Goal: Task Accomplishment & Management: Use online tool/utility

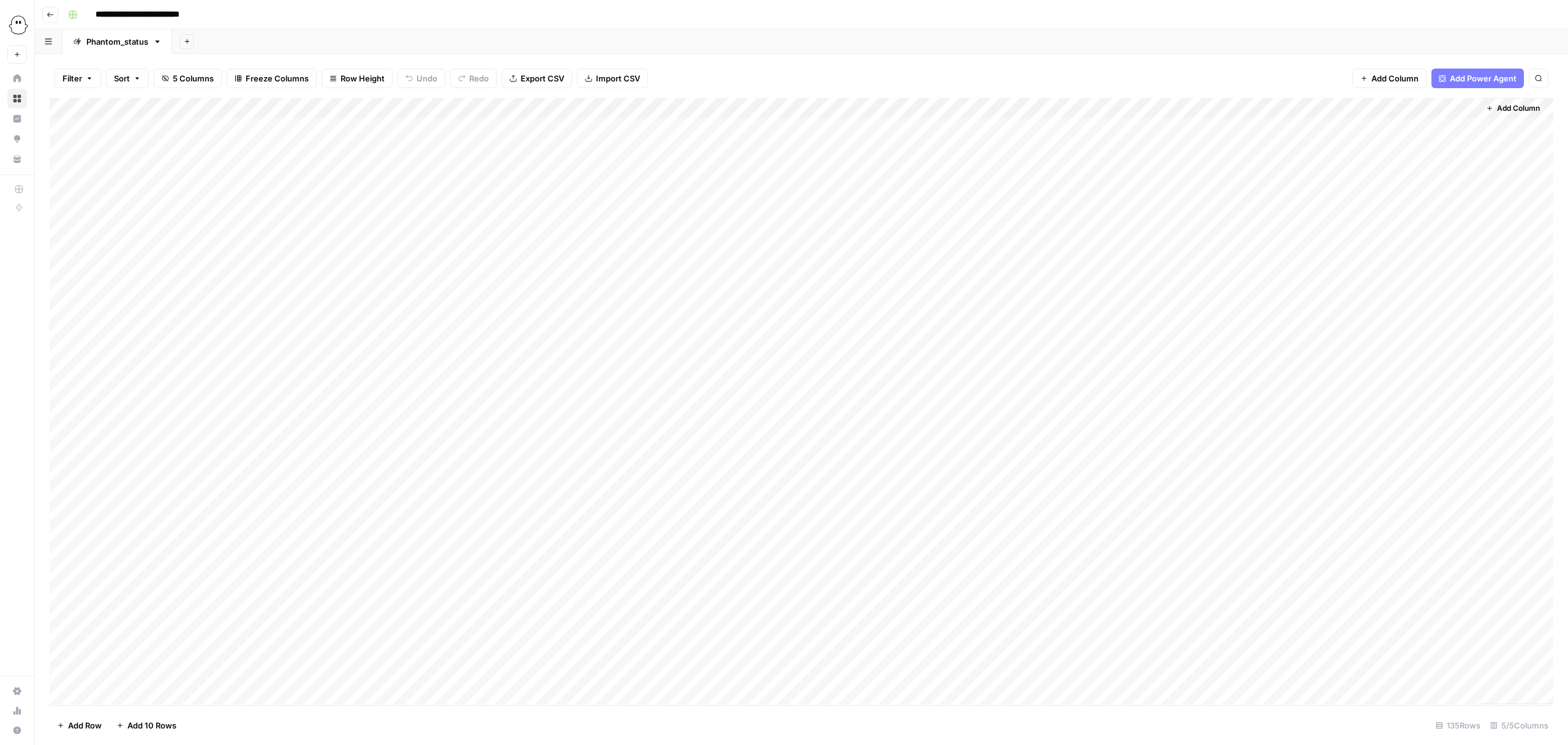
click at [394, 169] on div "Add Column" at bounding box center [802, 401] width 1504 height 607
click at [394, 169] on body "**********" at bounding box center [784, 372] width 1568 height 745
click at [394, 169] on textarea "**********" at bounding box center [396, 172] width 610 height 17
click at [989, 107] on div "Add Column" at bounding box center [802, 401] width 1504 height 607
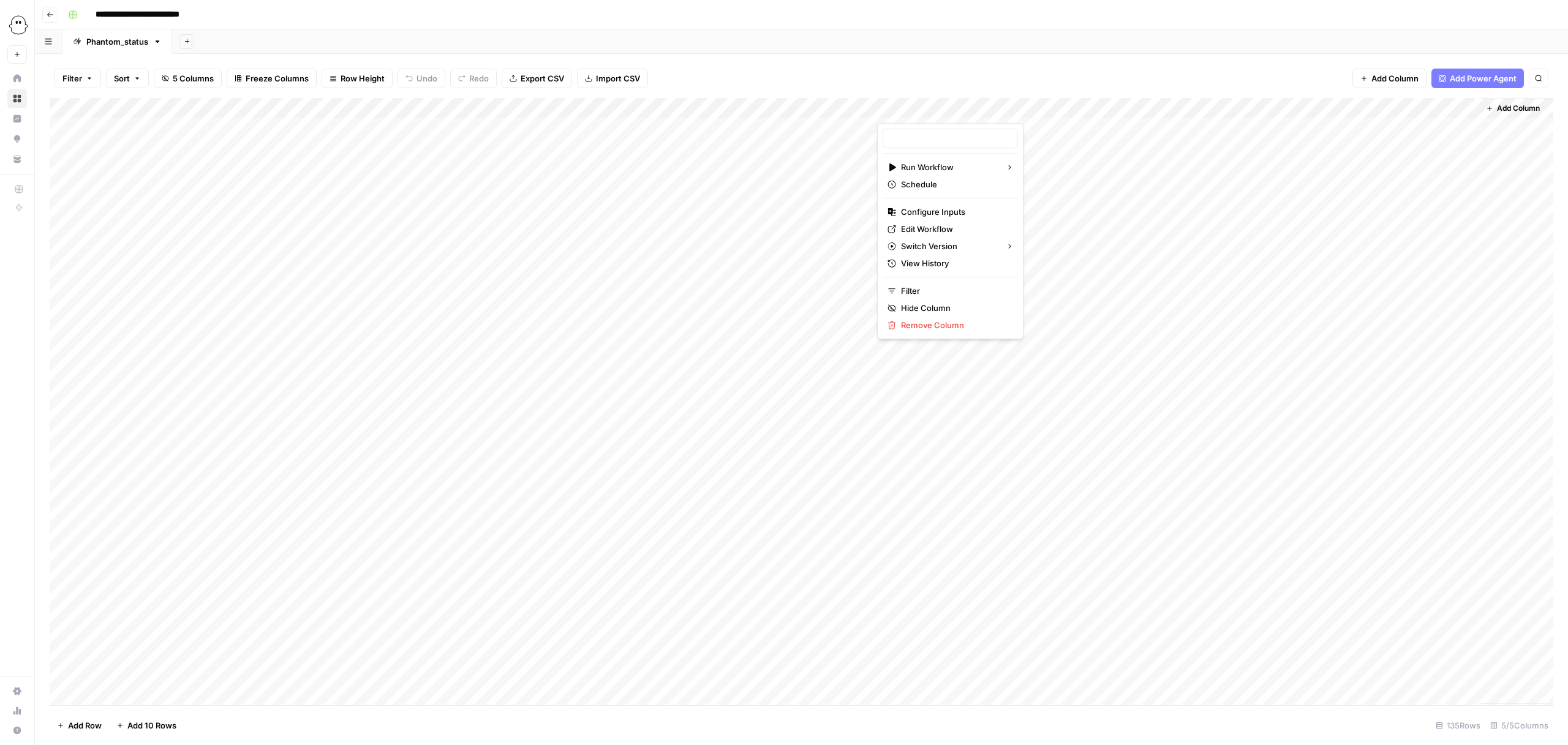
type input "Phantom Status Finder"
click at [997, 107] on div at bounding box center [950, 111] width 145 height 25
click at [920, 227] on span "Edit Workflow" at bounding box center [955, 229] width 107 height 12
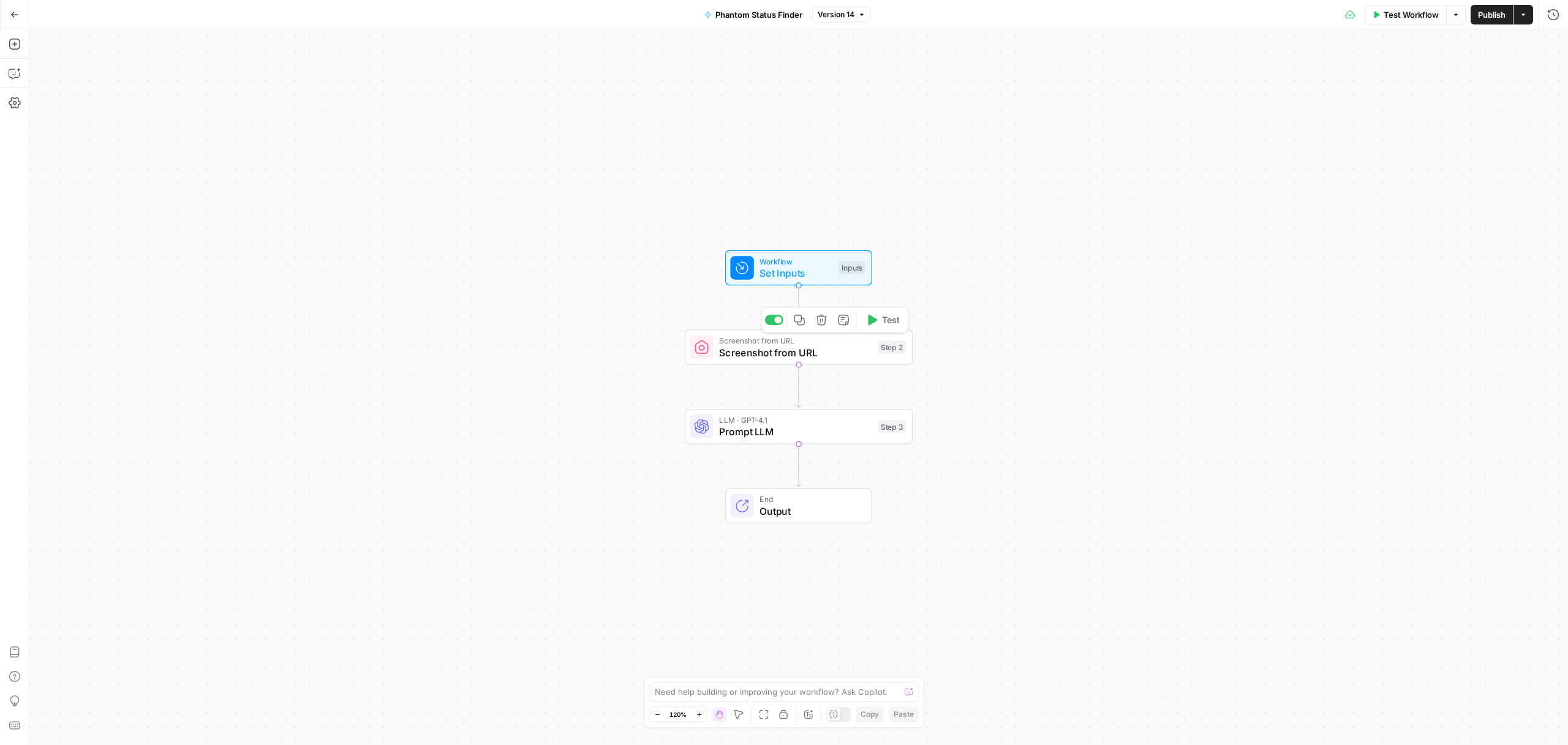
click at [823, 352] on span "Screenshot from URL" at bounding box center [796, 353] width 153 height 15
click at [1454, 198] on span "Show Advanced Settings" at bounding box center [1446, 199] width 86 height 11
click at [1344, 225] on label "Enable Auto Scroll Auto Scroll to the bottom of the page. It allows to trigger …" at bounding box center [1445, 237] width 220 height 45
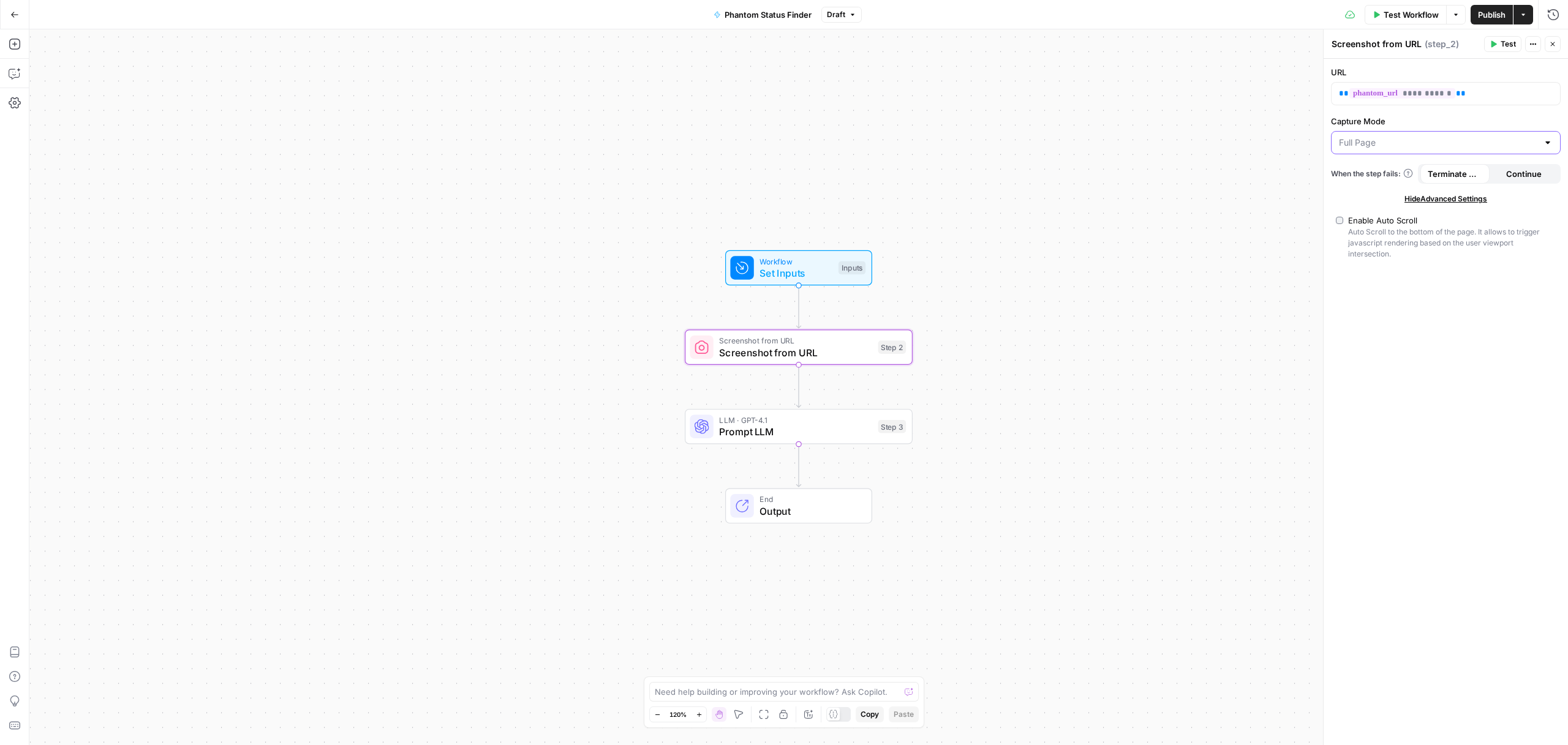
click at [1409, 139] on input "Capture Mode" at bounding box center [1439, 143] width 199 height 12
click at [1366, 176] on span "Viewport" at bounding box center [1443, 174] width 204 height 12
type input "Viewport"
click at [1512, 169] on span "Continue" at bounding box center [1524, 174] width 36 height 12
click at [1453, 170] on span "Terminate Workflow" at bounding box center [1455, 174] width 54 height 12
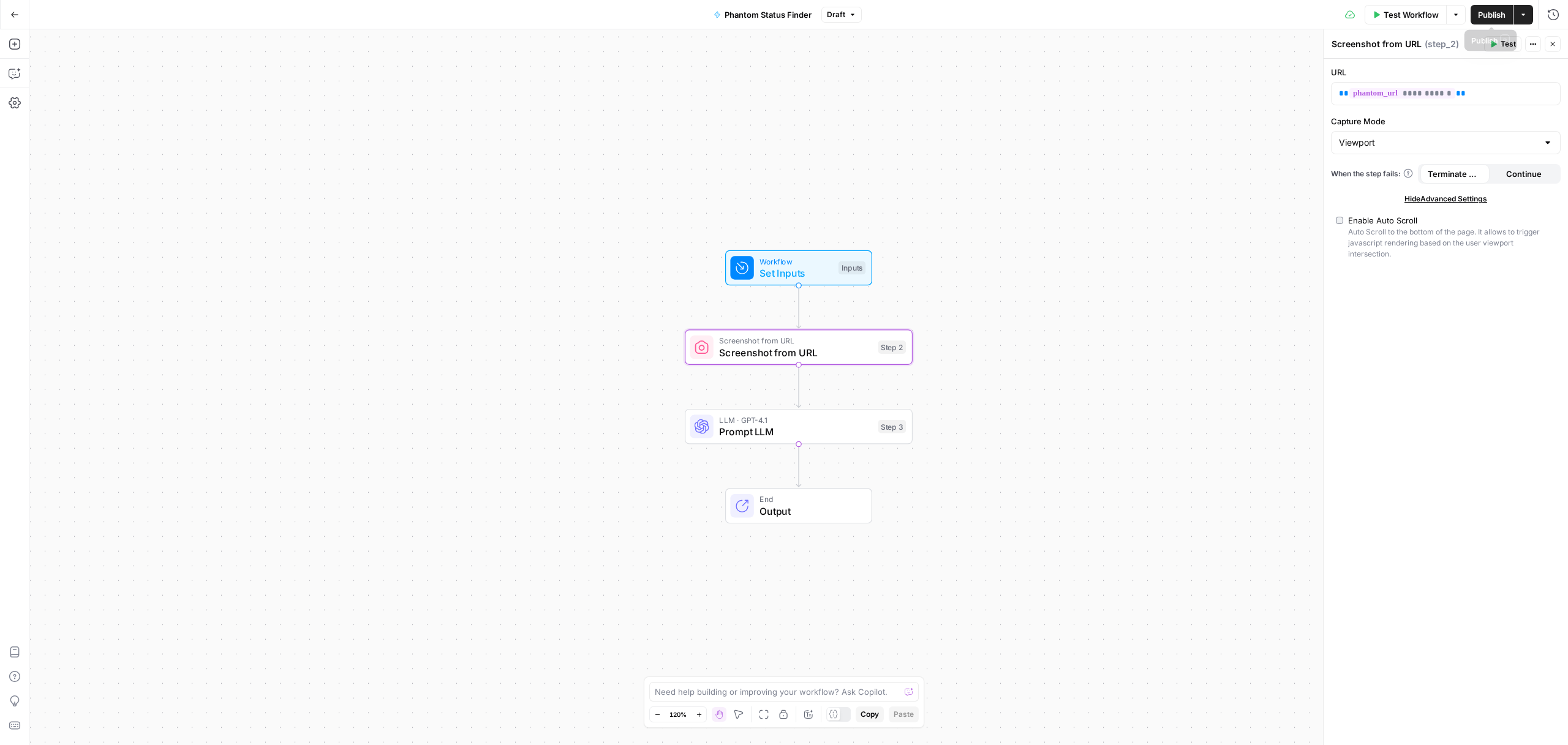
click at [1479, 13] on span "Publish" at bounding box center [1492, 15] width 28 height 12
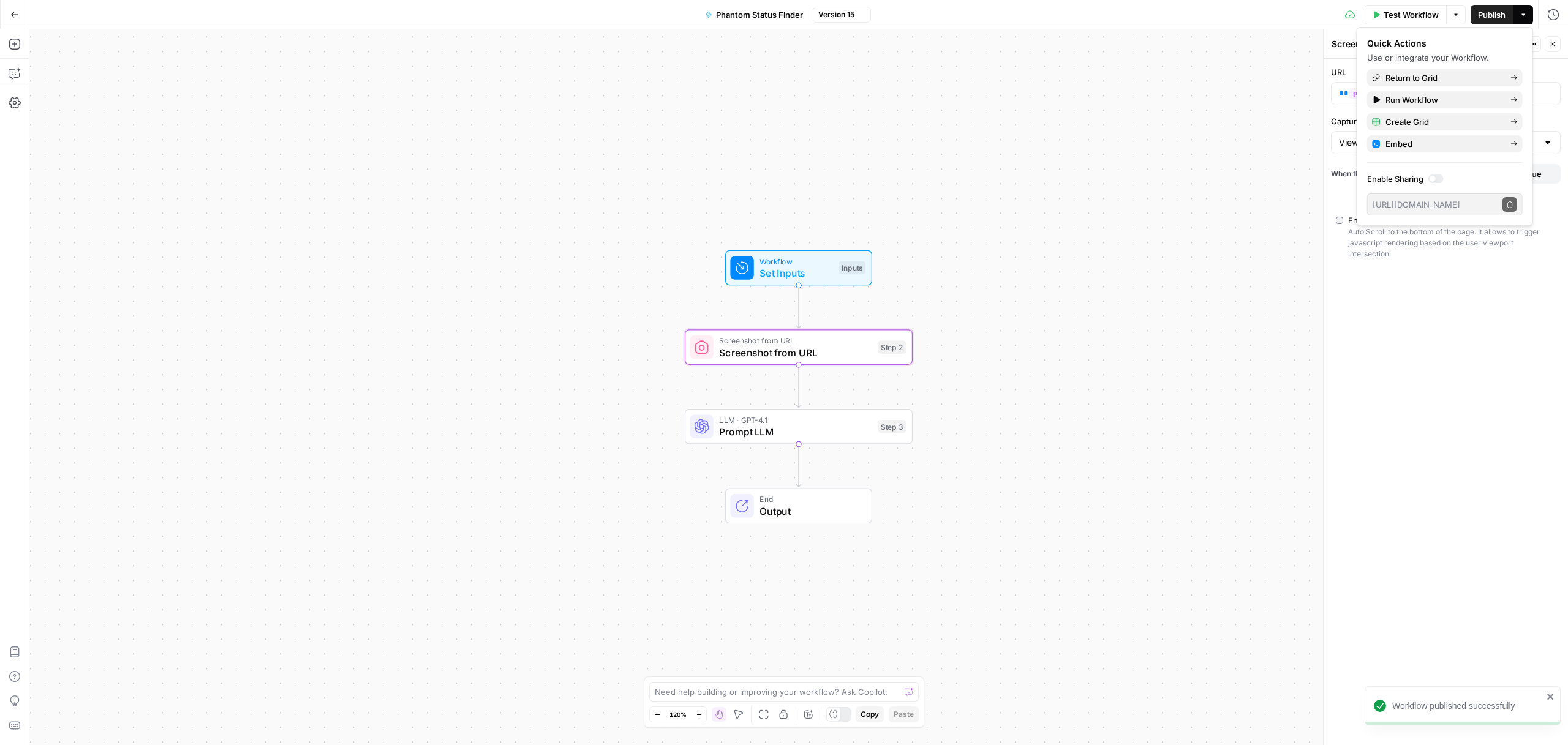
click at [1447, 13] on button "Options" at bounding box center [1456, 15] width 20 height 20
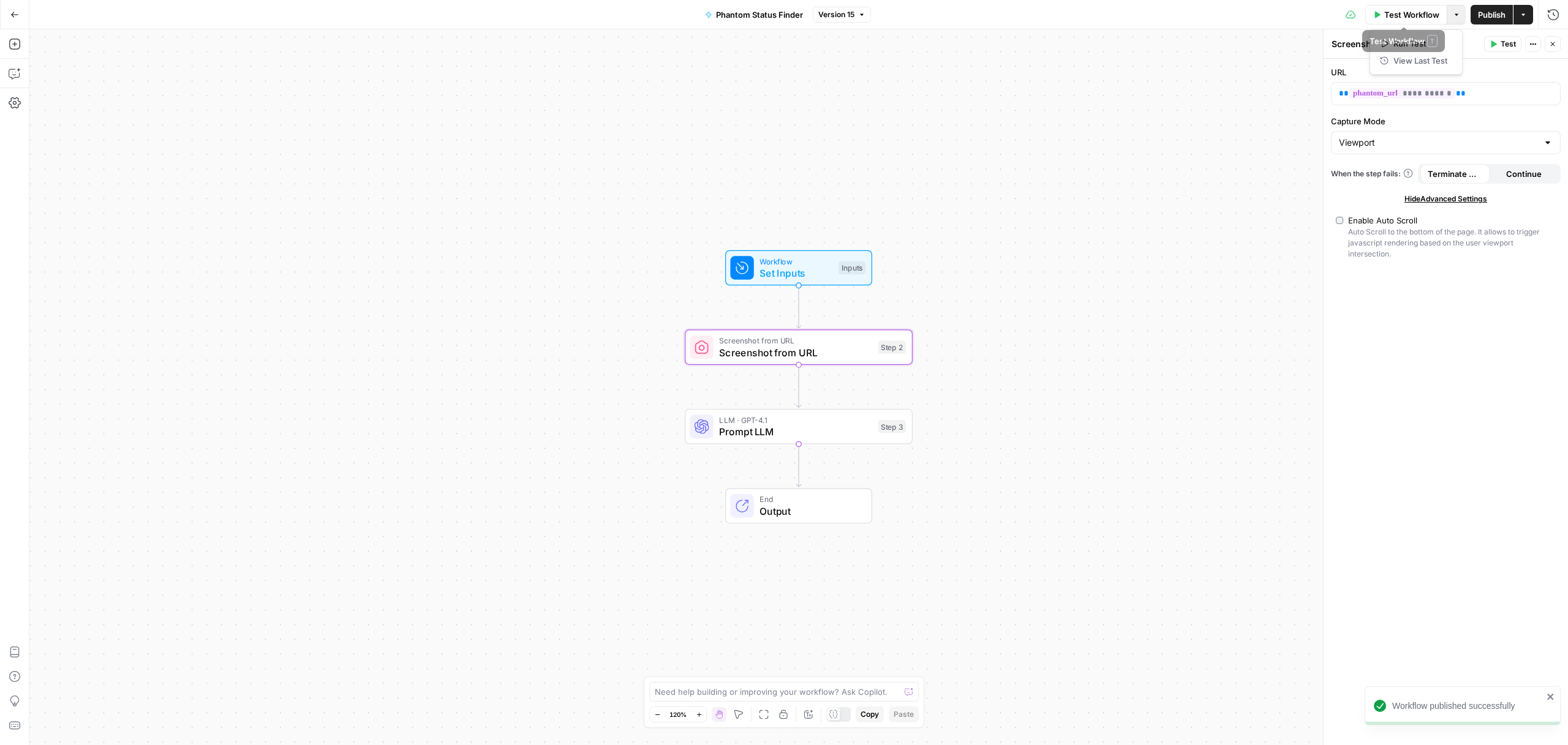
click at [1522, 12] on icon "button" at bounding box center [1523, 15] width 7 height 7
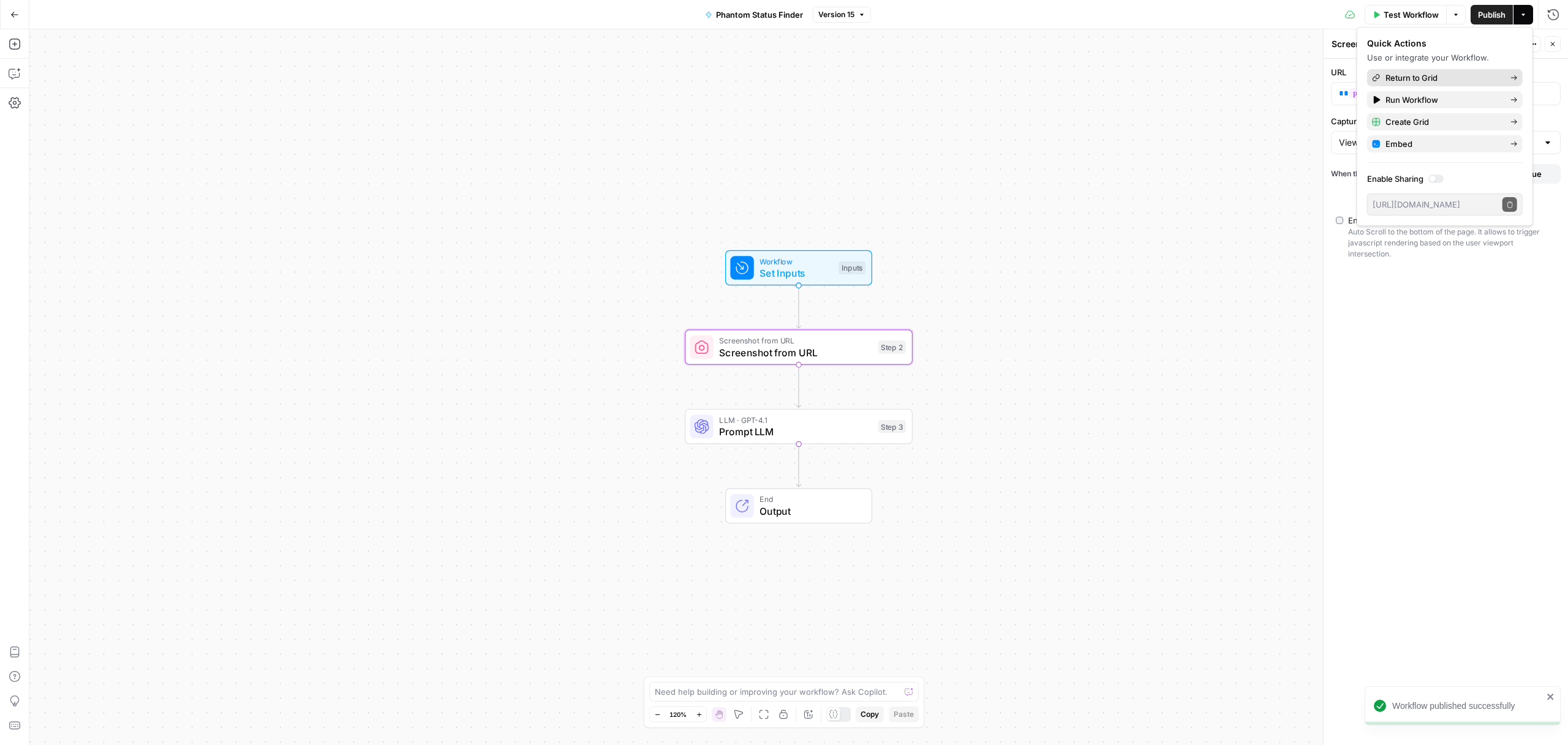
click at [1437, 76] on span "Return to Grid" at bounding box center [1443, 78] width 115 height 12
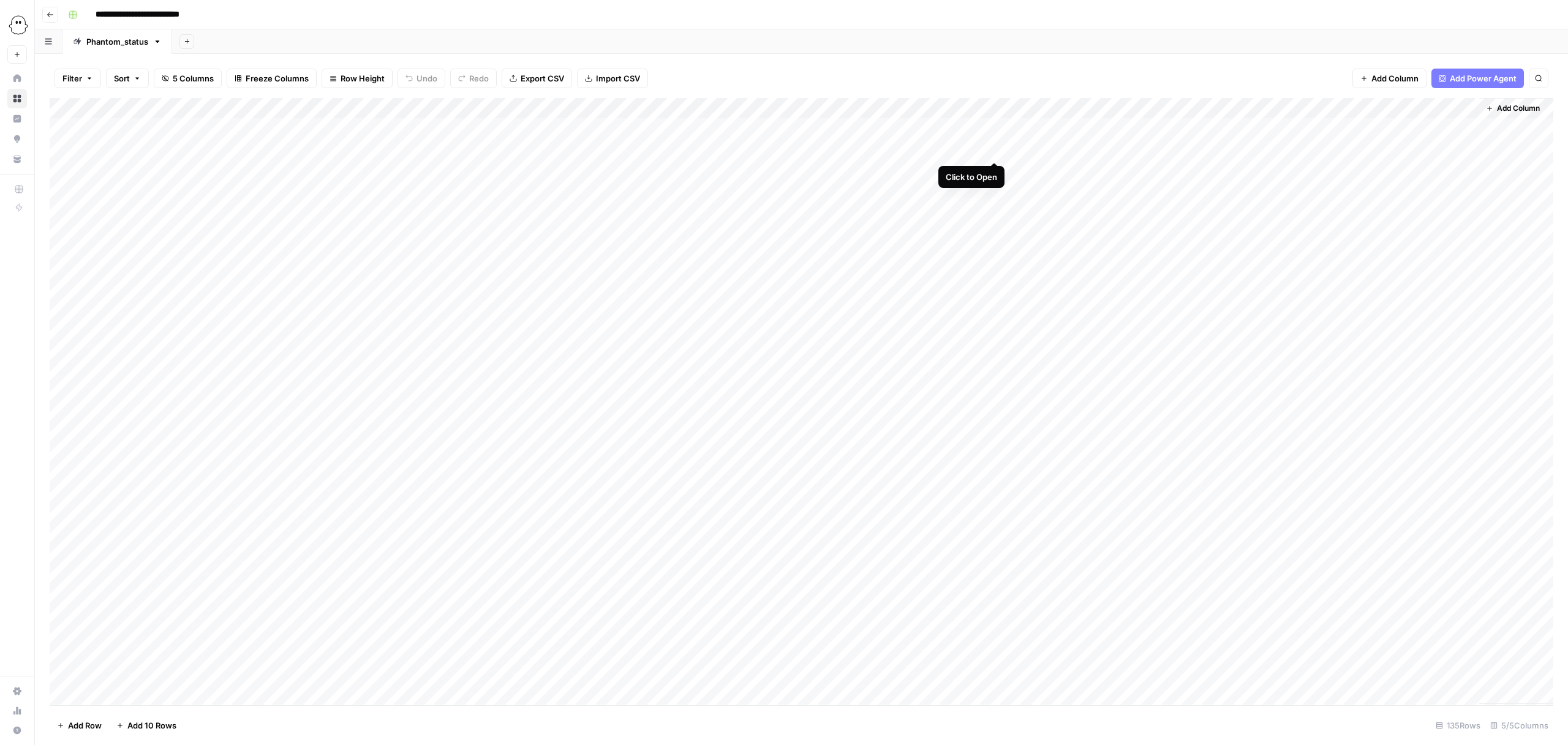
click at [990, 147] on div "Add Column" at bounding box center [802, 401] width 1504 height 607
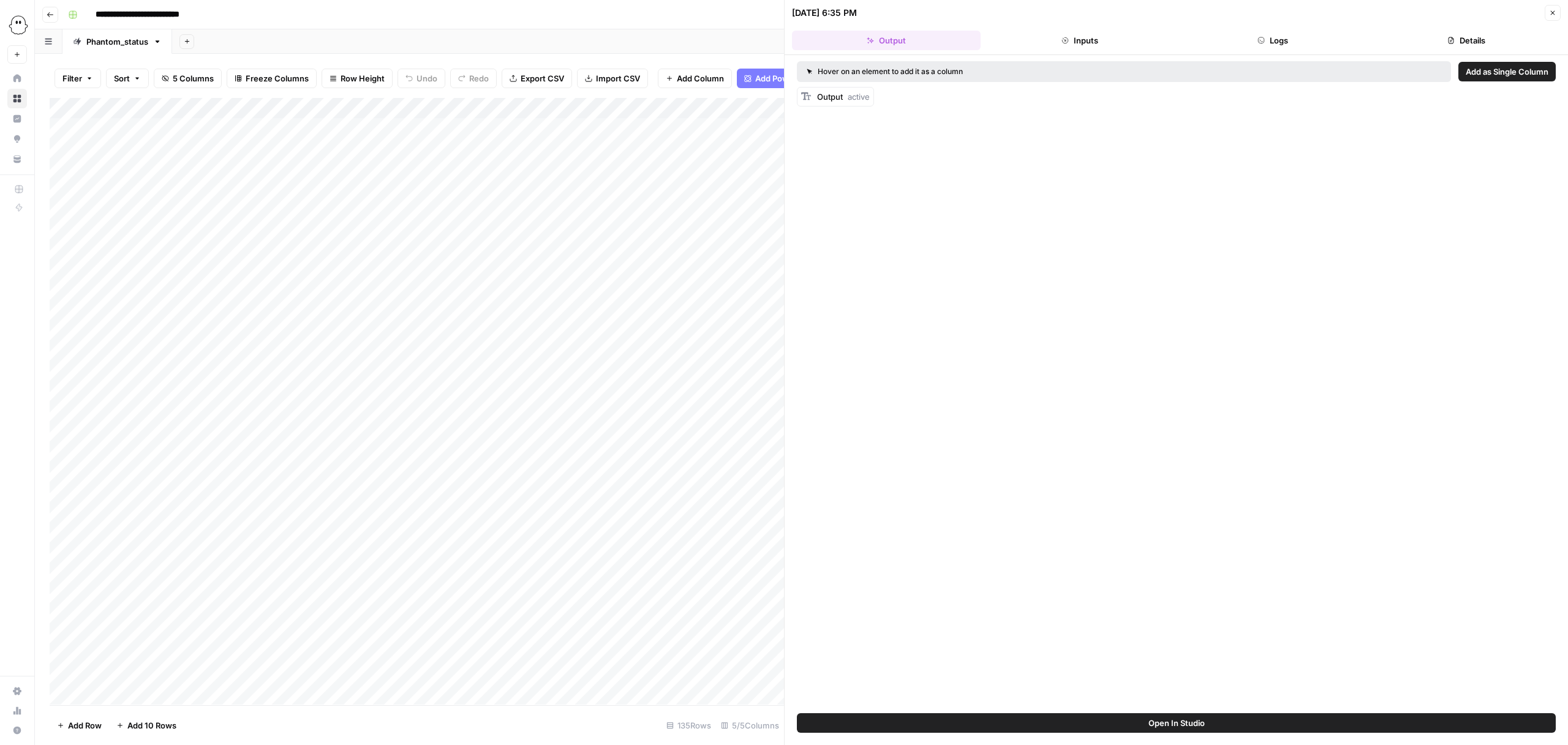
click at [830, 106] on div "Output active" at bounding box center [835, 97] width 77 height 20
click at [831, 98] on span "Output" at bounding box center [829, 96] width 26 height 10
click at [1266, 31] on button "Logs" at bounding box center [1273, 40] width 188 height 20
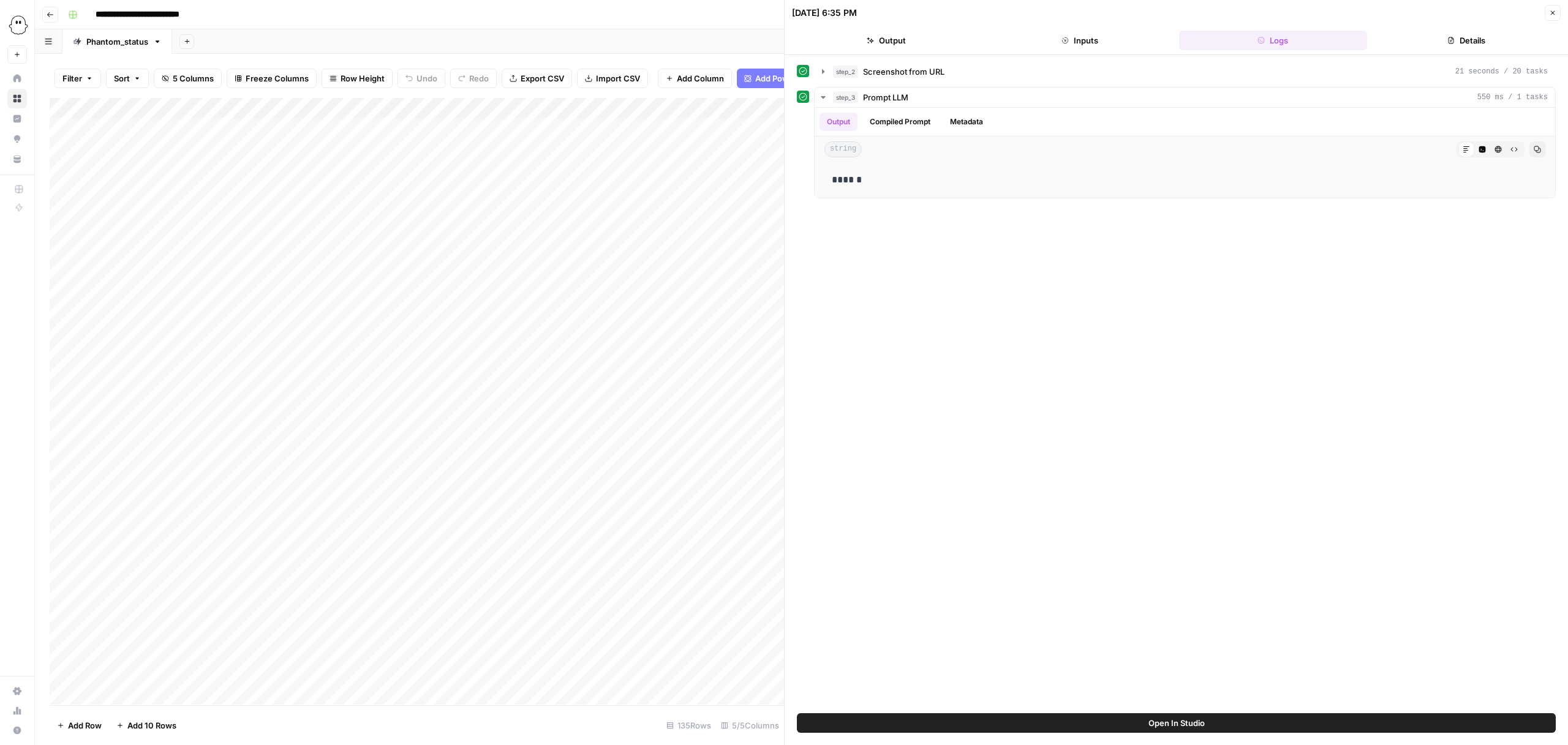
click at [1152, 38] on button "Inputs" at bounding box center [1080, 40] width 188 height 20
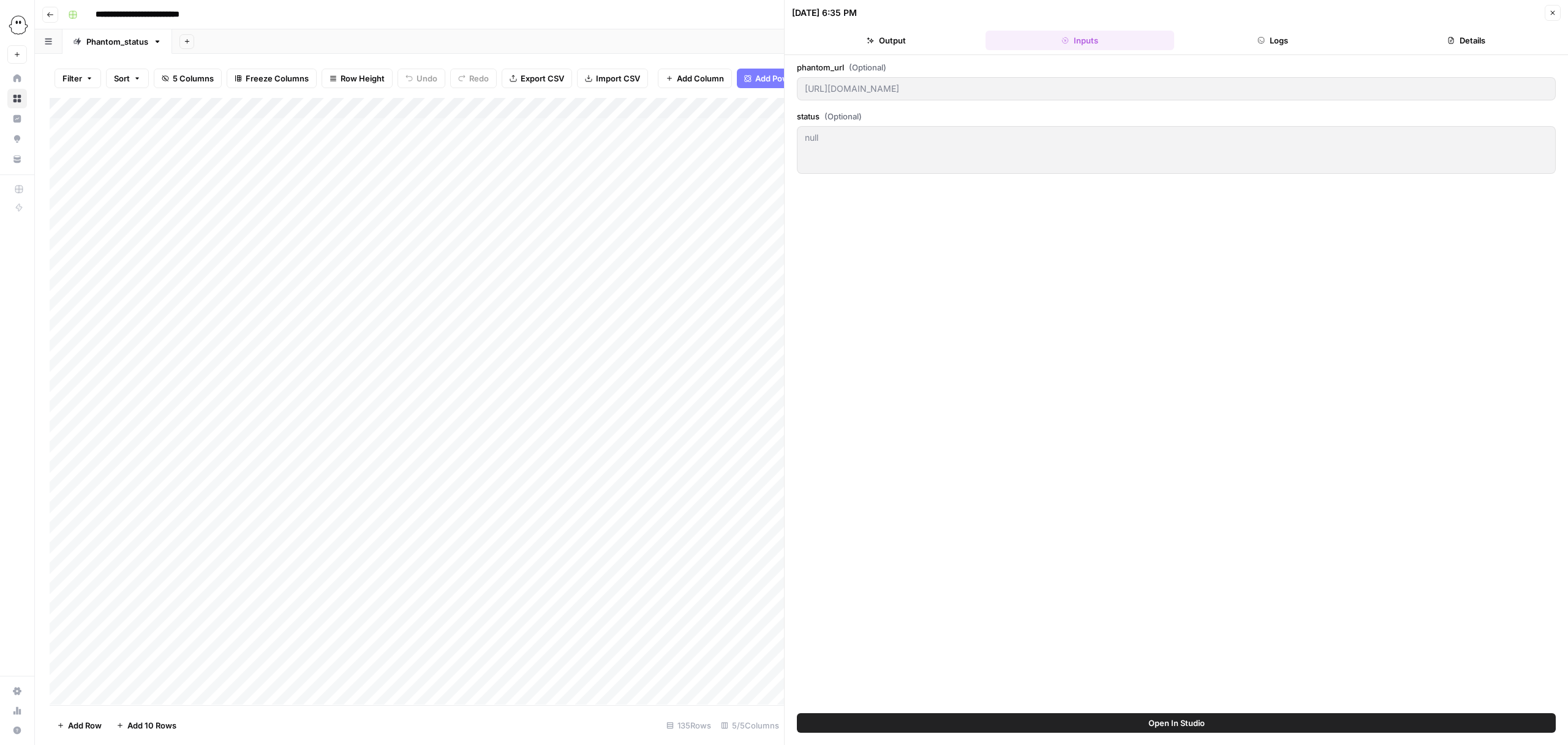
click at [1271, 36] on button "Logs" at bounding box center [1273, 40] width 188 height 20
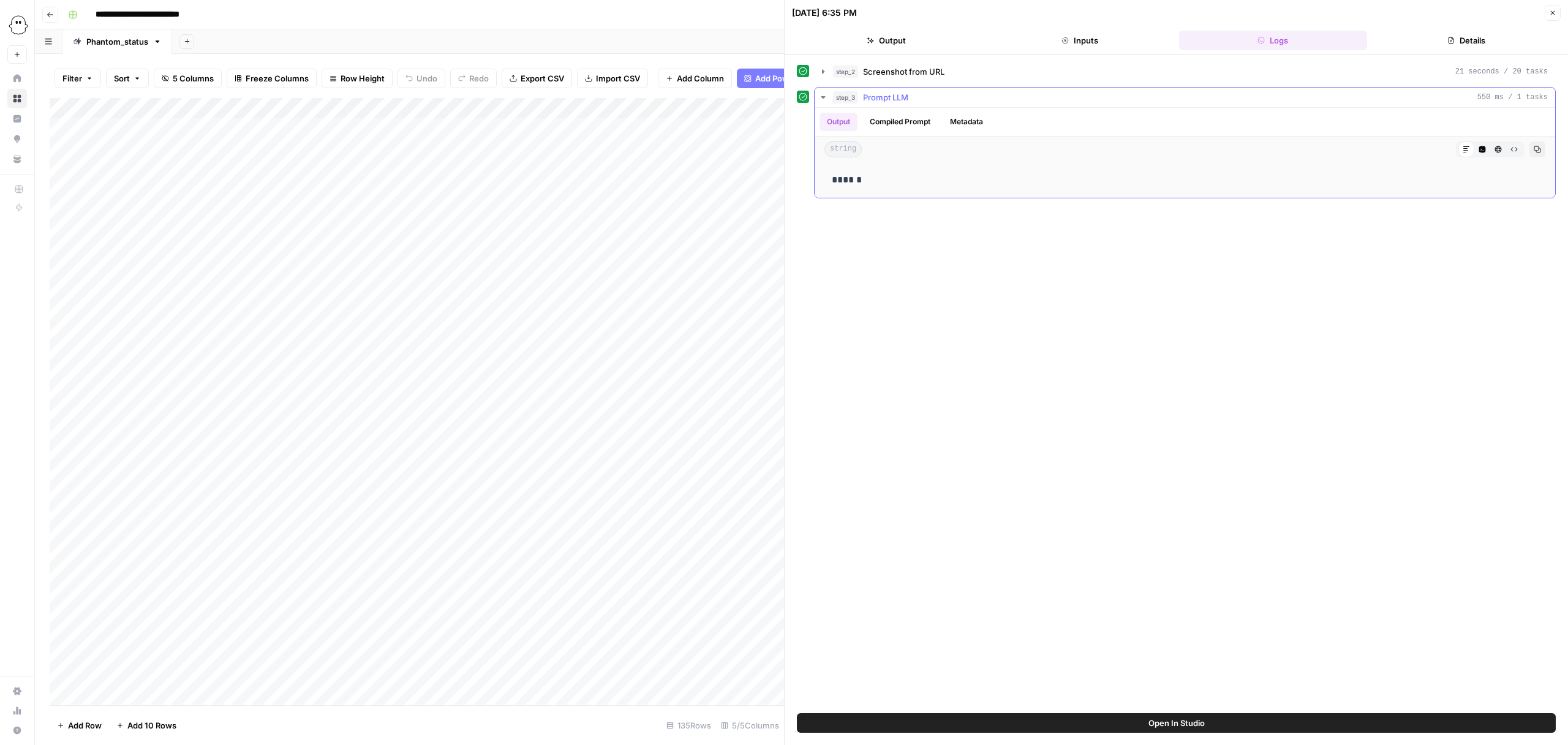
click at [912, 123] on button "Compiled Prompt" at bounding box center [900, 122] width 76 height 19
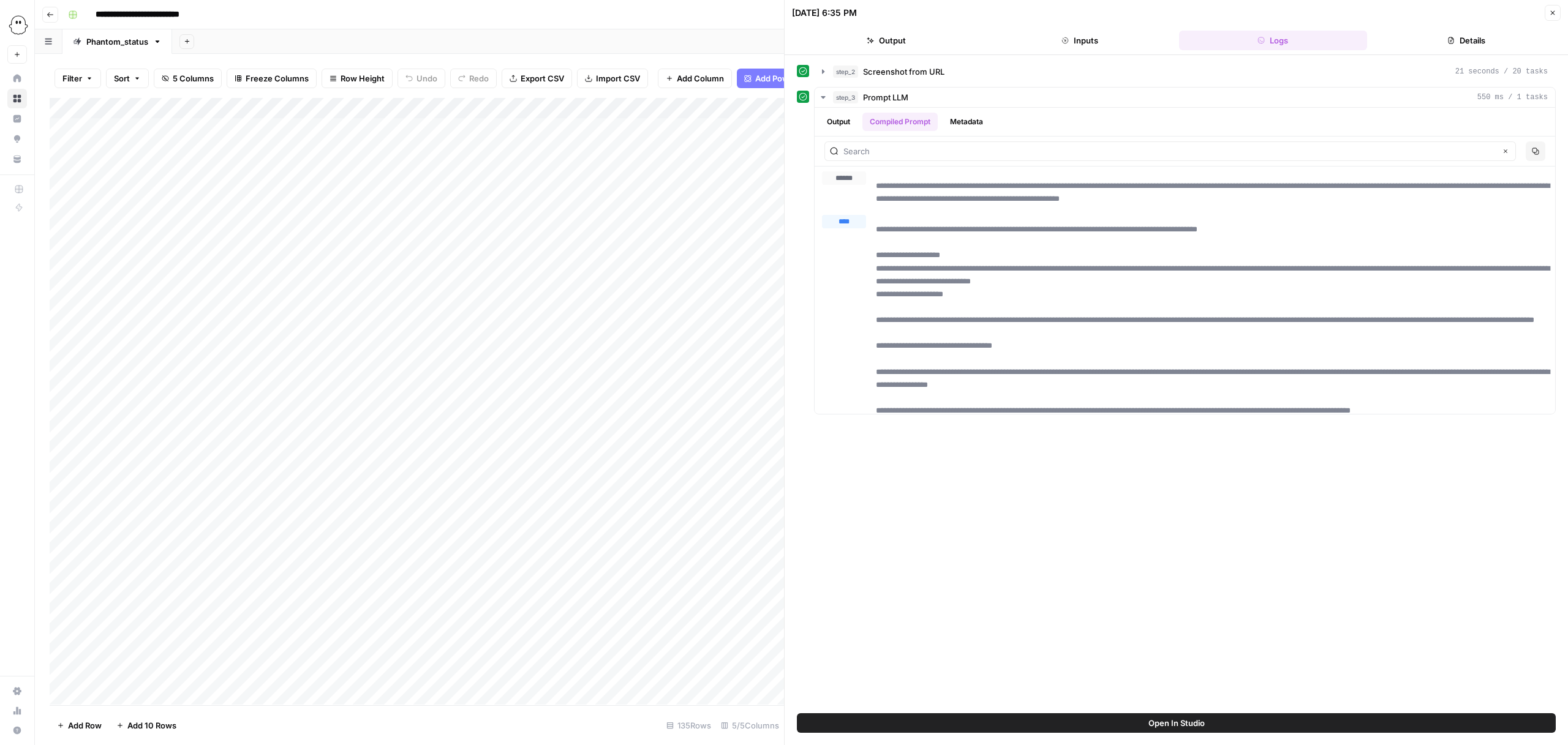
click at [1441, 50] on button "Details" at bounding box center [1466, 40] width 188 height 20
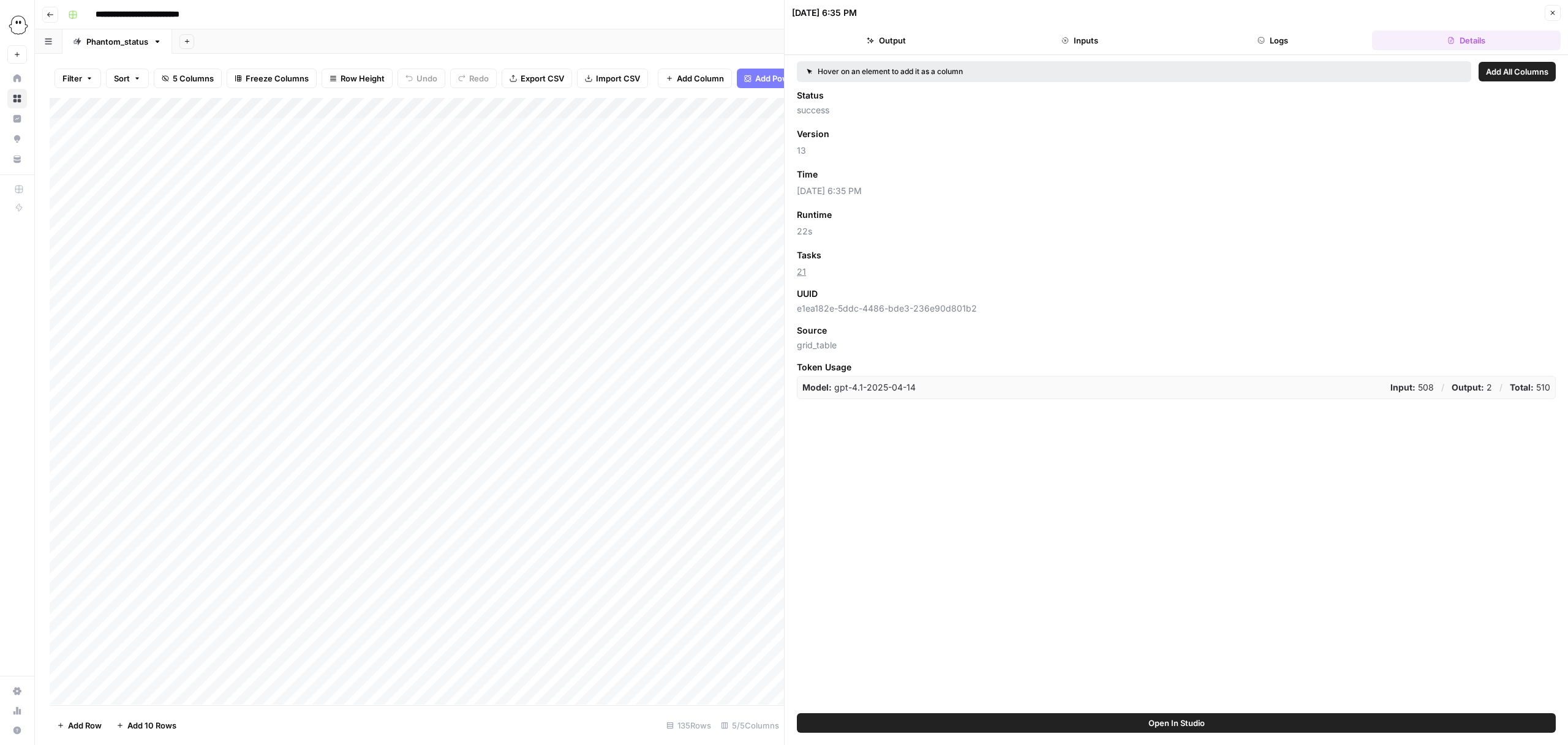
click at [1105, 44] on button "Inputs" at bounding box center [1080, 40] width 188 height 20
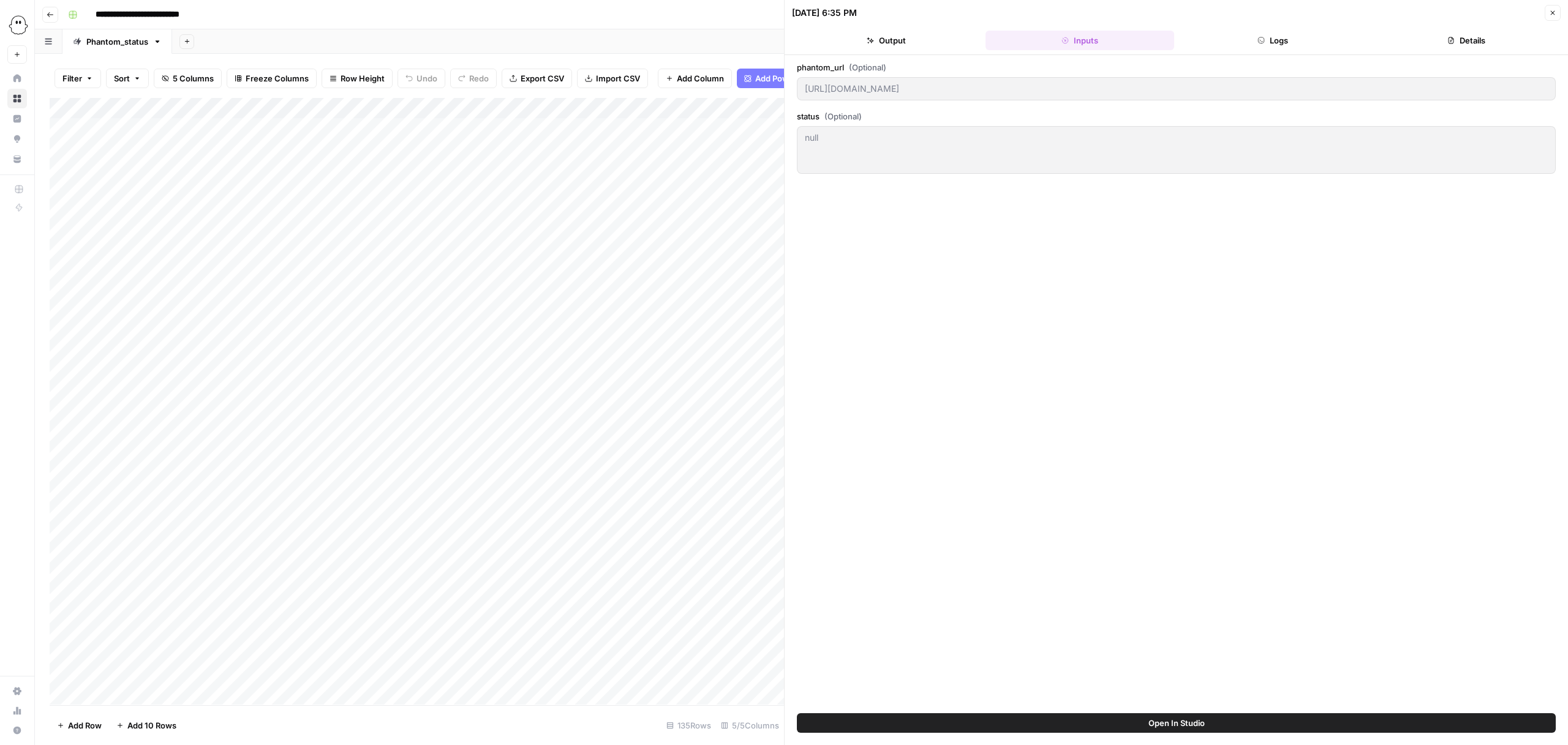
click at [888, 29] on header "09/24/25 at 6:35 PM Close Output Inputs Logs Details" at bounding box center [1176, 27] width 784 height 55
click at [853, 37] on button "Output" at bounding box center [887, 40] width 188 height 20
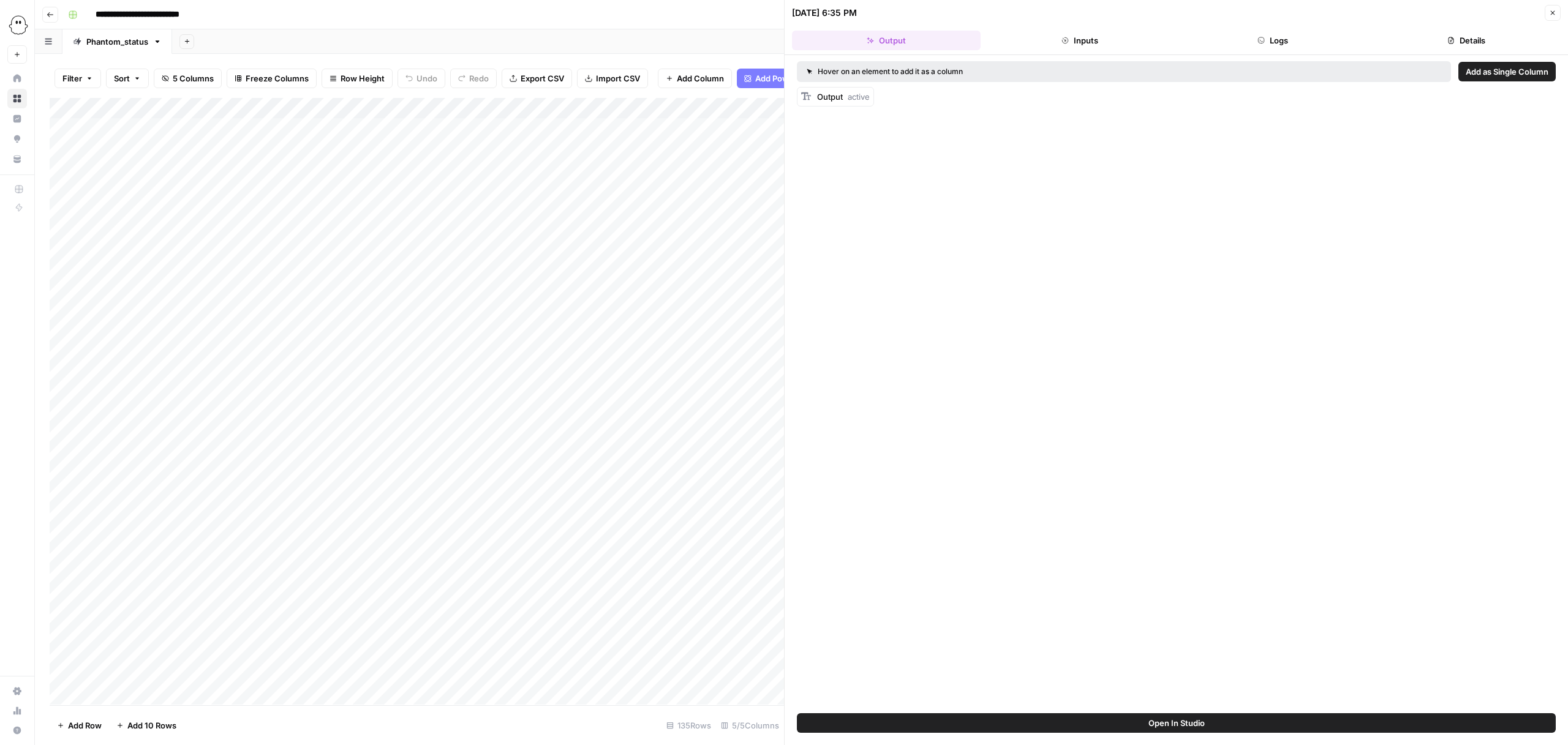
click at [656, 147] on div "Add Column" at bounding box center [417, 401] width 735 height 607
click at [1557, 11] on button "Close" at bounding box center [1553, 13] width 16 height 16
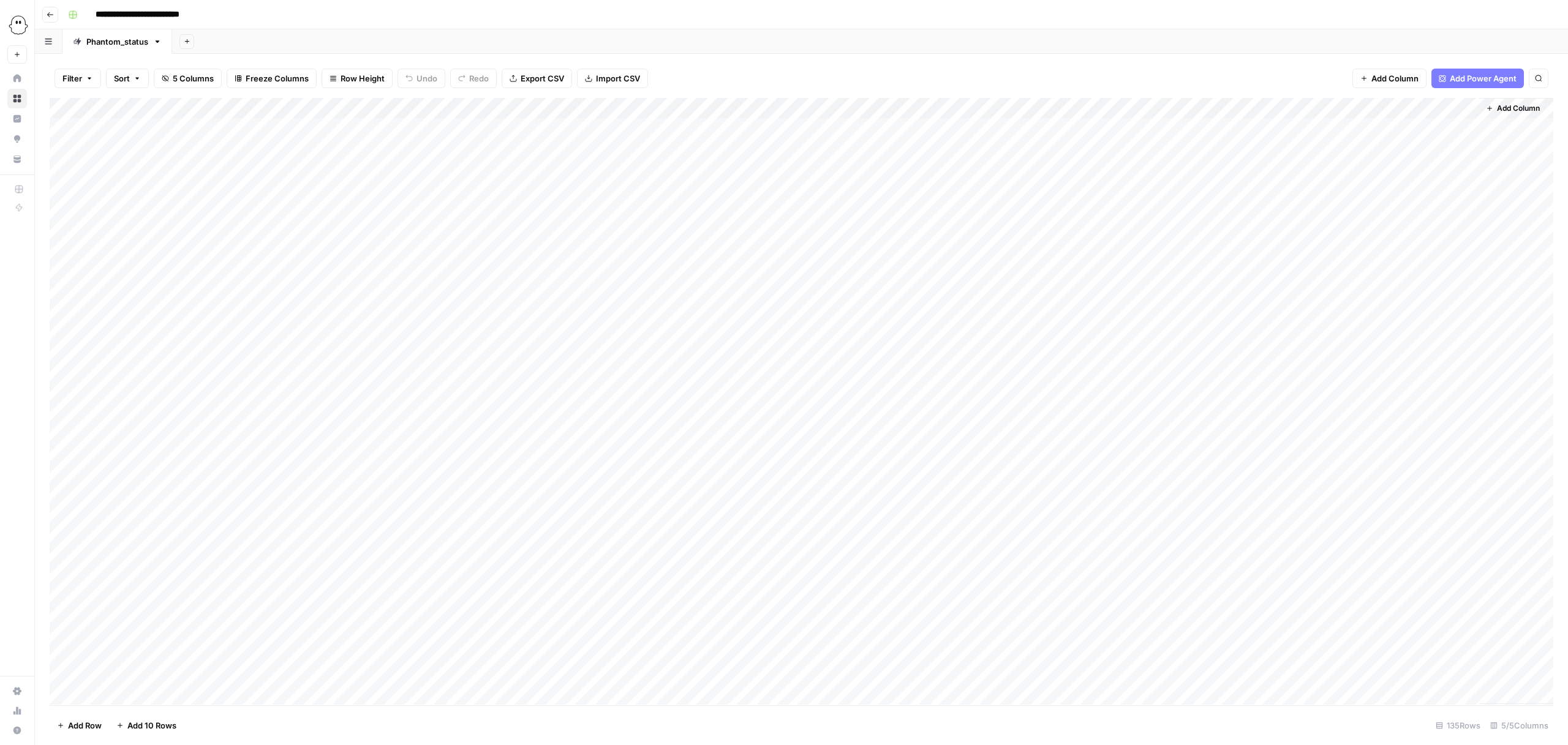
click at [997, 105] on div "Add Column" at bounding box center [802, 401] width 1504 height 607
click at [910, 224] on span "Edit Workflow" at bounding box center [955, 229] width 107 height 12
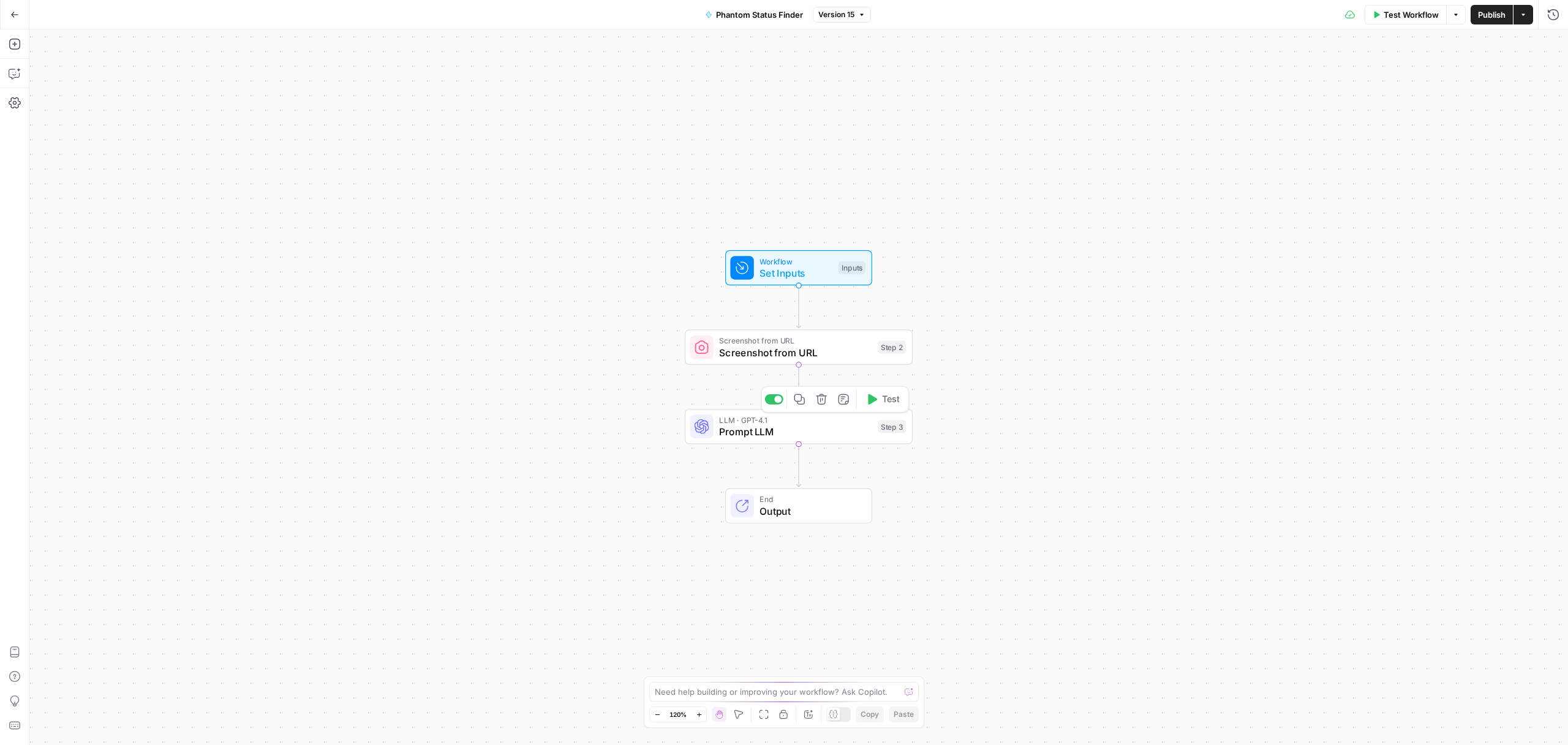
click at [804, 435] on span "Prompt LLM" at bounding box center [796, 432] width 153 height 15
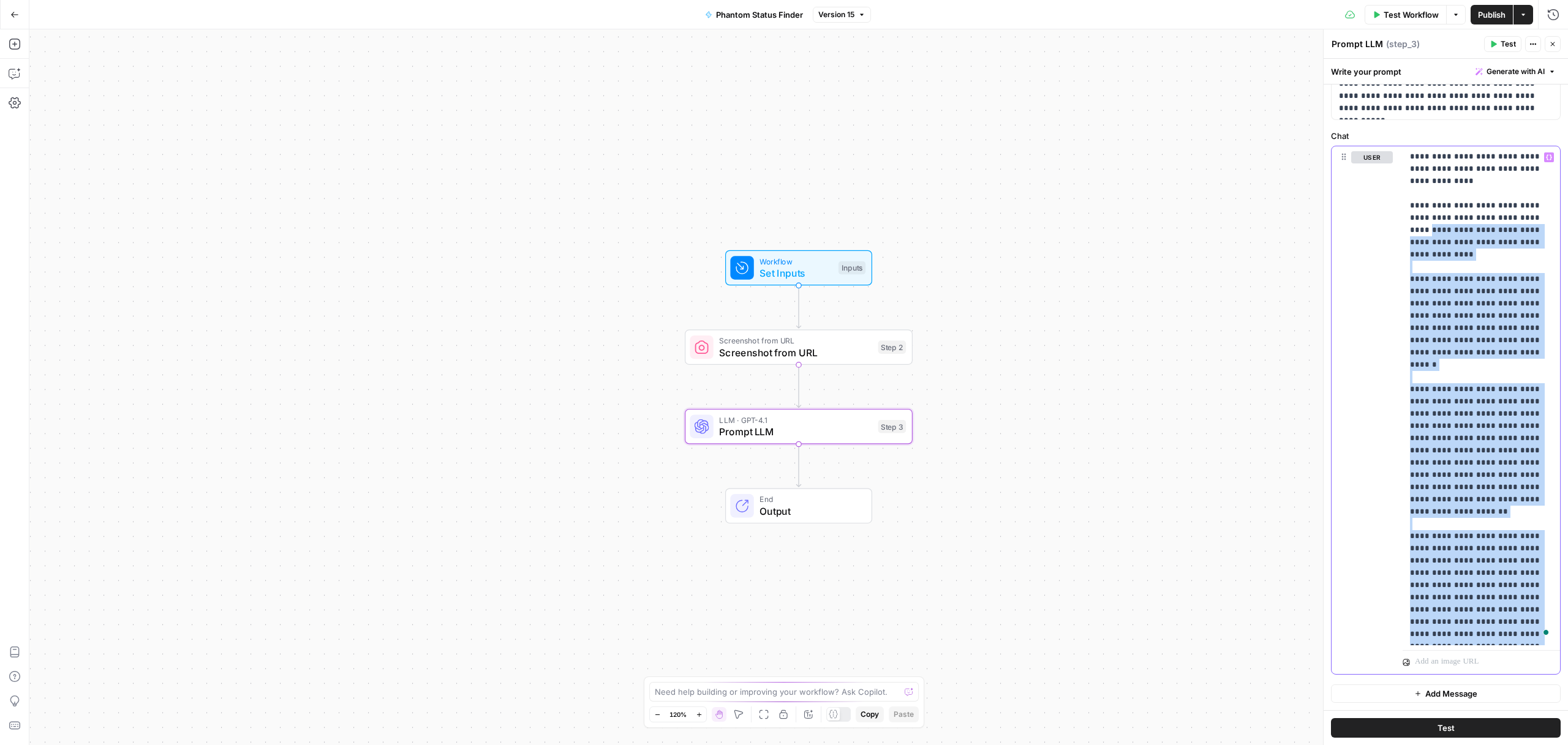
scroll to position [1164, 0]
drag, startPoint x: 1474, startPoint y: 636, endPoint x: 1405, endPoint y: 182, distance: 459.2
click at [1296, 33] on body "PhantomBuster New Home Browse Insights Opportunities Your Data Recent Grids Bri…" at bounding box center [784, 372] width 1568 height 745
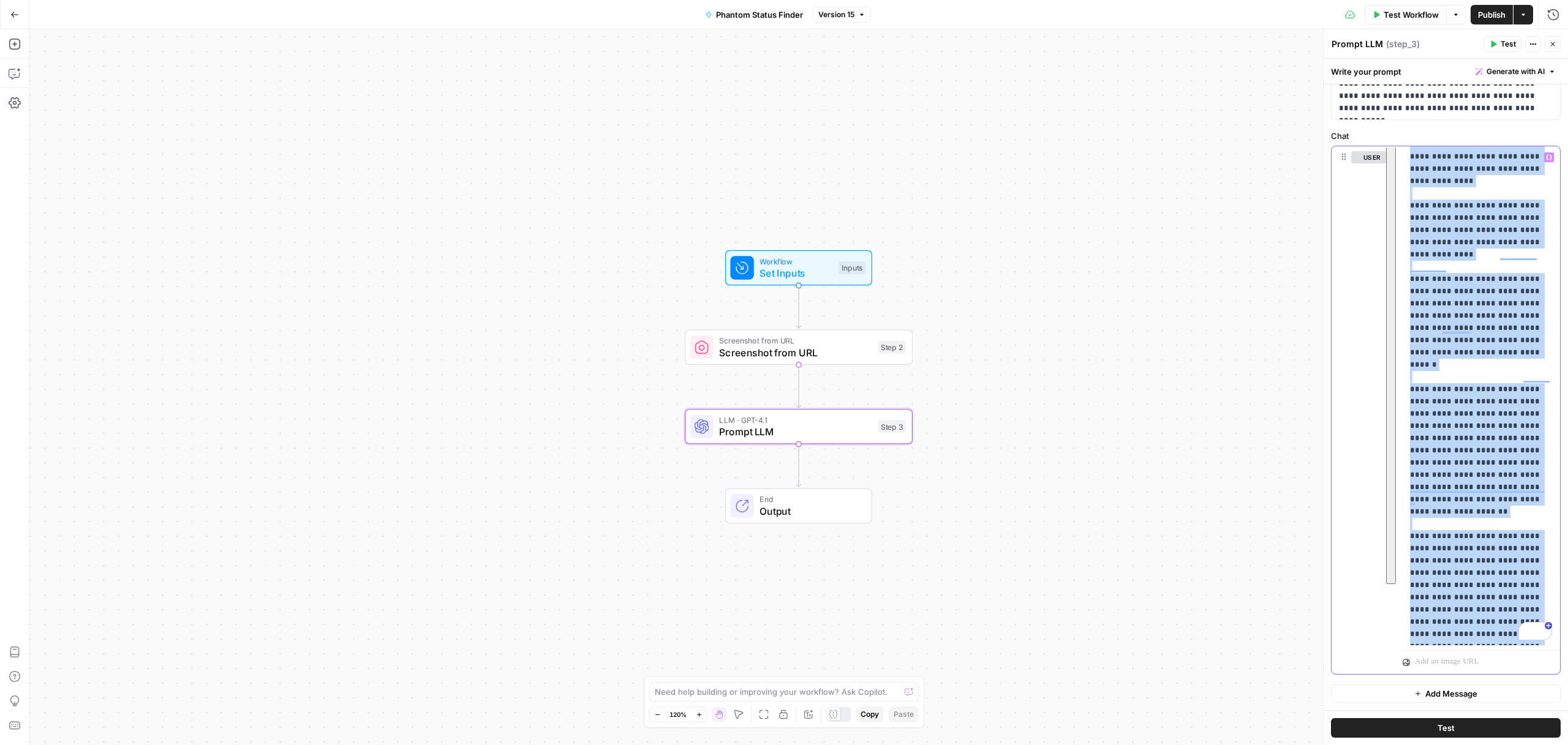
drag, startPoint x: 1412, startPoint y: 165, endPoint x: 1543, endPoint y: 790, distance: 638.6
click at [1543, 744] on html "PhantomBuster New Home Browse Insights Opportunities Your Data Recent Grids Bri…" at bounding box center [784, 372] width 1568 height 745
copy p "**********"
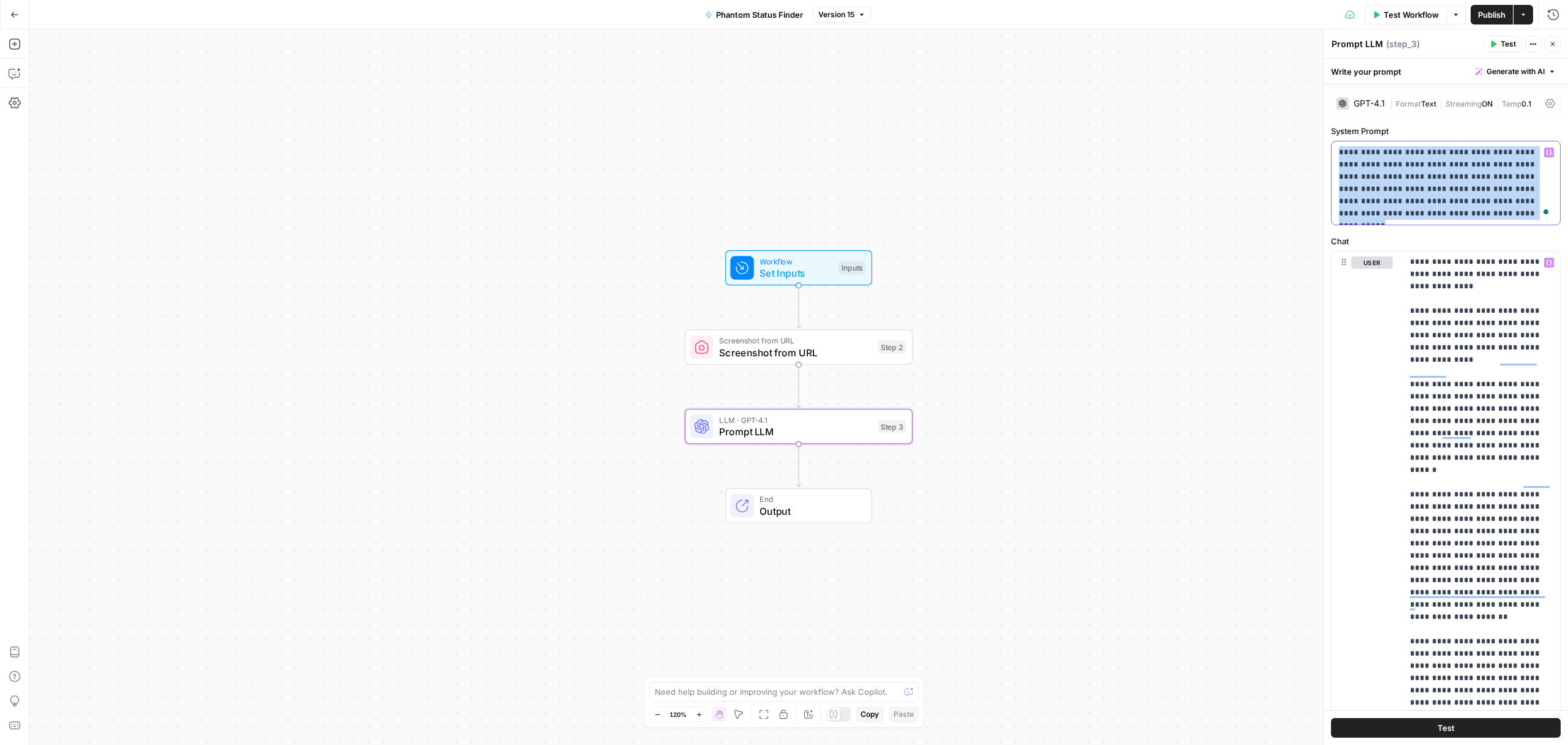
drag, startPoint x: 1377, startPoint y: 80, endPoint x: 1340, endPoint y: 153, distance: 81.8
click at [1340, 153] on p "**********" at bounding box center [1445, 183] width 213 height 74
copy p "**********"
click at [823, 398] on icon "button" at bounding box center [822, 400] width 12 height 12
click at [749, 156] on span "Delete Step" at bounding box center [751, 156] width 48 height 12
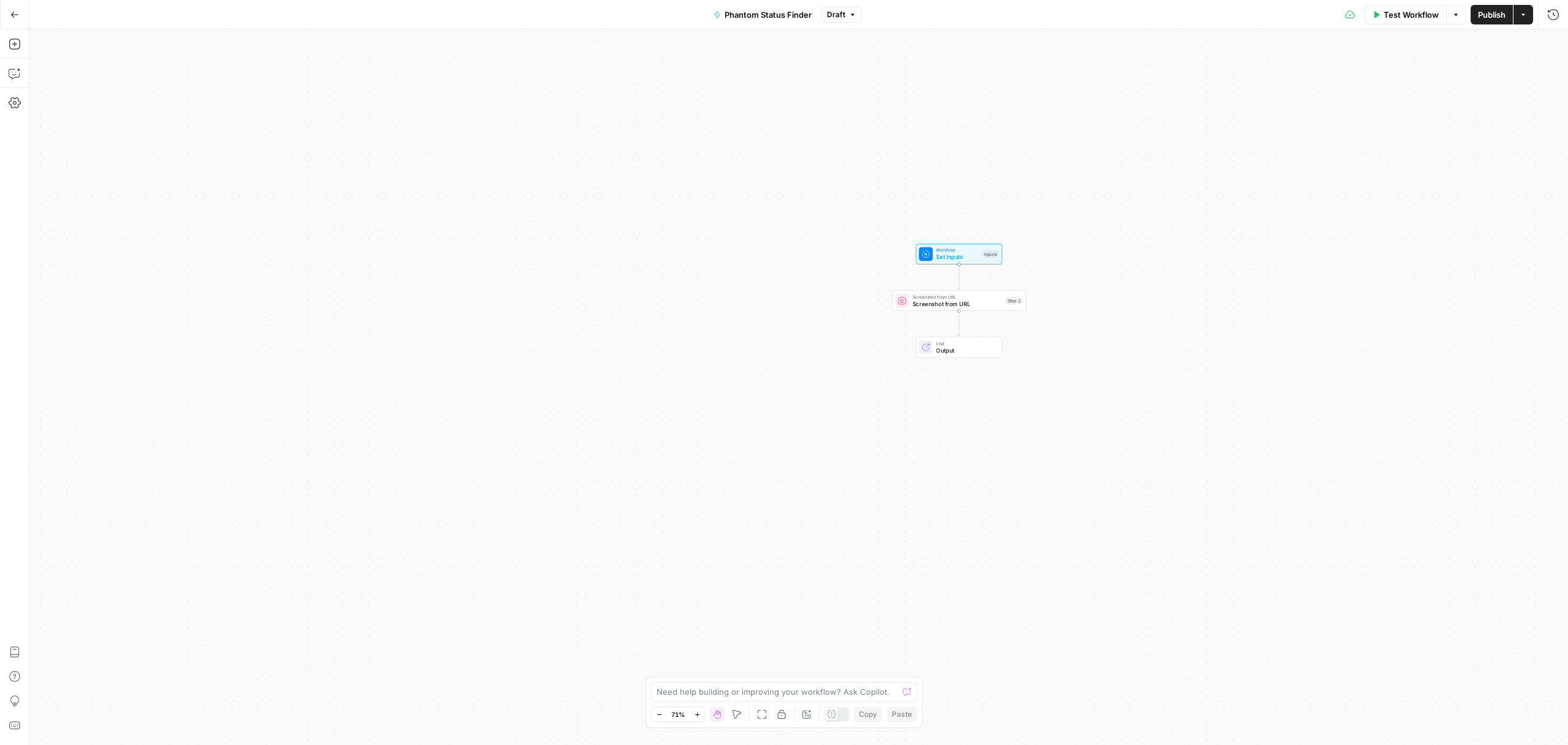
click at [1487, 12] on span "Publish" at bounding box center [1492, 15] width 28 height 12
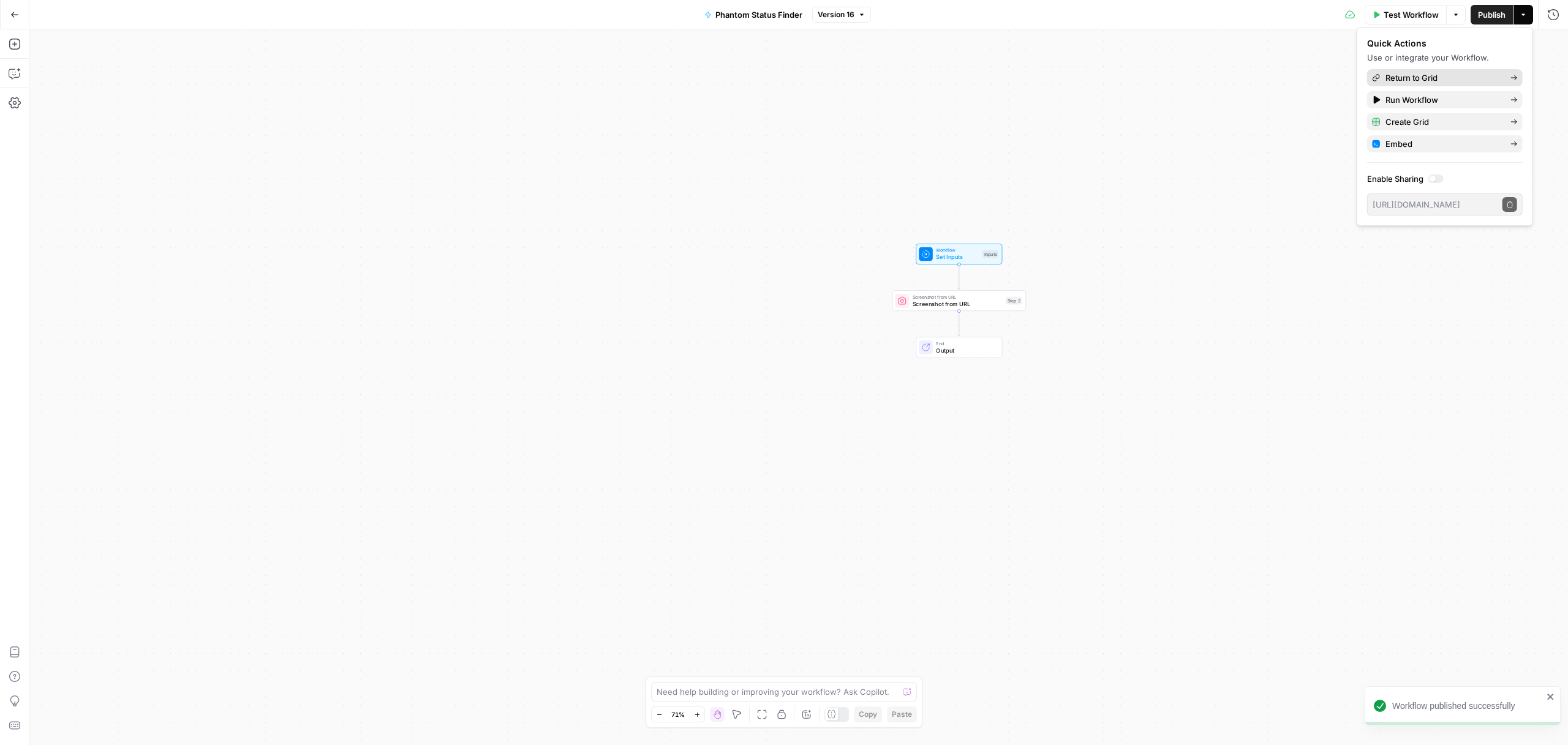
click at [1439, 74] on span "Return to Grid" at bounding box center [1443, 78] width 115 height 12
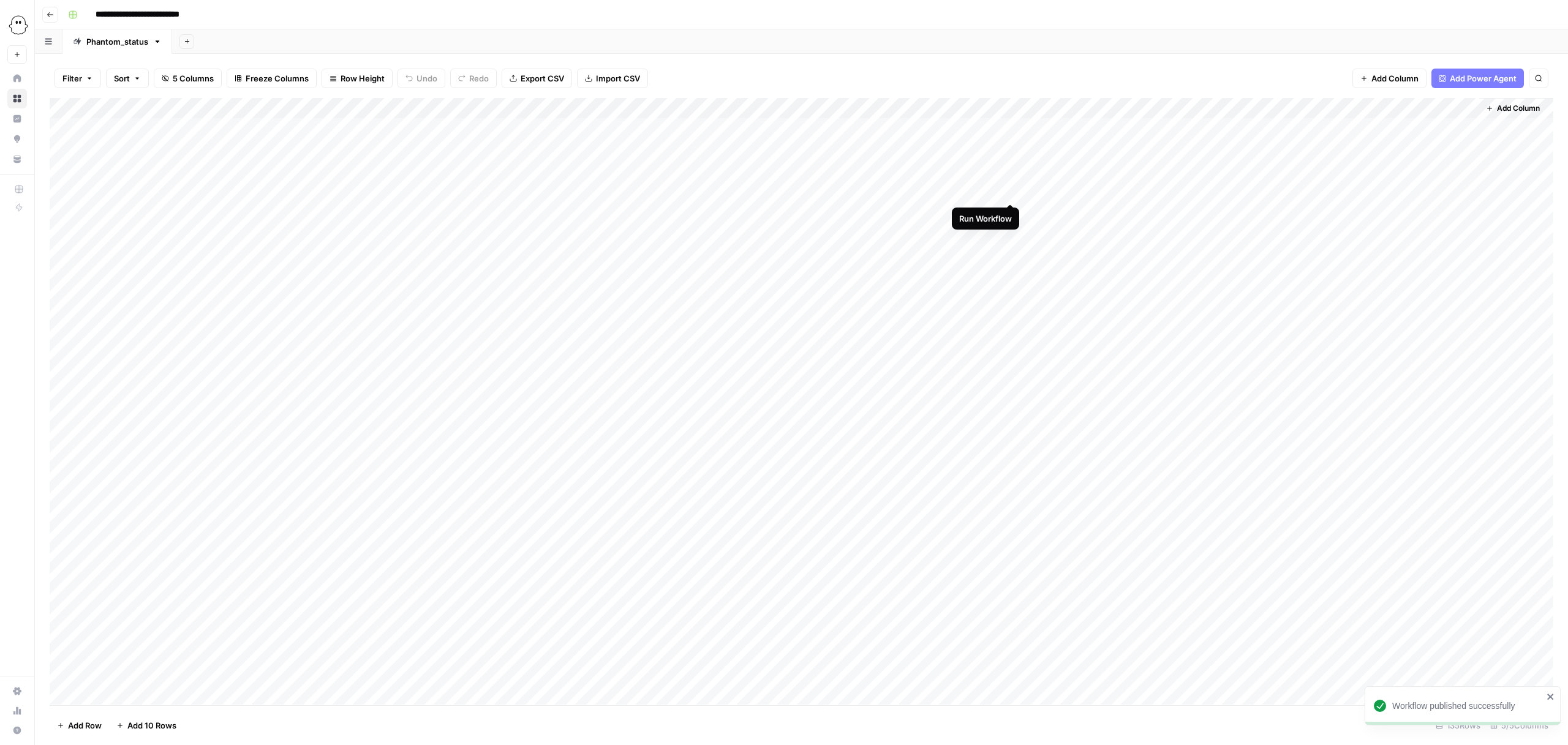
click at [1011, 187] on div "Add Column" at bounding box center [802, 401] width 1504 height 607
click at [1009, 209] on div "Add Column" at bounding box center [802, 401] width 1504 height 607
click at [1082, 187] on div "Add Column" at bounding box center [802, 401] width 1504 height 607
drag, startPoint x: 1003, startPoint y: 195, endPoint x: 1000, endPoint y: 185, distance: 10.4
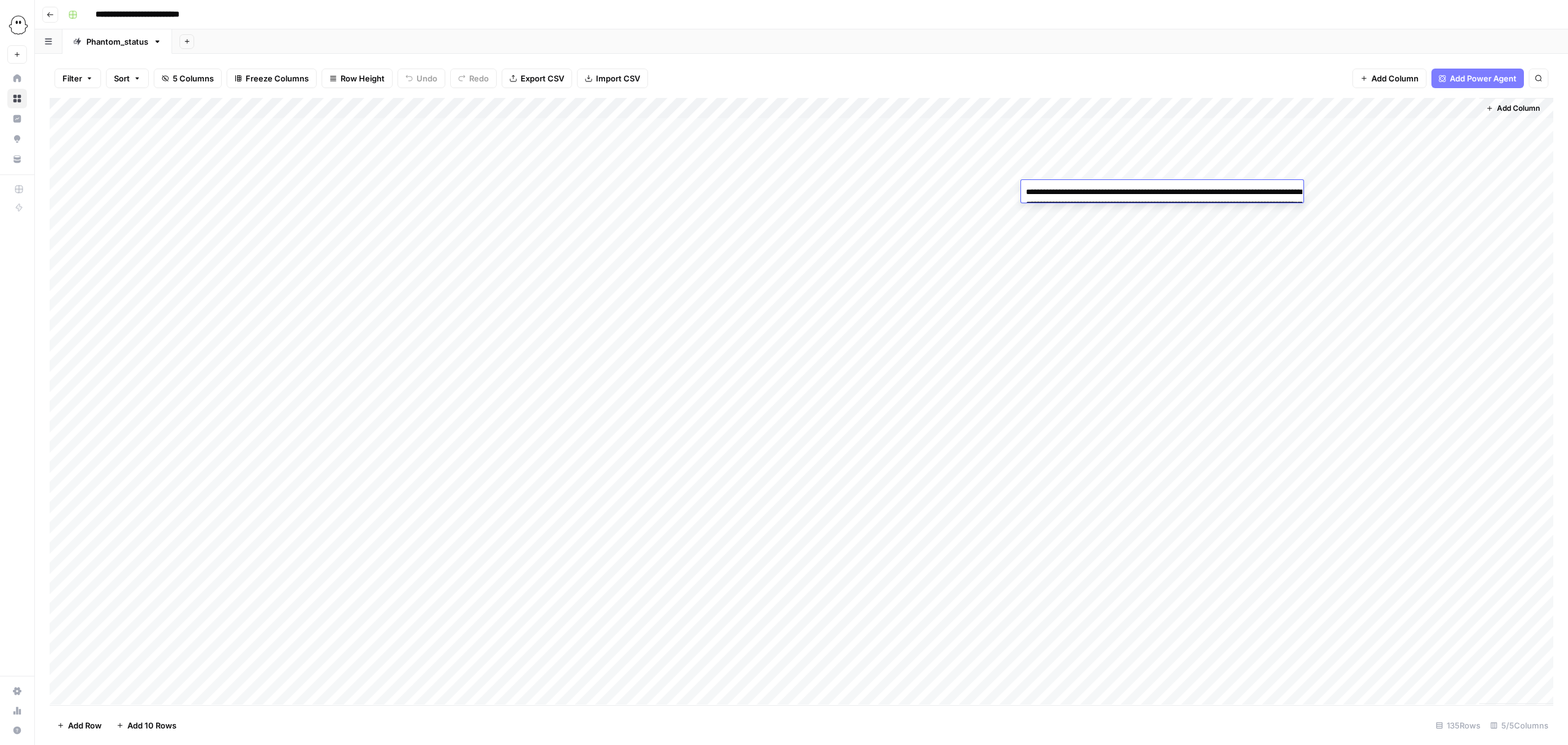
click at [1000, 185] on body "**********" at bounding box center [784, 372] width 1568 height 745
click at [1137, 253] on div "Add Column" at bounding box center [802, 401] width 1504 height 607
click at [1008, 231] on div "Add Column" at bounding box center [802, 401] width 1504 height 607
click at [1115, 235] on div "Add Column" at bounding box center [802, 401] width 1504 height 607
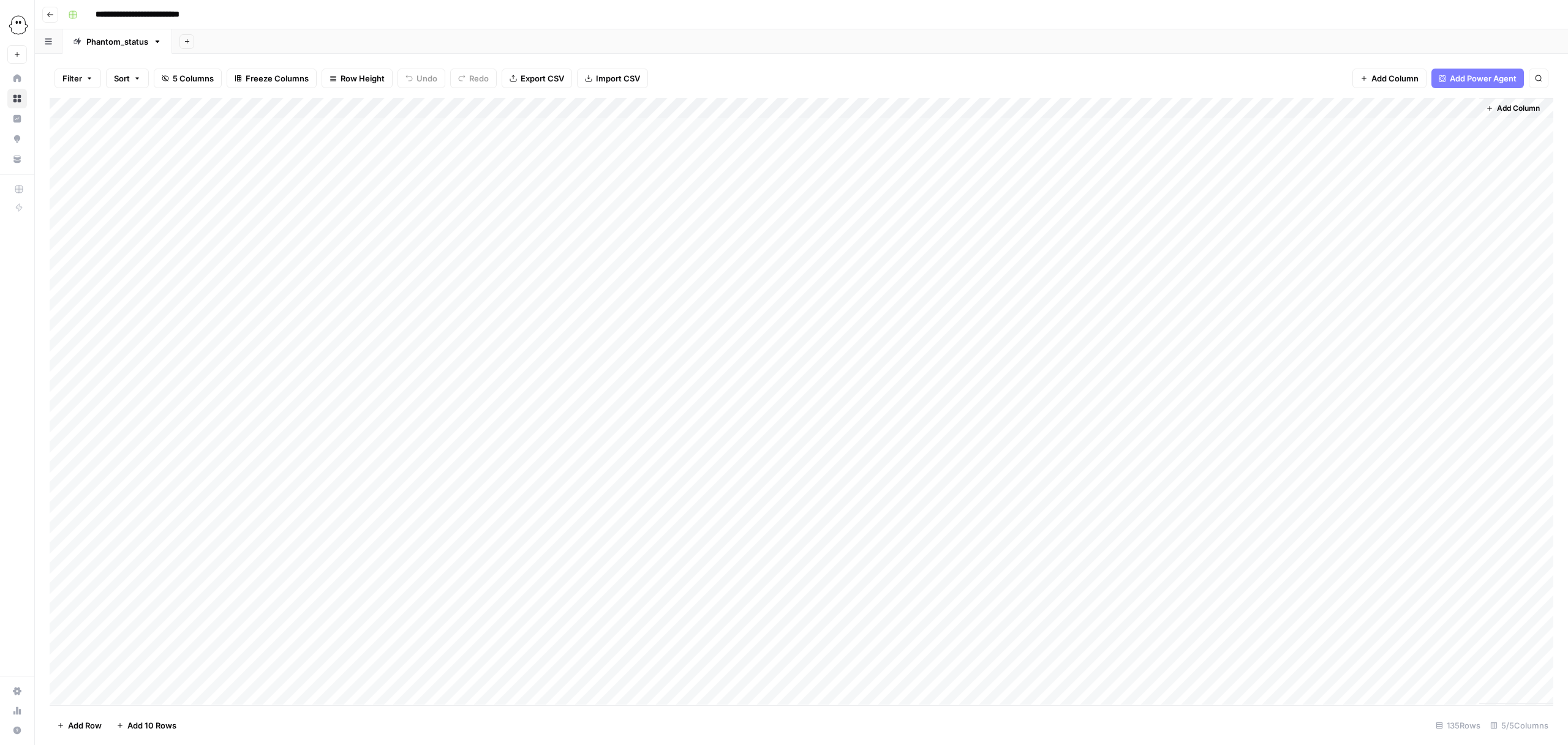
click at [1370, 255] on div "Add Column" at bounding box center [802, 401] width 1504 height 607
click at [1512, 103] on span "Add Column" at bounding box center [1518, 108] width 43 height 11
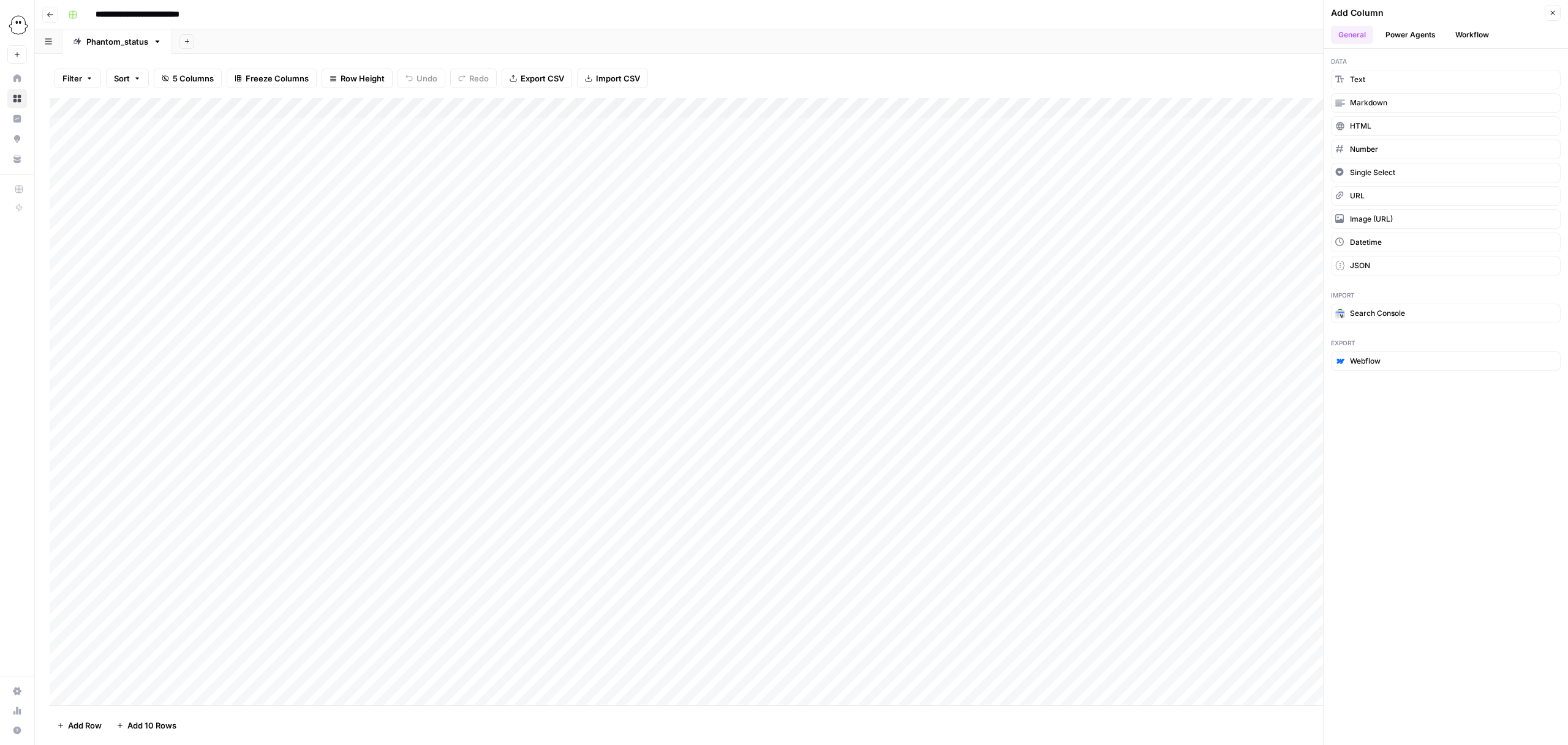
click at [1472, 36] on button "Workflow" at bounding box center [1472, 35] width 48 height 19
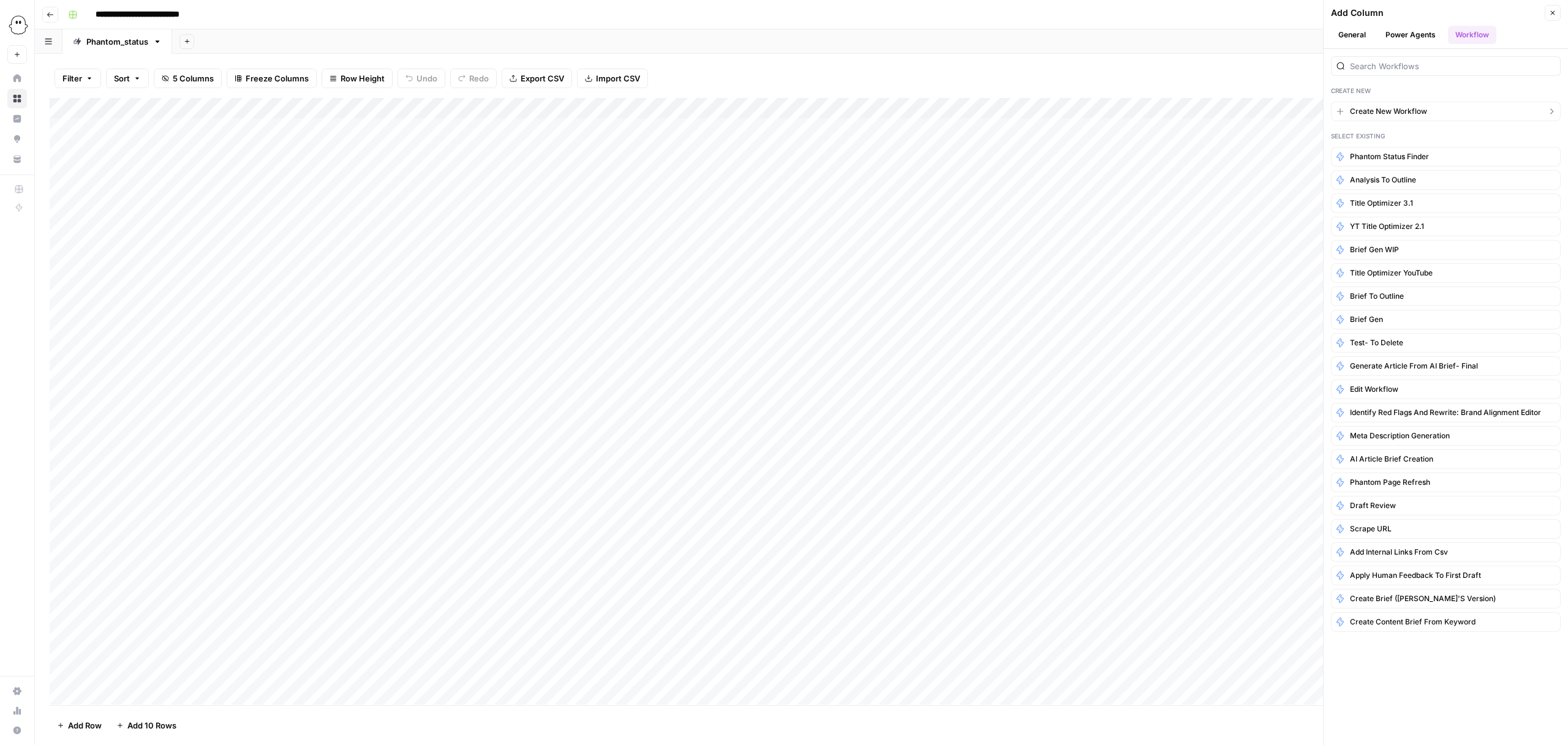
click at [1382, 109] on span "Create New Workflow" at bounding box center [1389, 111] width 77 height 11
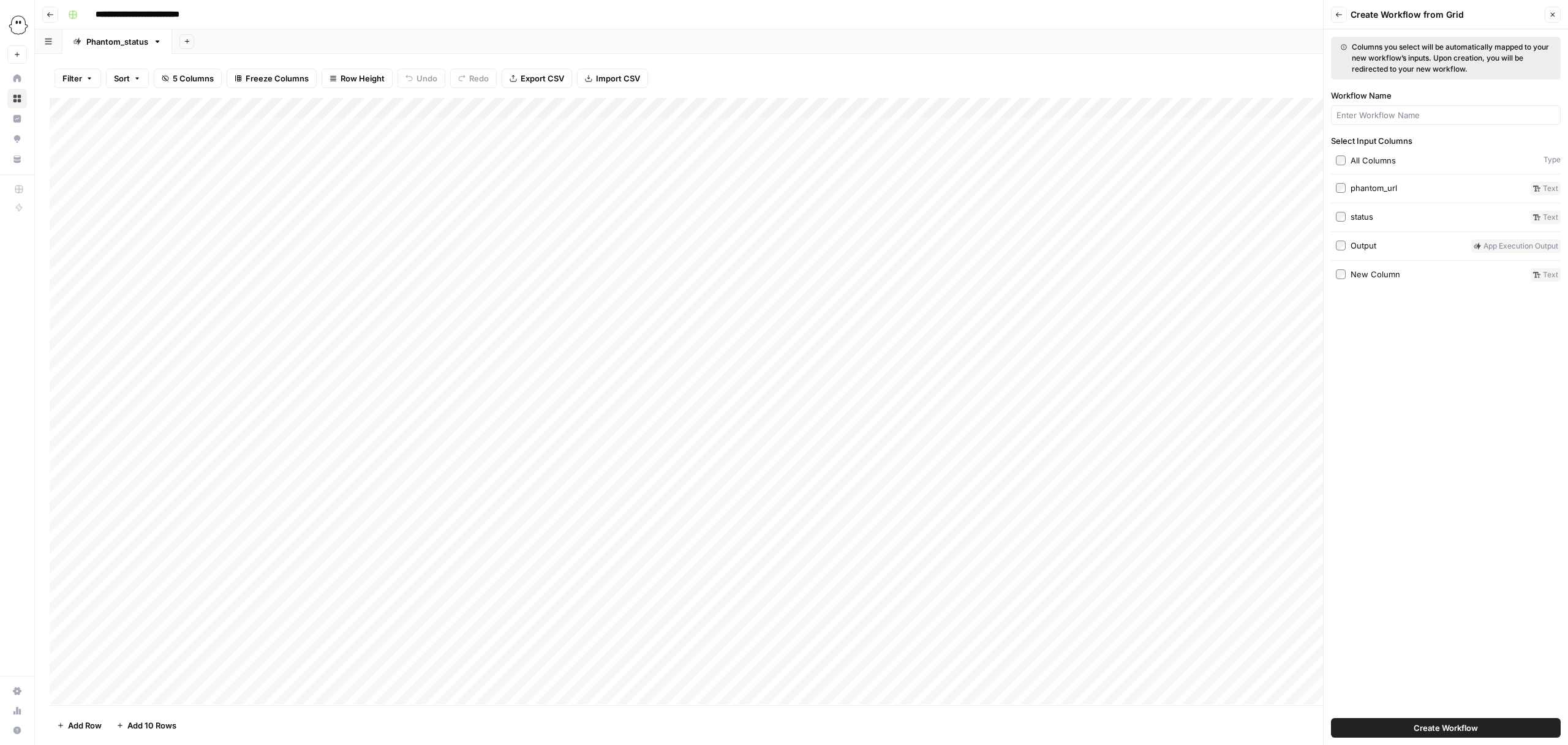
click at [1410, 727] on button "Create Workflow" at bounding box center [1446, 728] width 230 height 20
click at [1381, 128] on div "Workflow Name Name is required" at bounding box center [1446, 115] width 230 height 52
click at [1387, 112] on input "Workflow Name" at bounding box center [1446, 115] width 219 height 12
drag, startPoint x: 1452, startPoint y: 113, endPoint x: 1376, endPoint y: 117, distance: 76.1
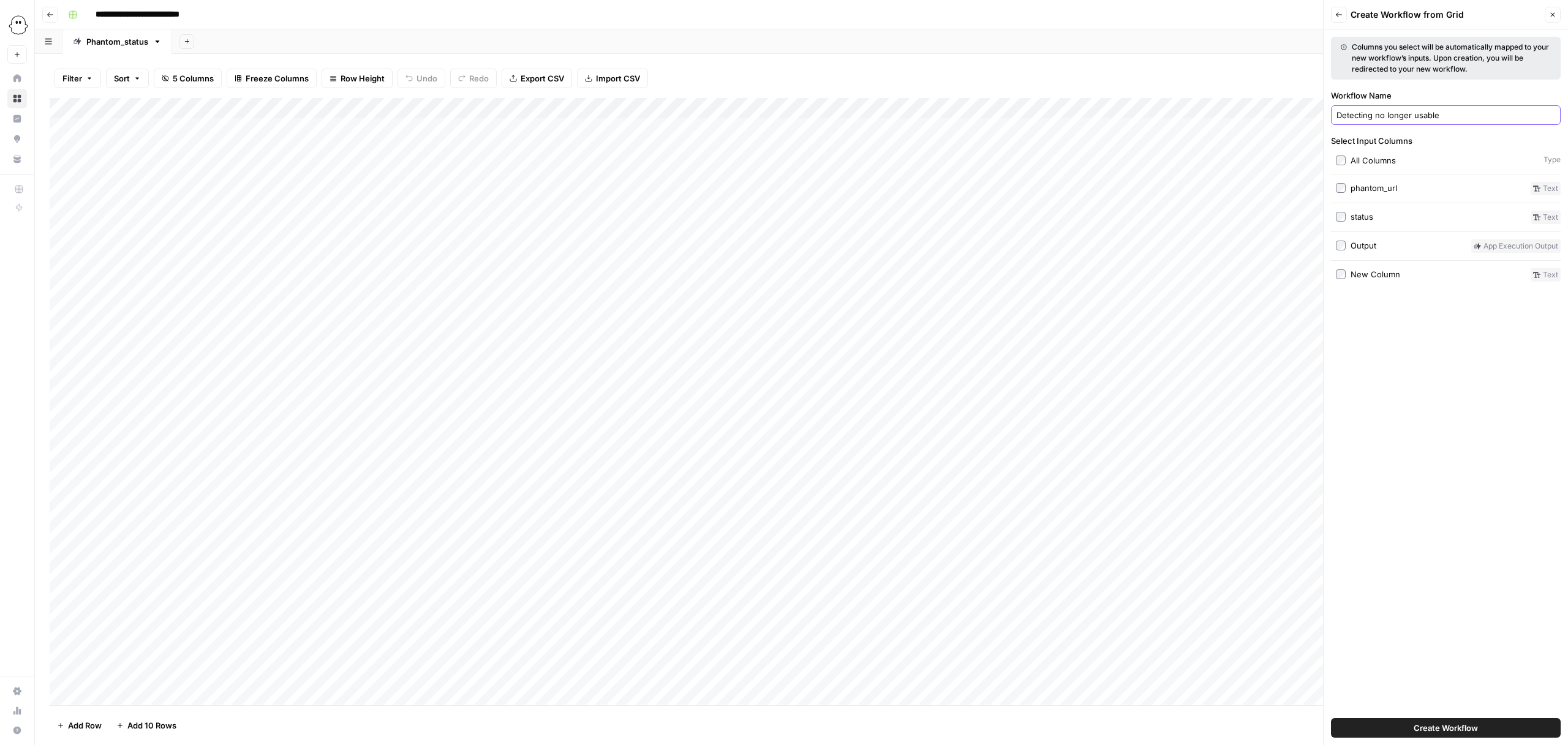
click at [1376, 117] on input "Detecting no longer usable" at bounding box center [1446, 115] width 219 height 12
type input "Detecting no longer usable"
click at [1444, 313] on div "Columns you select will be automatically mapped to your new workflow’s inputs. …" at bounding box center [1446, 387] width 244 height 716
click at [1429, 733] on span "Create Workflow" at bounding box center [1446, 728] width 64 height 12
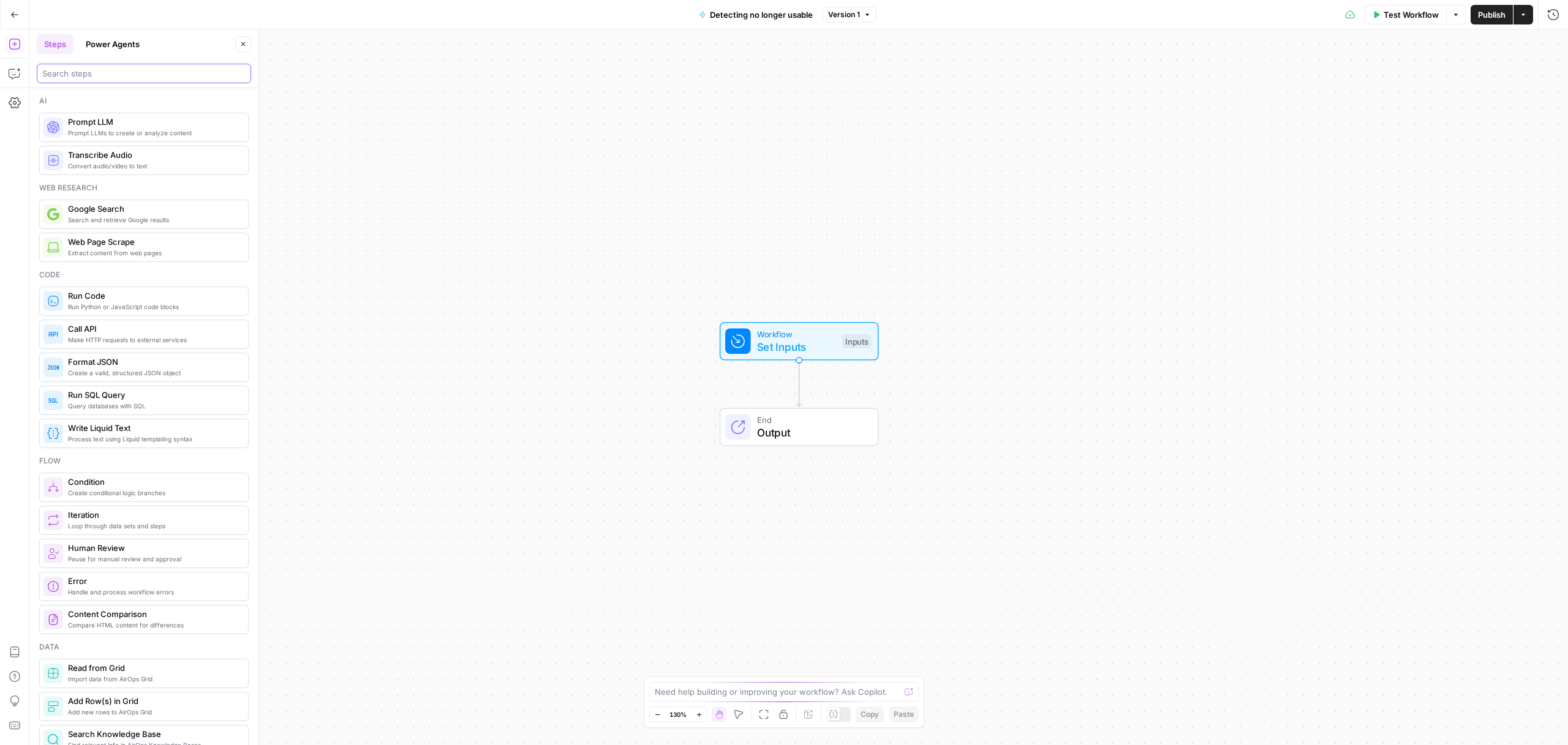
click at [112, 72] on input "search" at bounding box center [144, 74] width 203 height 12
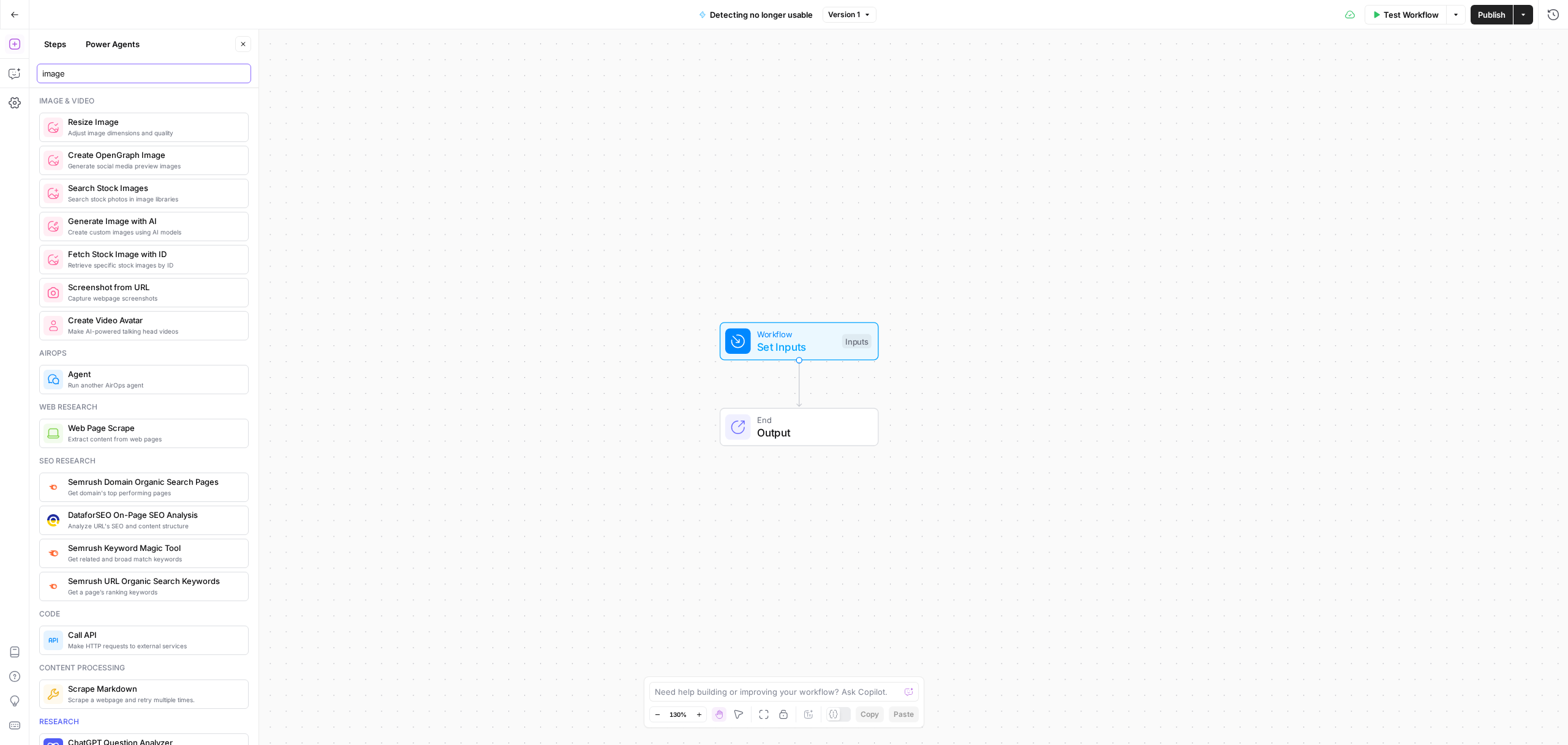
type input "image"
drag, startPoint x: 36, startPoint y: 82, endPoint x: 2, endPoint y: 80, distance: 34.1
click at [2, 80] on body "PhantomBuster New Home Browse Insights Opportunities Your Data Recent Grids Bri…" at bounding box center [784, 372] width 1568 height 745
click at [115, 41] on button "Power Agents" at bounding box center [112, 44] width 68 height 20
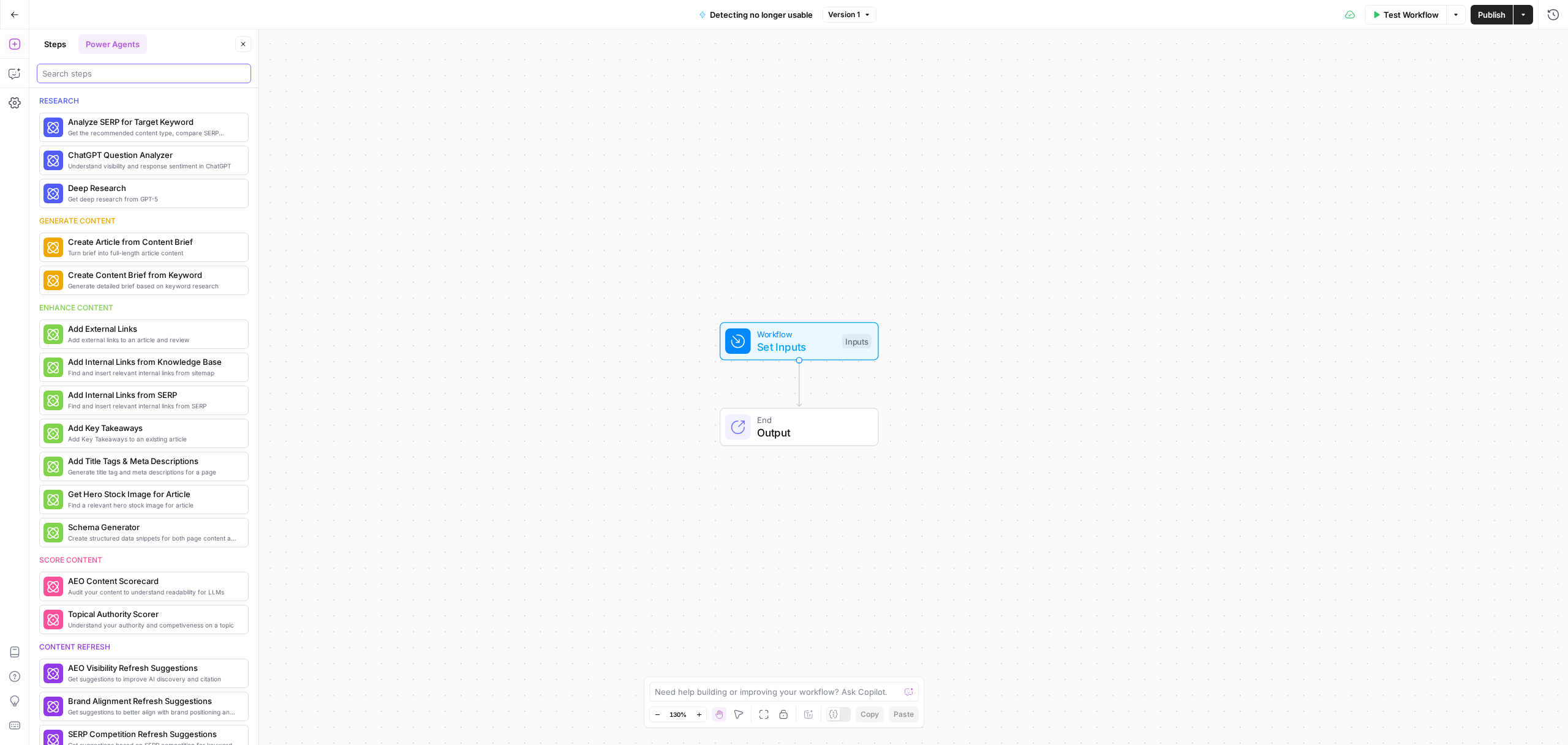
click at [88, 74] on input "search" at bounding box center [144, 74] width 203 height 12
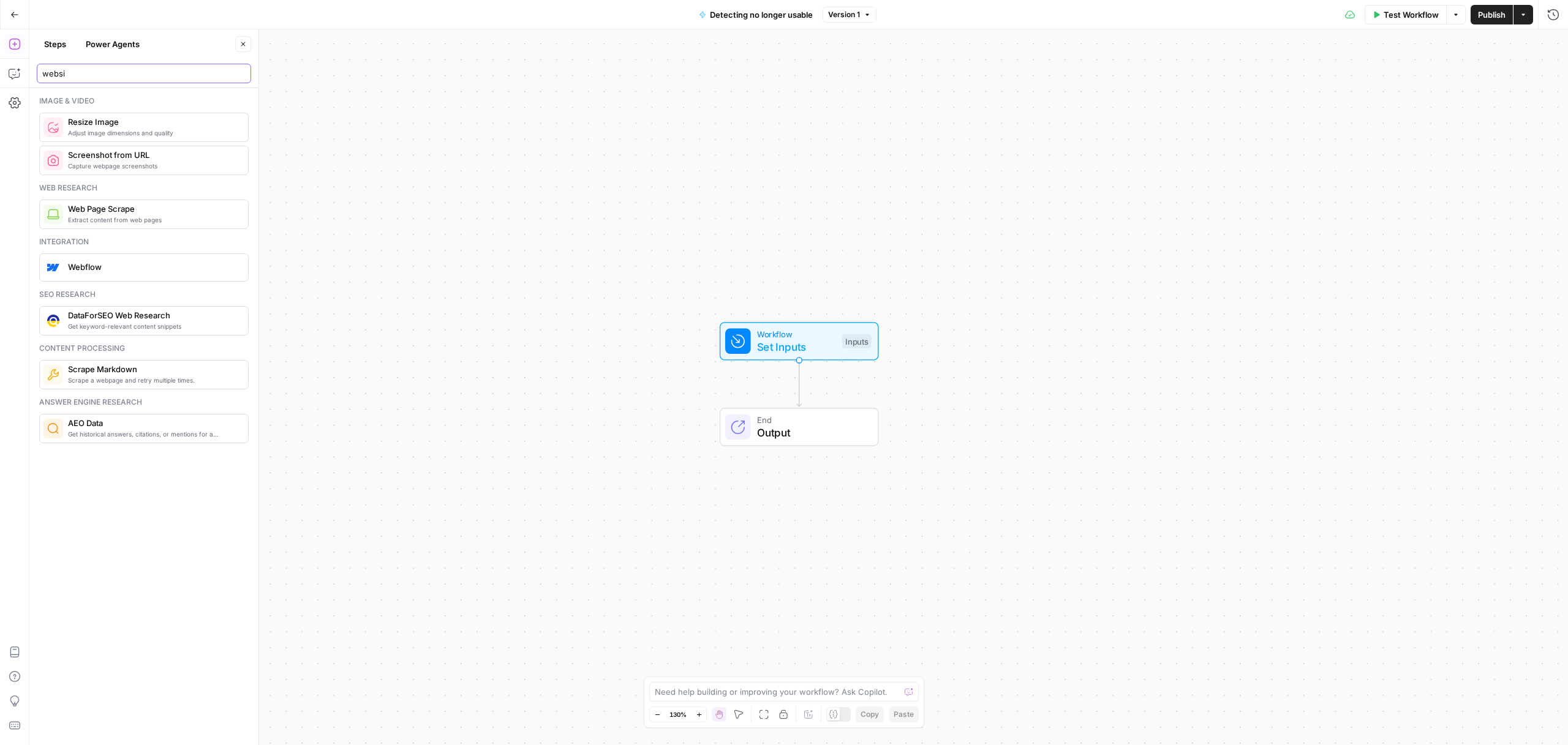
type input "websi"
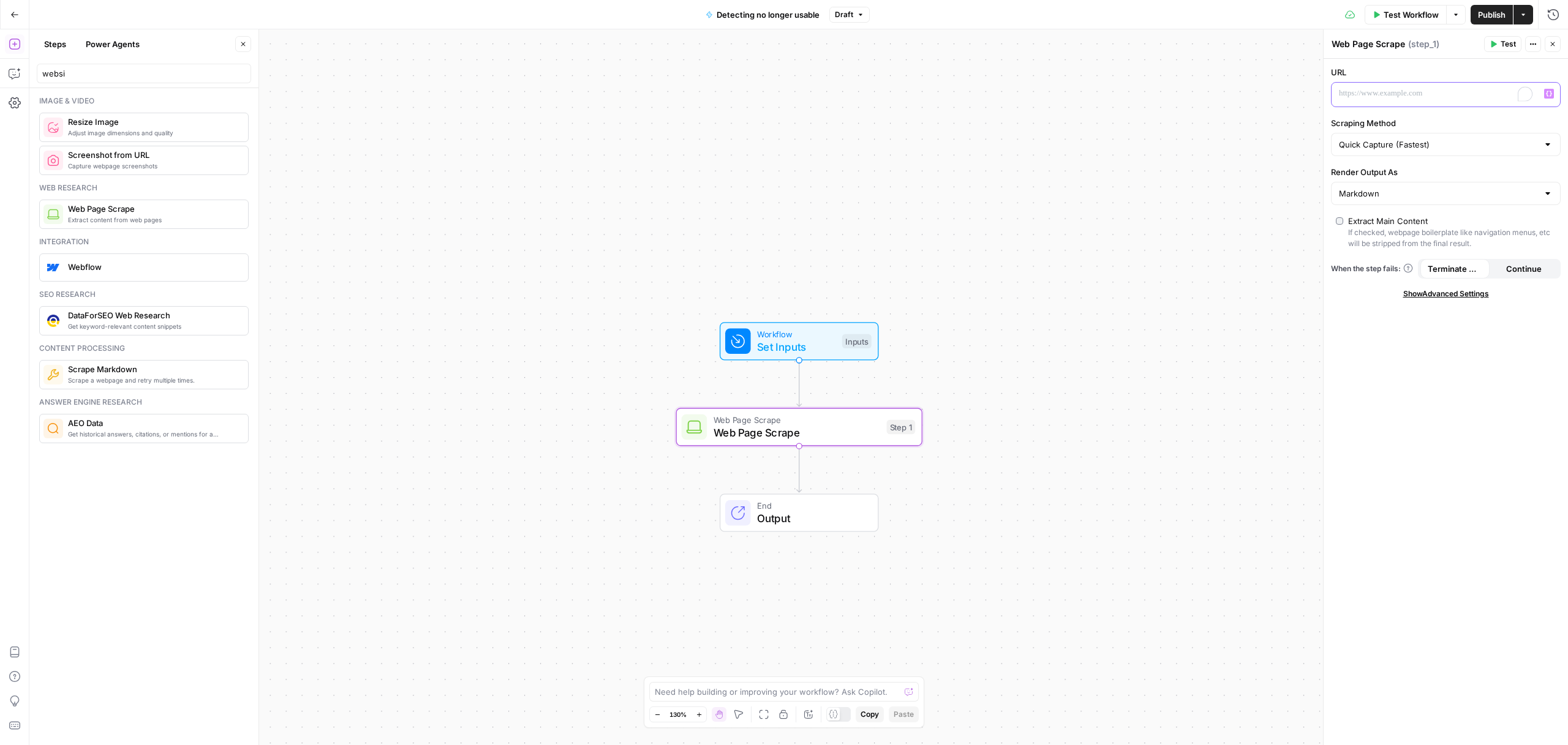
click at [1404, 90] on p "To enrich screen reader interactions, please activate Accessibility in Grammarl…" at bounding box center [1436, 94] width 194 height 12
click at [1548, 91] on icon "button" at bounding box center [1549, 94] width 6 height 6
click at [976, 149] on button "Select variable Output" at bounding box center [976, 141] width 153 height 20
click at [1427, 144] on input "Scraping Method" at bounding box center [1439, 145] width 199 height 12
click at [1382, 174] on span "Quick Capture (Fastest)" at bounding box center [1438, 176] width 193 height 12
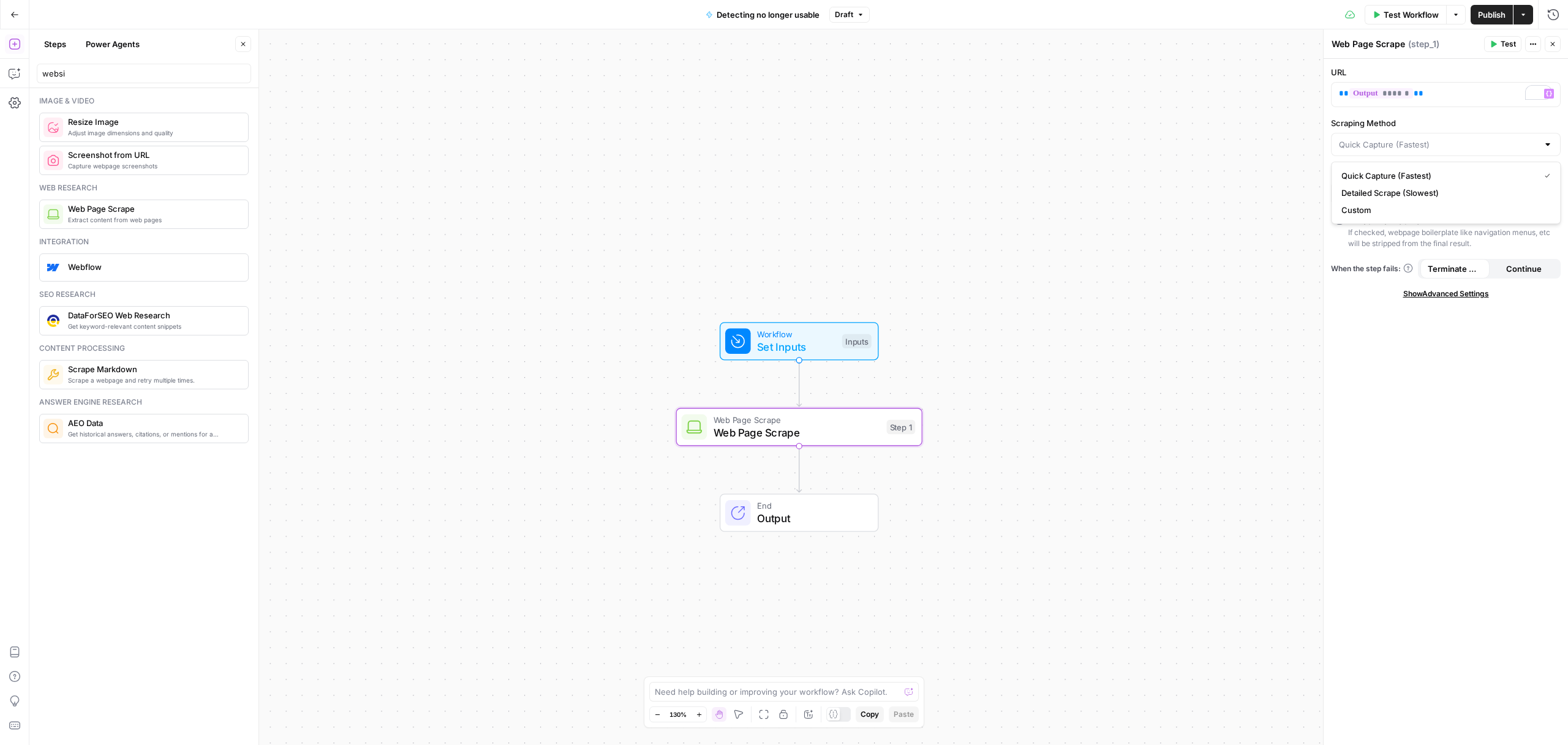
type input "Quick Capture (Fastest)"
click at [1377, 196] on input "Render Output As" at bounding box center [1439, 193] width 199 height 12
click at [1364, 216] on div "Text HTML Markdown" at bounding box center [1446, 242] width 230 height 62
click at [1360, 221] on span "Text" at bounding box center [1443, 225] width 204 height 12
type input "Text"
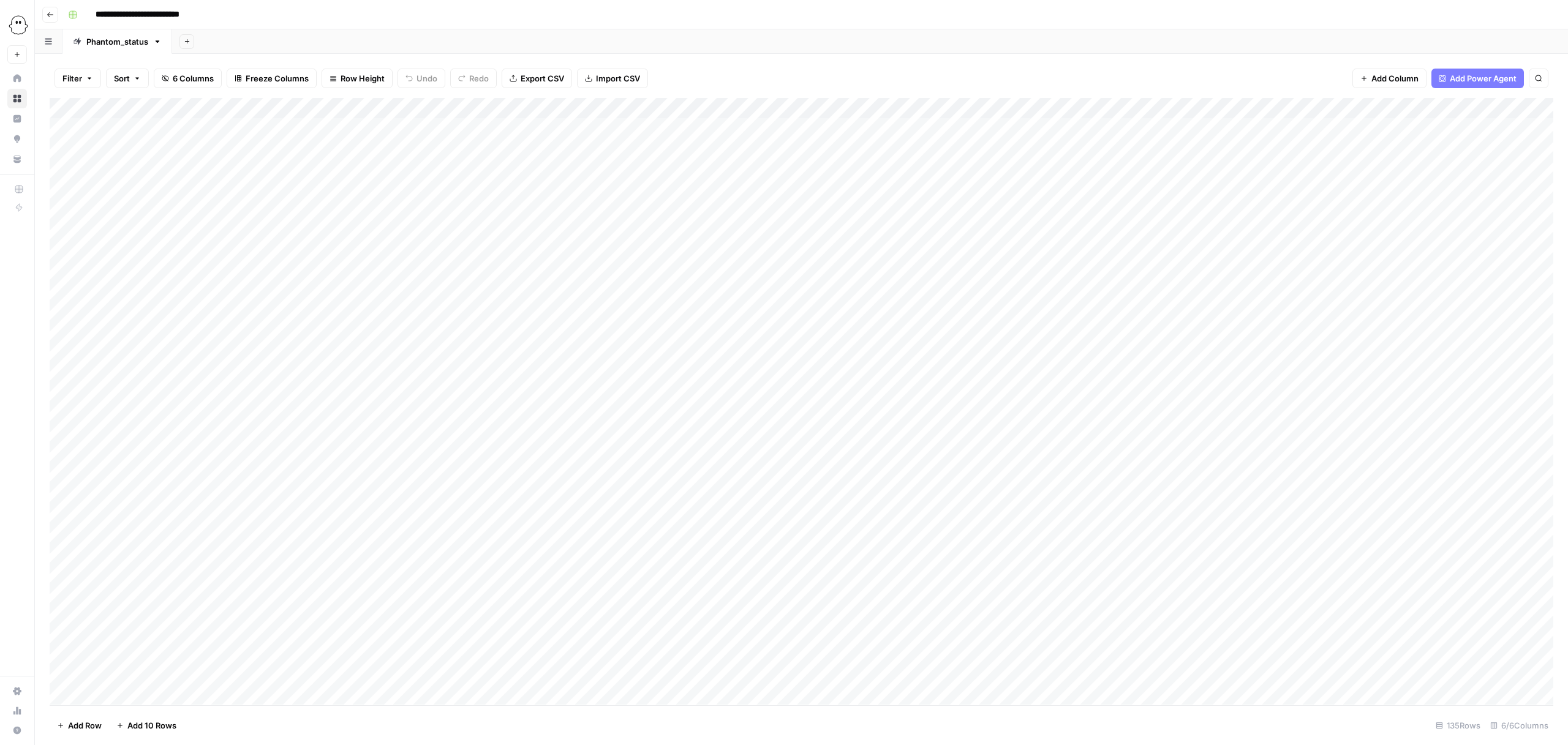
scroll to position [0, 155]
click at [1507, 107] on span "Add Column" at bounding box center [1525, 108] width 43 height 11
click at [1463, 26] on button "Workflow" at bounding box center [1472, 35] width 48 height 19
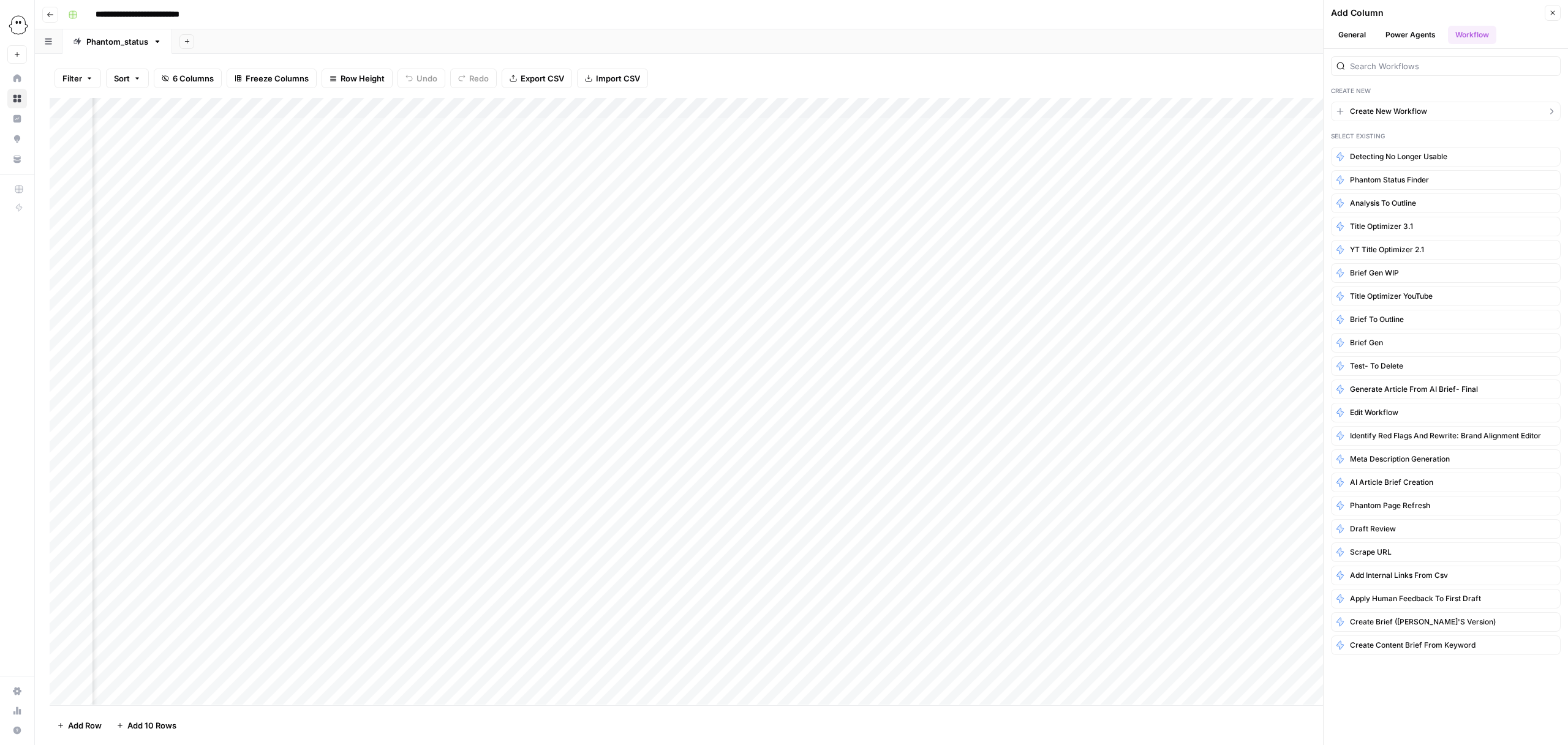
click at [1384, 107] on span "Create New Workflow" at bounding box center [1389, 111] width 77 height 11
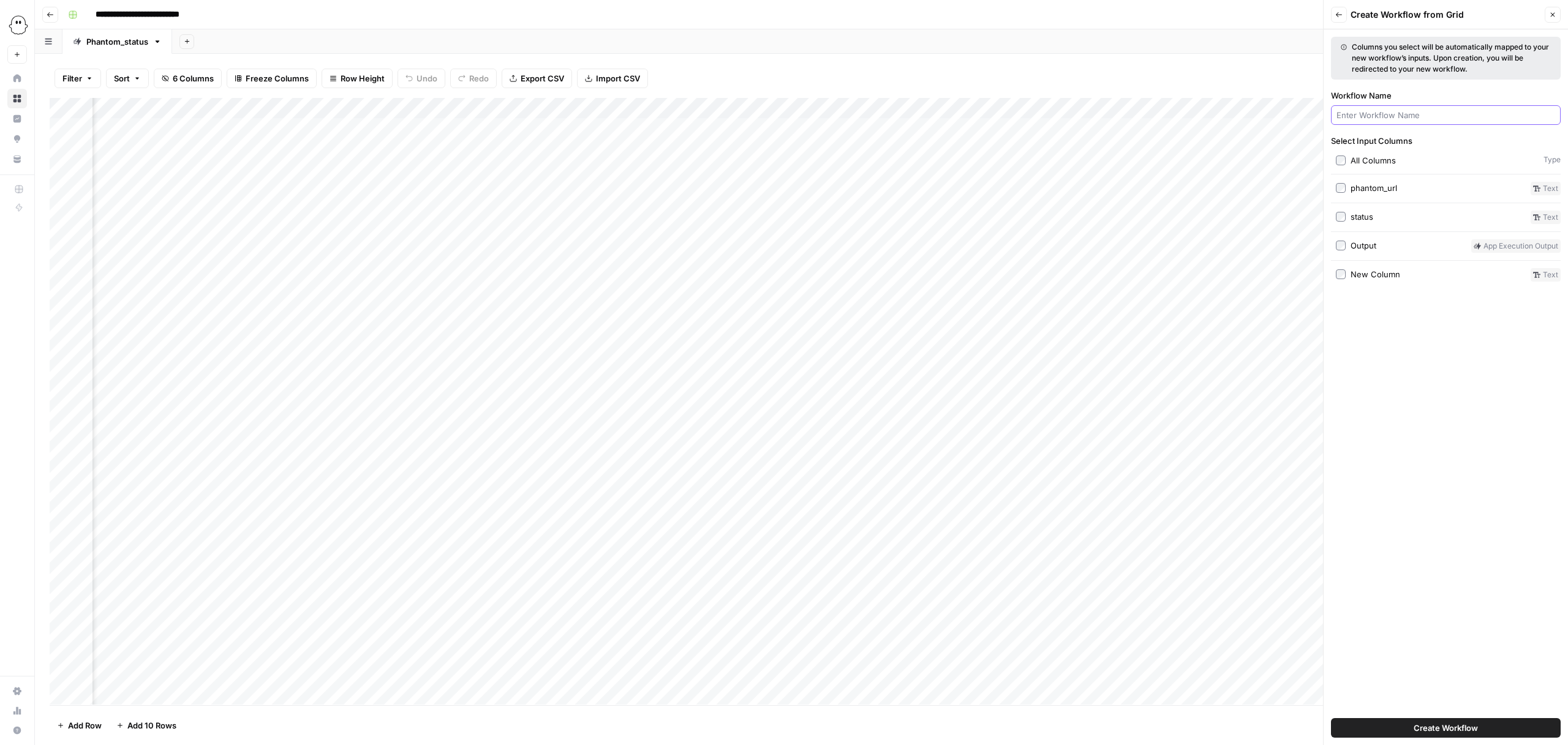
click at [1359, 116] on input "Workflow Name" at bounding box center [1446, 115] width 219 height 12
type input "URL visitor"
click at [1348, 162] on label "All Columns" at bounding box center [1437, 161] width 203 height 12
click at [1420, 734] on button "Create Workflow" at bounding box center [1446, 728] width 230 height 20
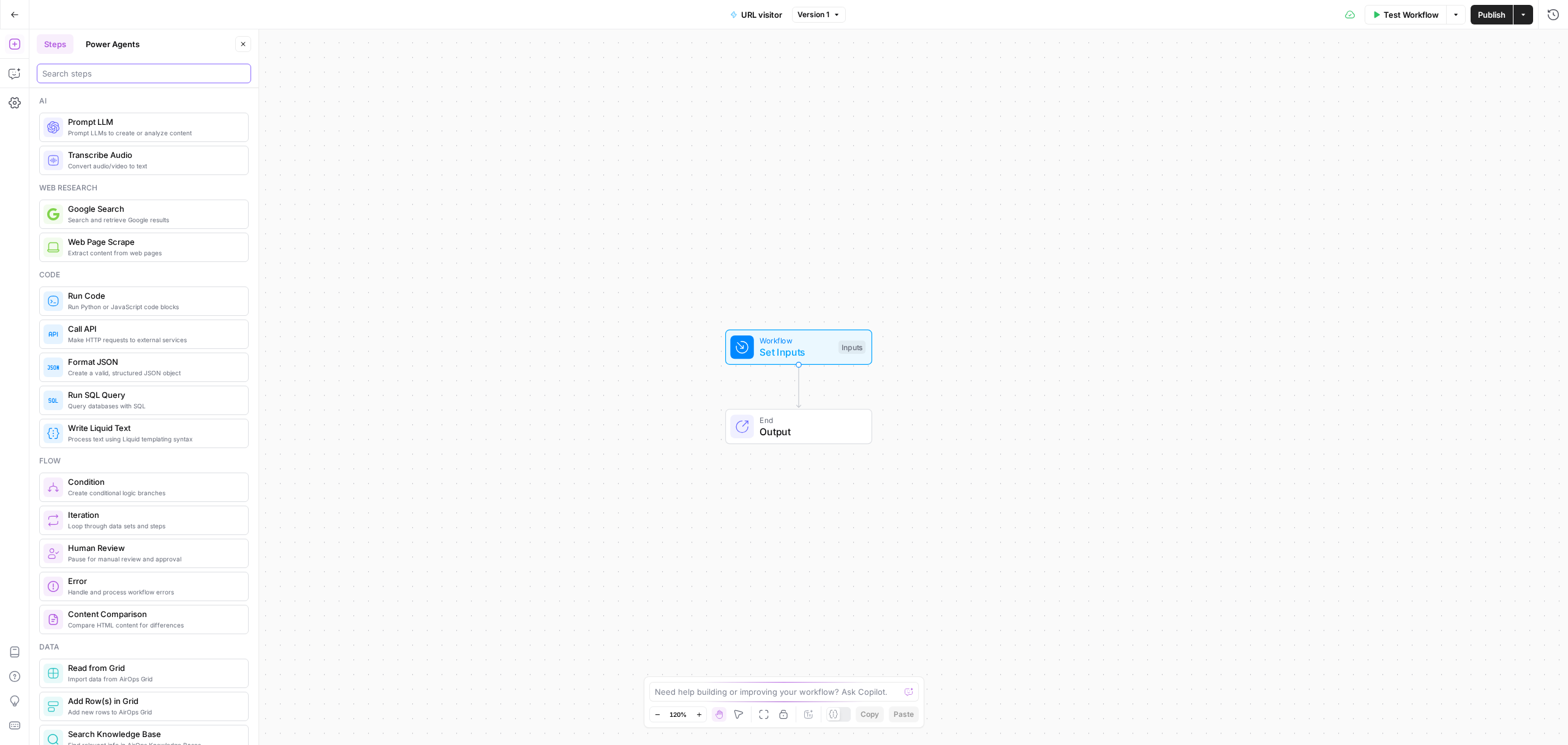
click at [114, 77] on input "search" at bounding box center [144, 74] width 203 height 12
click at [115, 53] on button "Power Agents" at bounding box center [112, 44] width 68 height 20
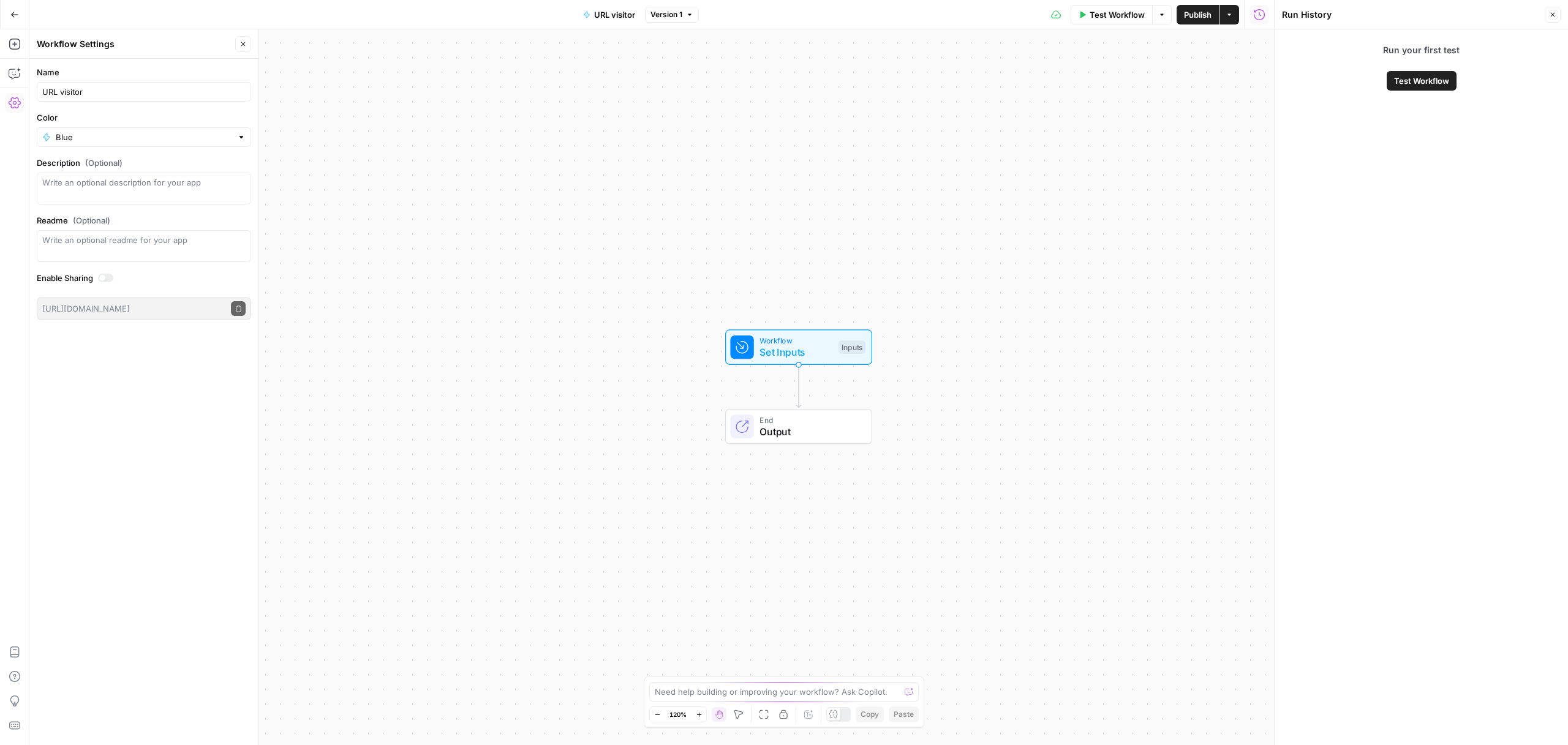
click at [243, 40] on icon "button" at bounding box center [243, 44] width 7 height 7
click at [19, 42] on icon "button" at bounding box center [14, 44] width 11 height 11
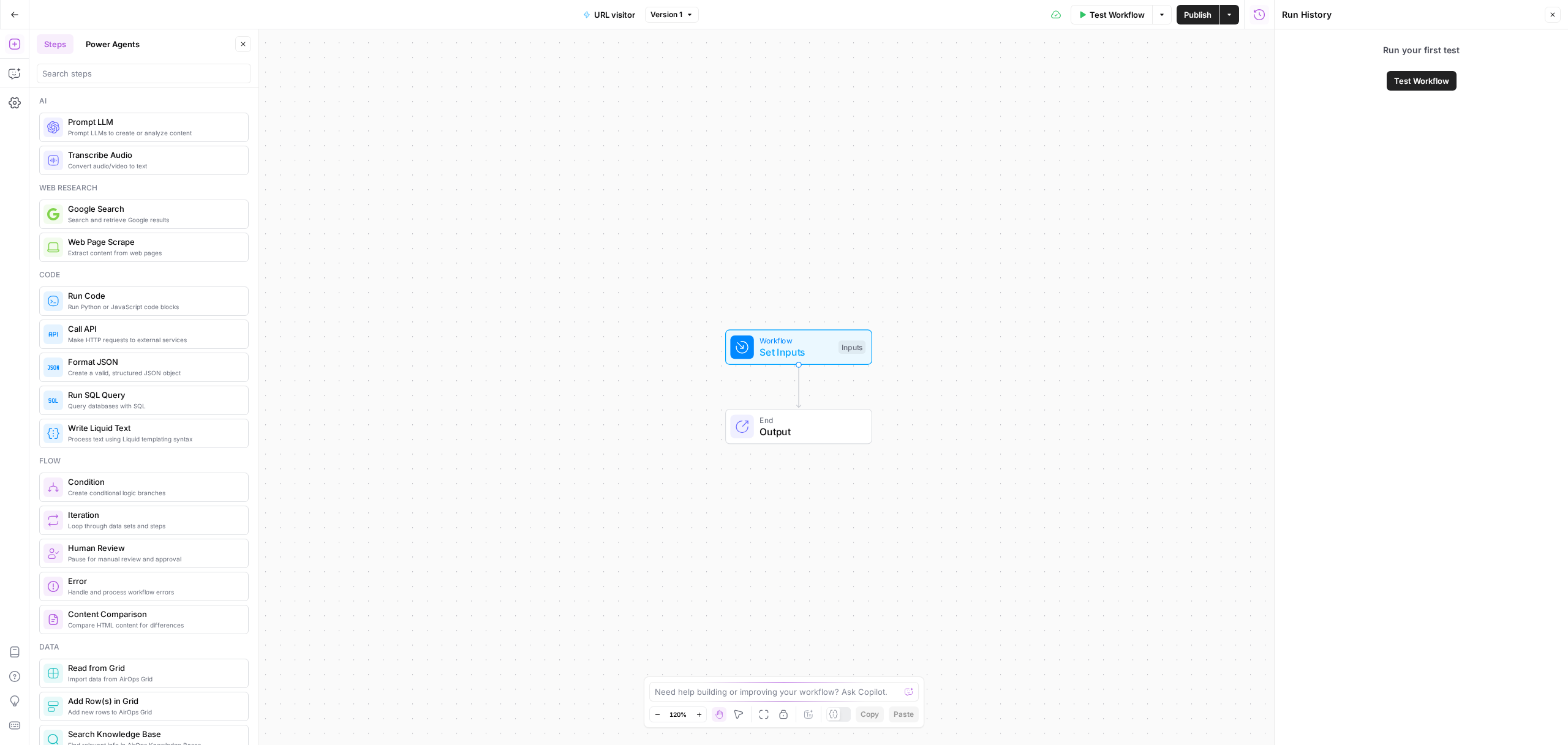
click at [132, 46] on button "Power Agents" at bounding box center [112, 44] width 68 height 20
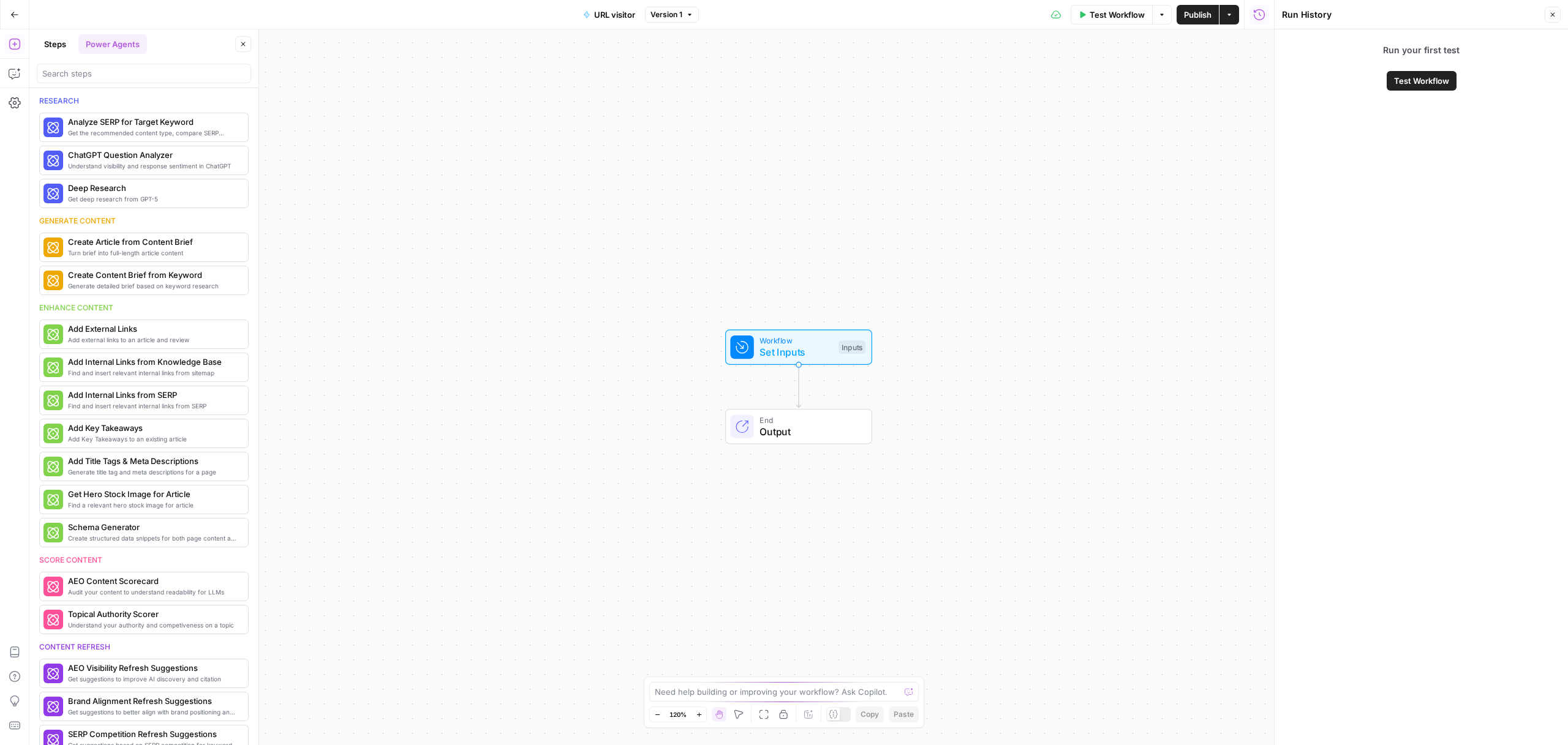
click at [85, 89] on div "Research Get the recommended content type, compare SERP headers, and analyze SE…" at bounding box center [143, 417] width 229 height 657
click at [92, 76] on input "search" at bounding box center [144, 74] width 203 height 12
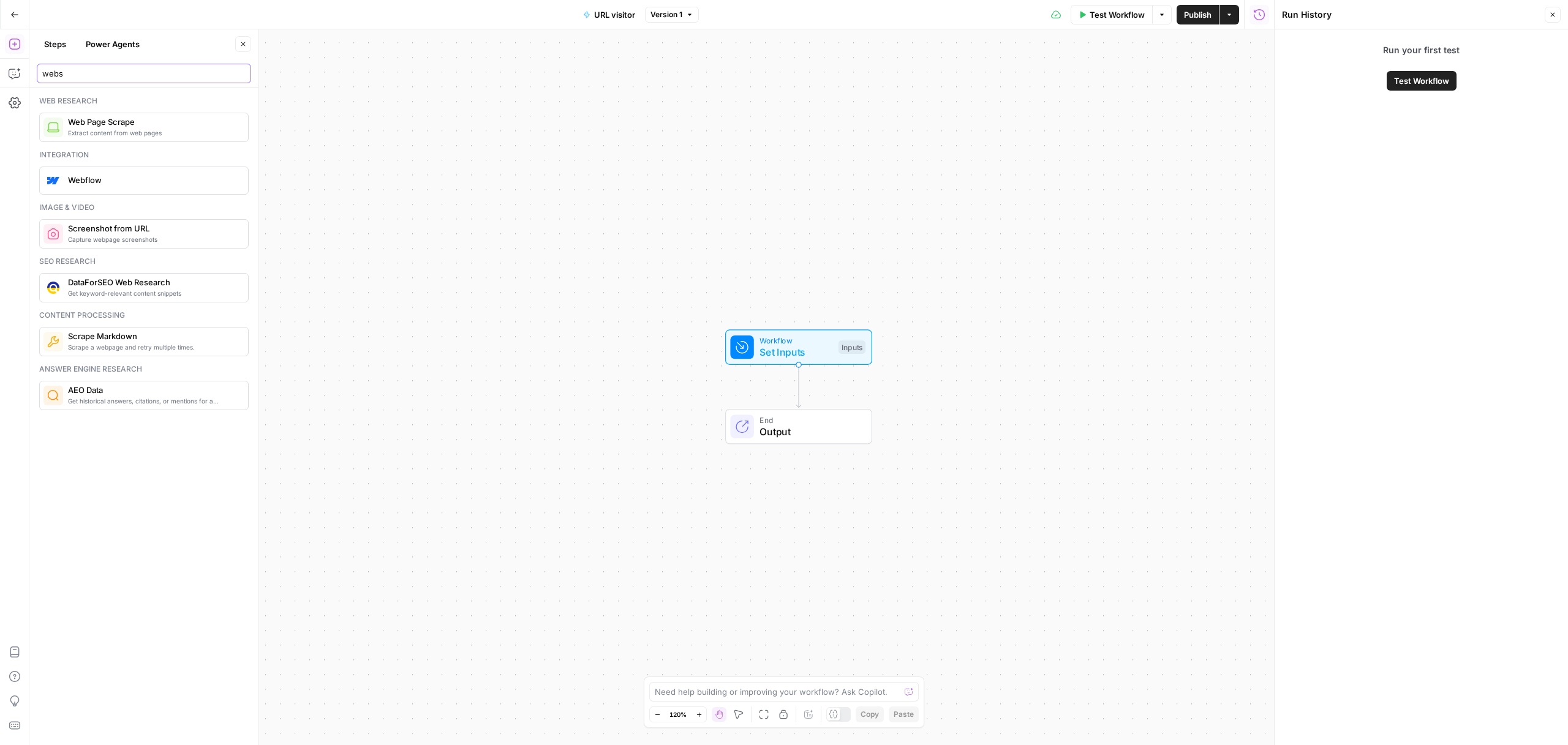
type input "webs"
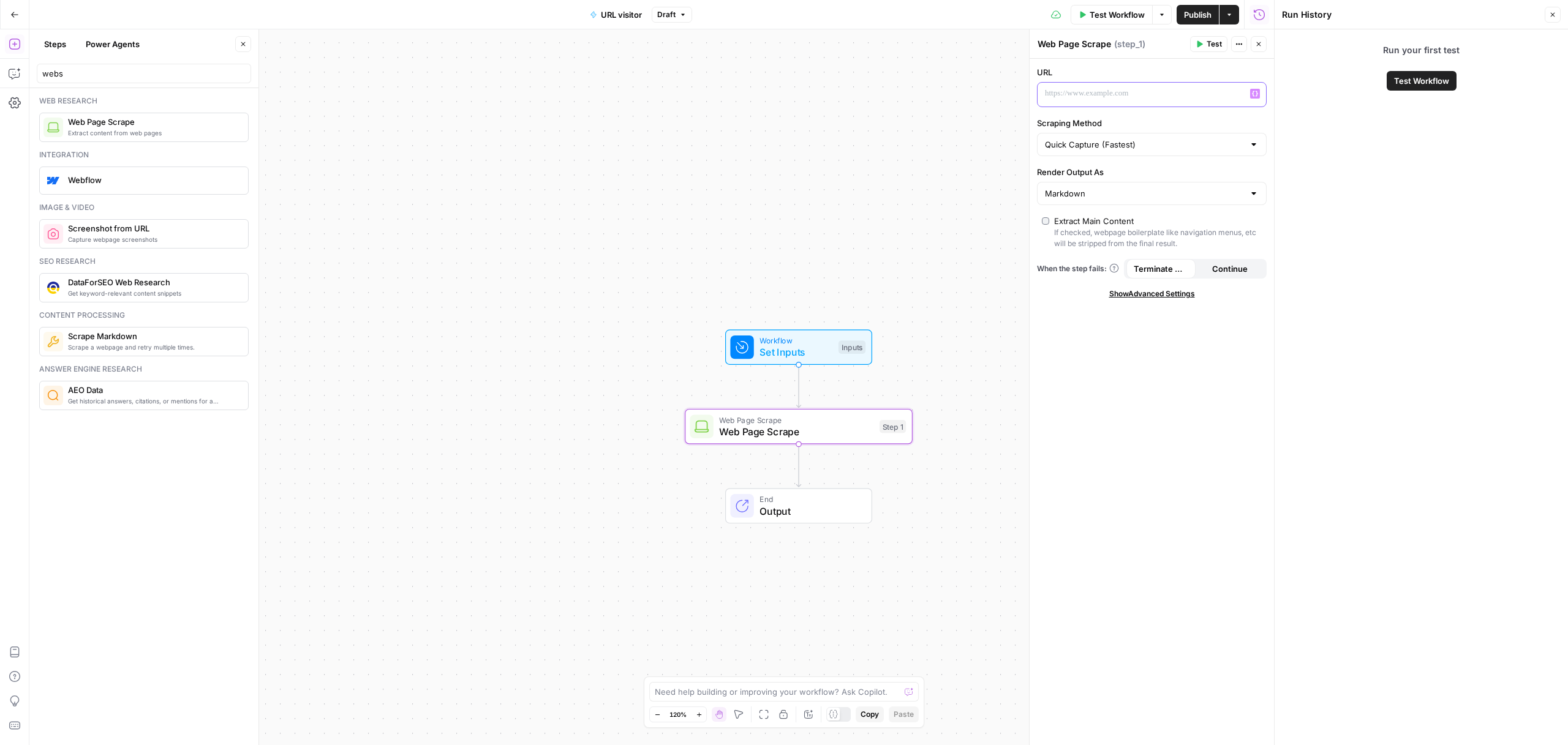
click at [1104, 97] on p at bounding box center [1142, 94] width 194 height 12
click at [1255, 91] on icon "button" at bounding box center [1255, 94] width 6 height 6
click at [662, 137] on button "Select variable phantom_url" at bounding box center [682, 141] width 153 height 20
click at [1405, 78] on span "Test Workflow" at bounding box center [1421, 81] width 55 height 12
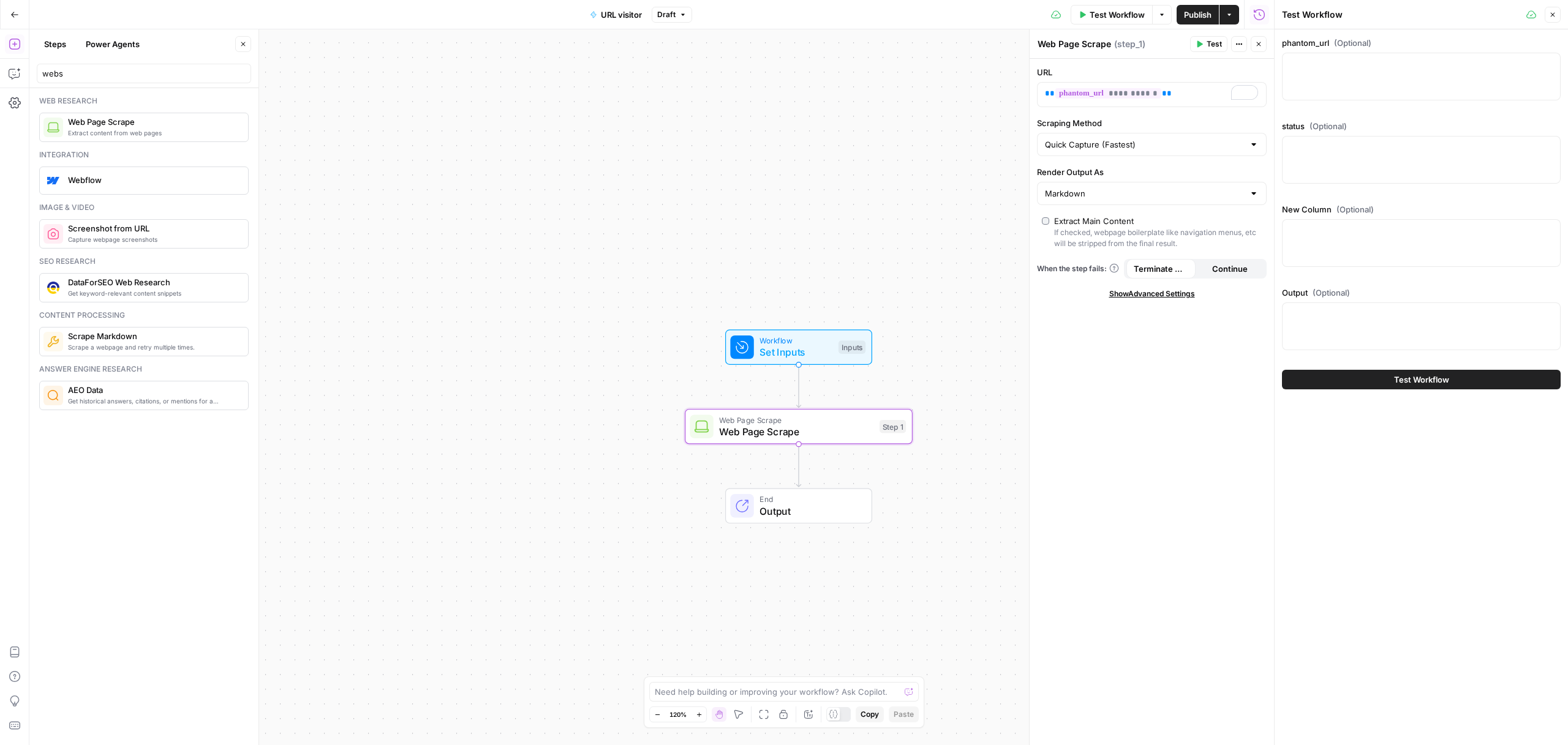
click at [1369, 384] on button "Test Workflow" at bounding box center [1421, 380] width 279 height 20
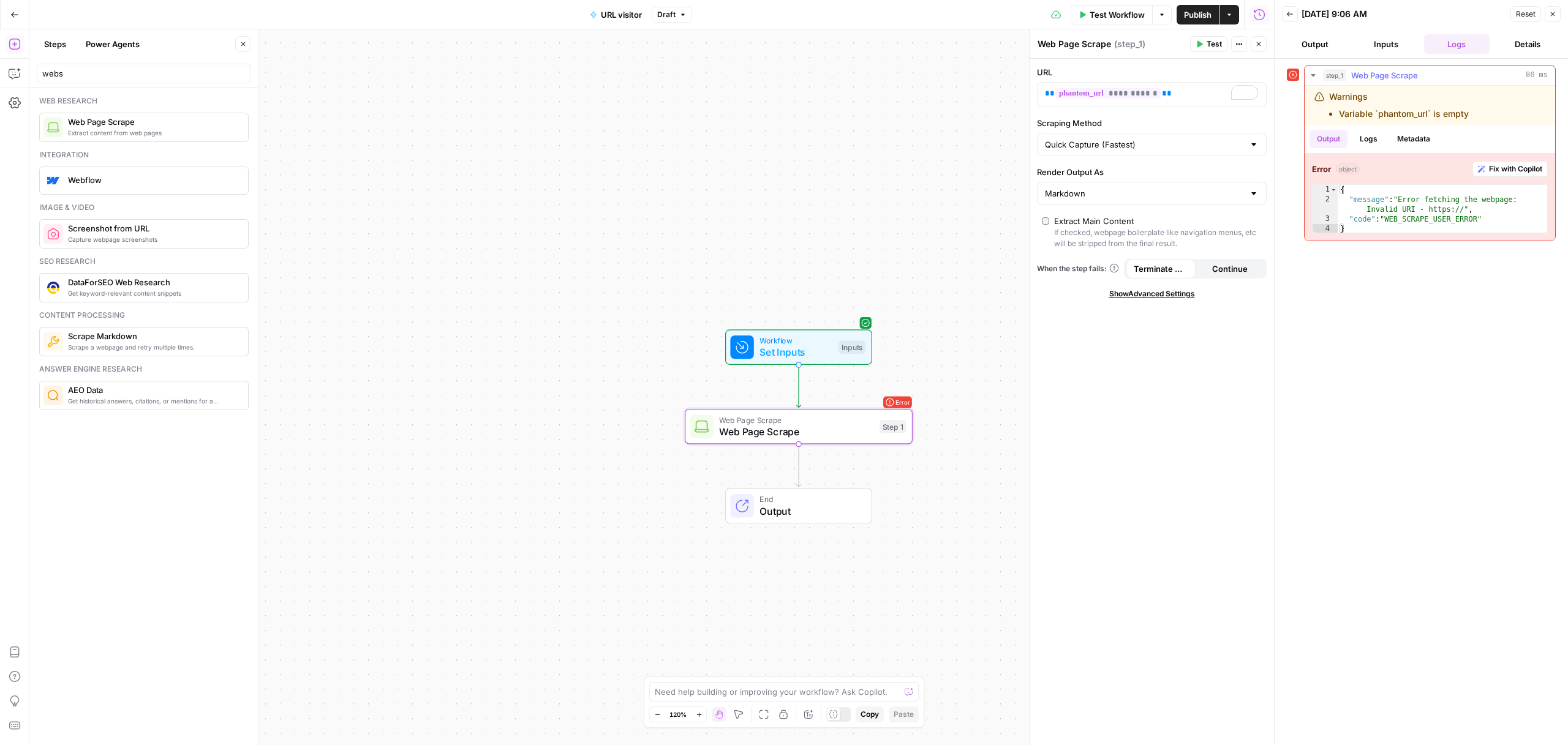
click at [1502, 170] on span "Fix with Copilot" at bounding box center [1516, 169] width 53 height 11
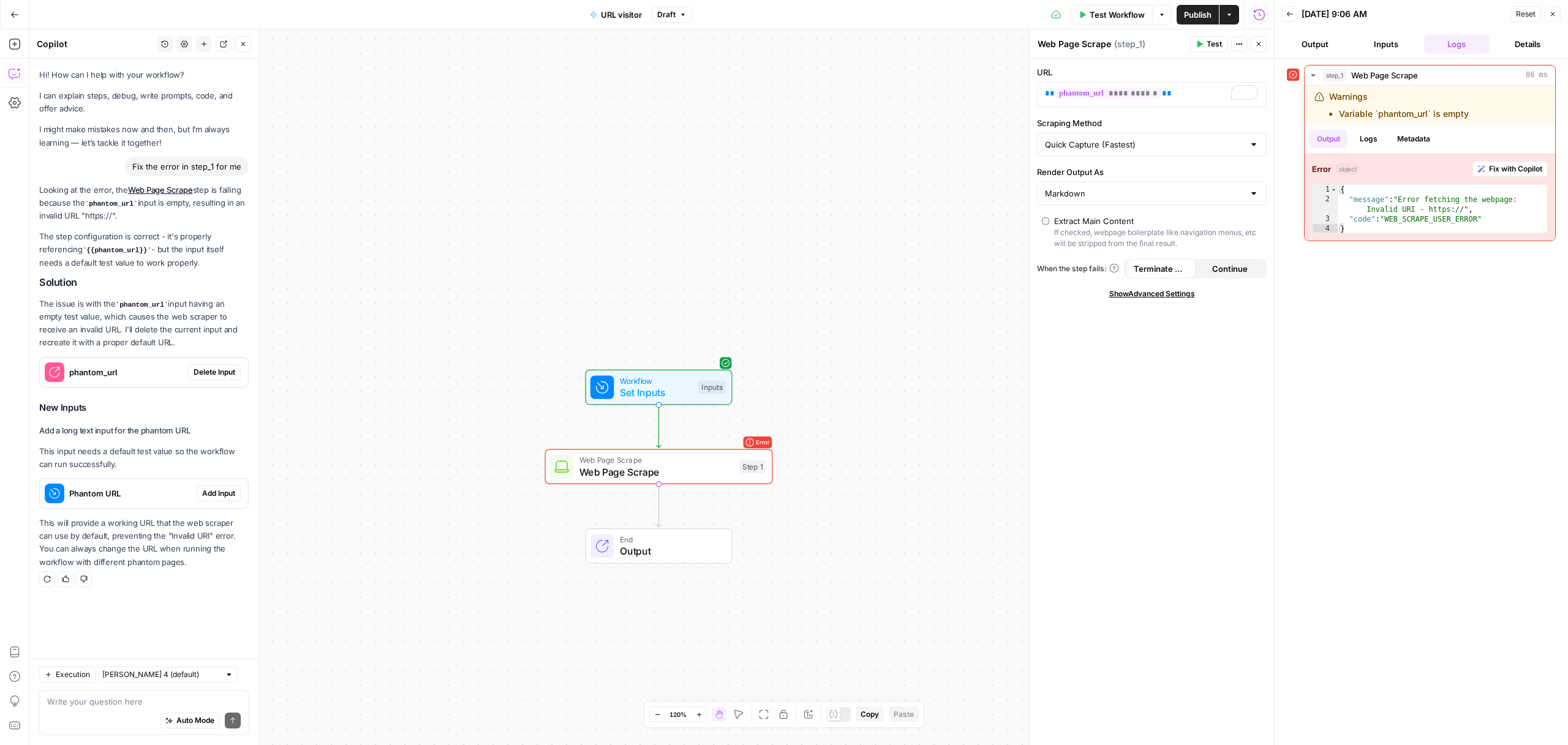
click at [209, 488] on span "Add Input" at bounding box center [219, 494] width 33 height 11
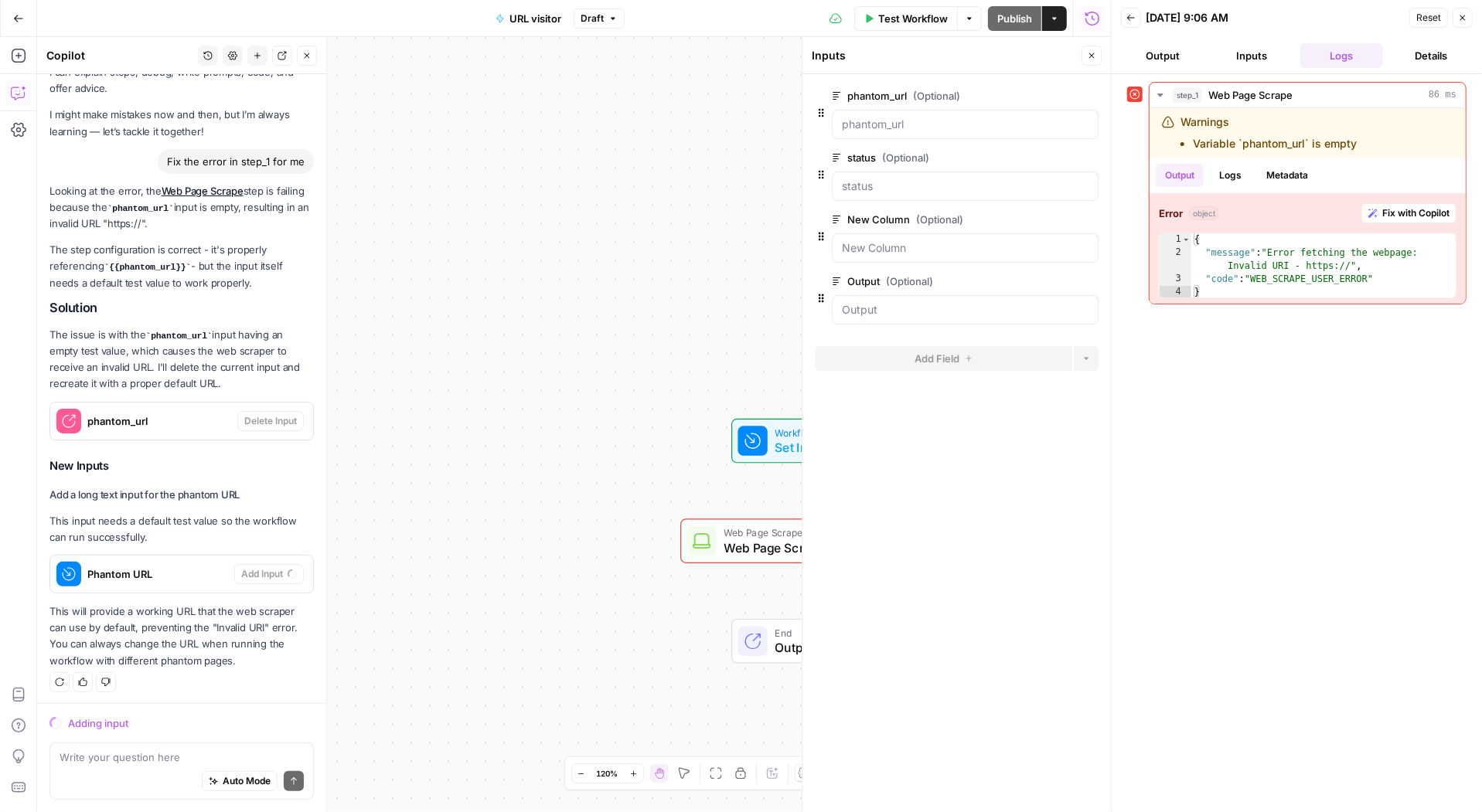
click at [738, 563] on div "Workflow Set Inputs Inputs Error Web Page Scrape Web Page Scrape Step 1 End Out…" at bounding box center [574, 424] width 1073 height 775
click at [748, 549] on span "Web Page Scrape" at bounding box center [821, 547] width 195 height 18
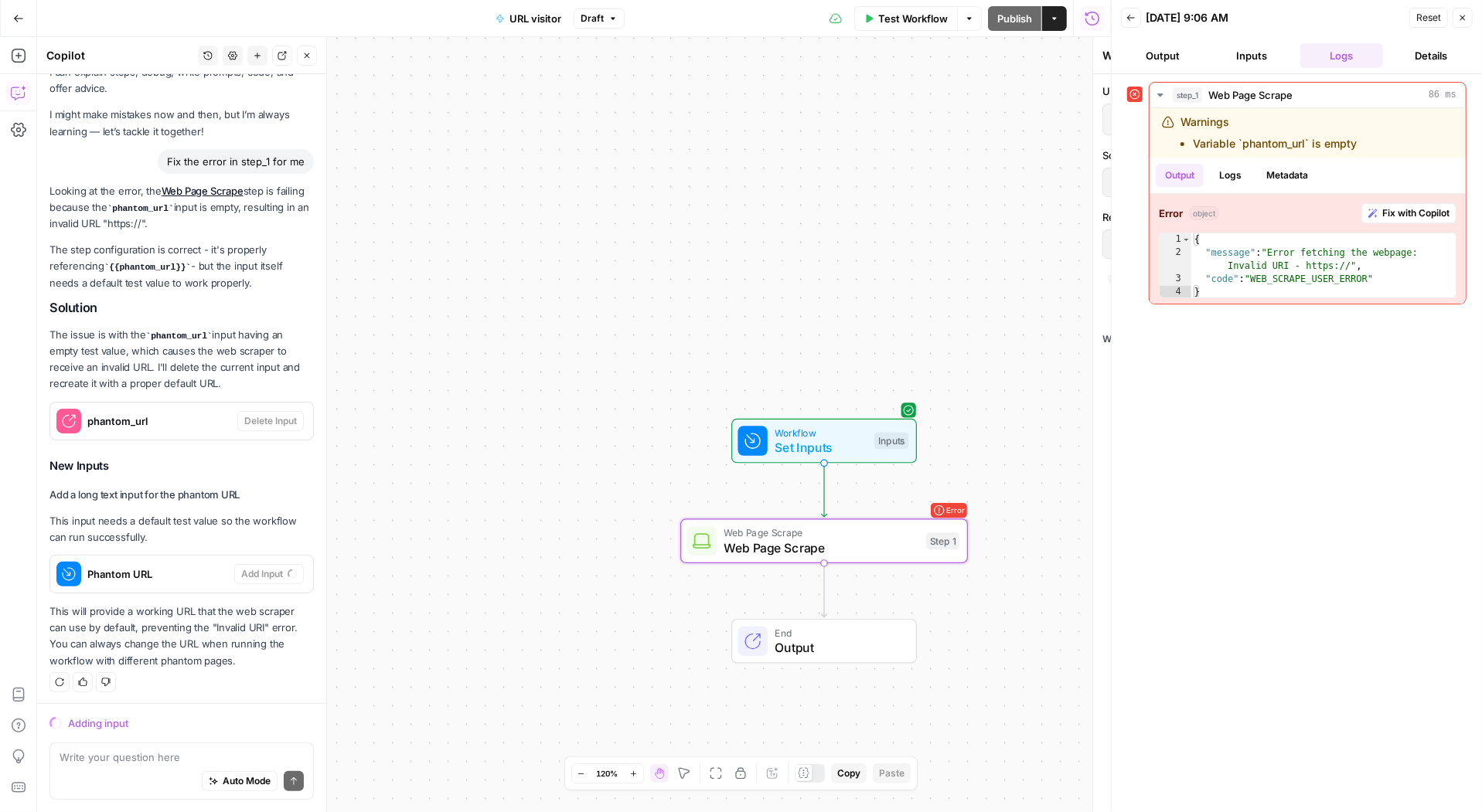
click at [748, 549] on span "Web Page Scrape" at bounding box center [821, 547] width 195 height 18
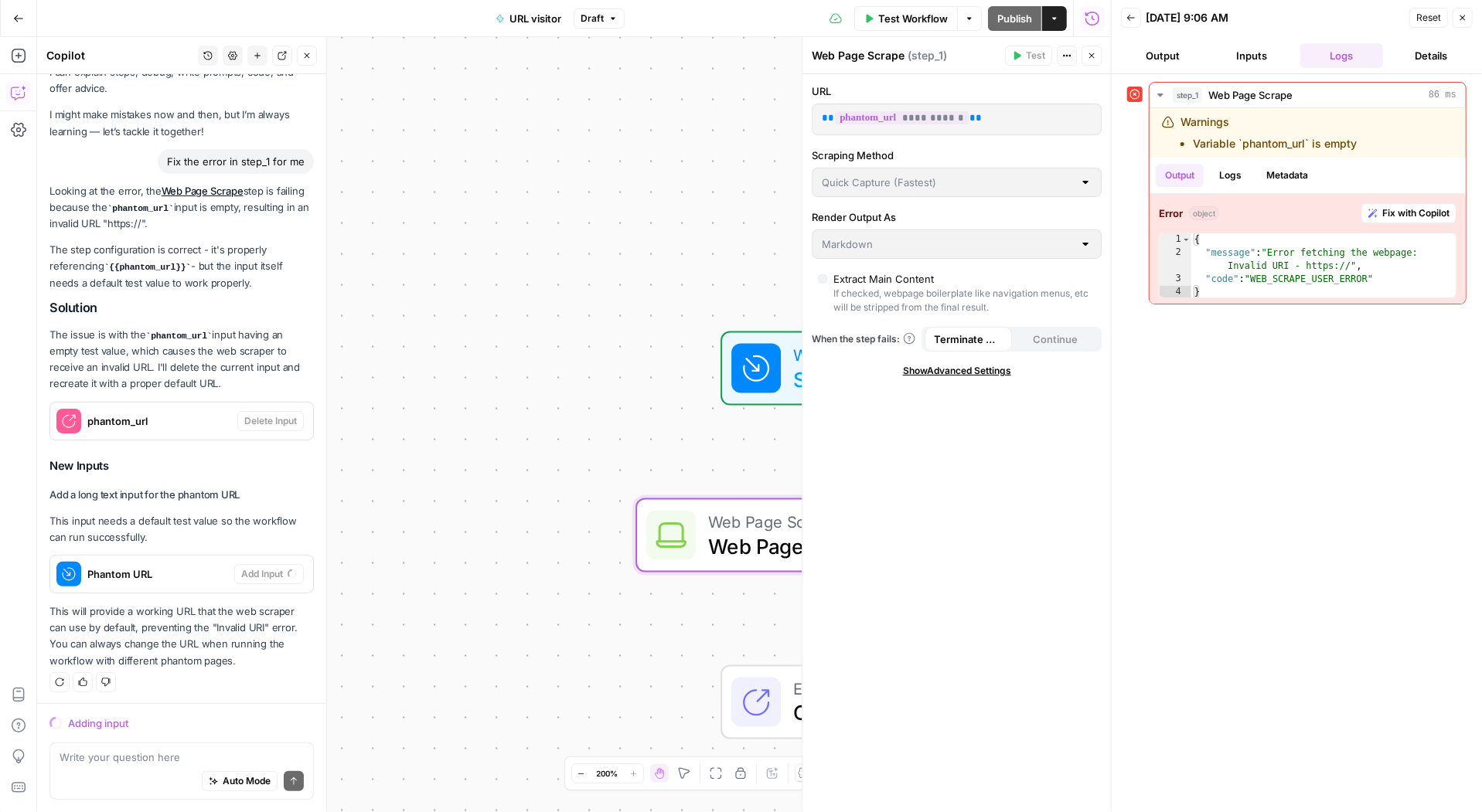
click at [1001, 116] on p "**********" at bounding box center [956, 118] width 270 height 15
click at [980, 121] on p "**********" at bounding box center [956, 118] width 270 height 15
click at [970, 116] on span "**" at bounding box center [975, 118] width 13 height 10
click at [970, 116] on span "**" at bounding box center [975, 118] width 13 height 10
drag, startPoint x: 987, startPoint y: 116, endPoint x: 857, endPoint y: 116, distance: 130.0
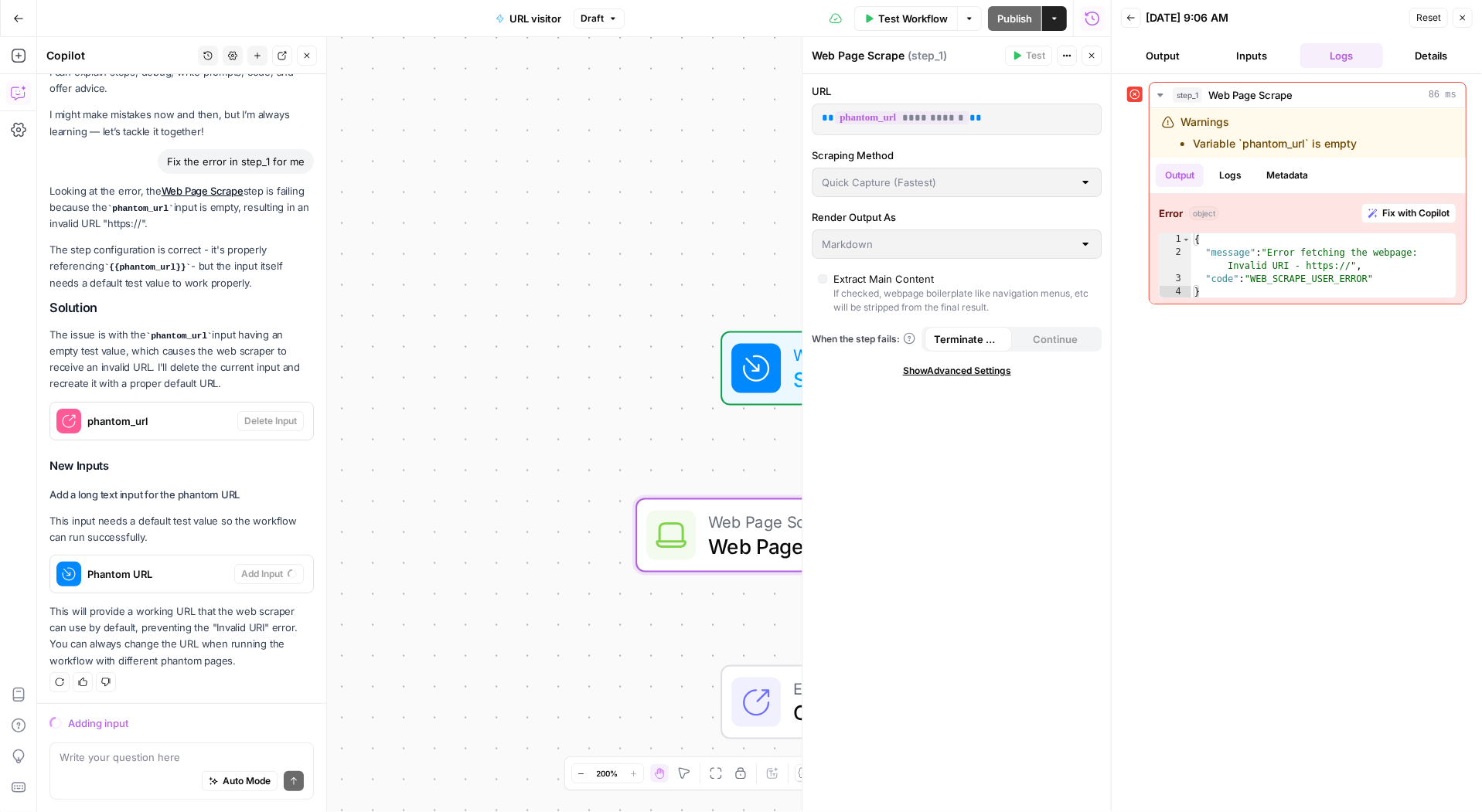
click at [857, 116] on p "**********" at bounding box center [956, 118] width 270 height 15
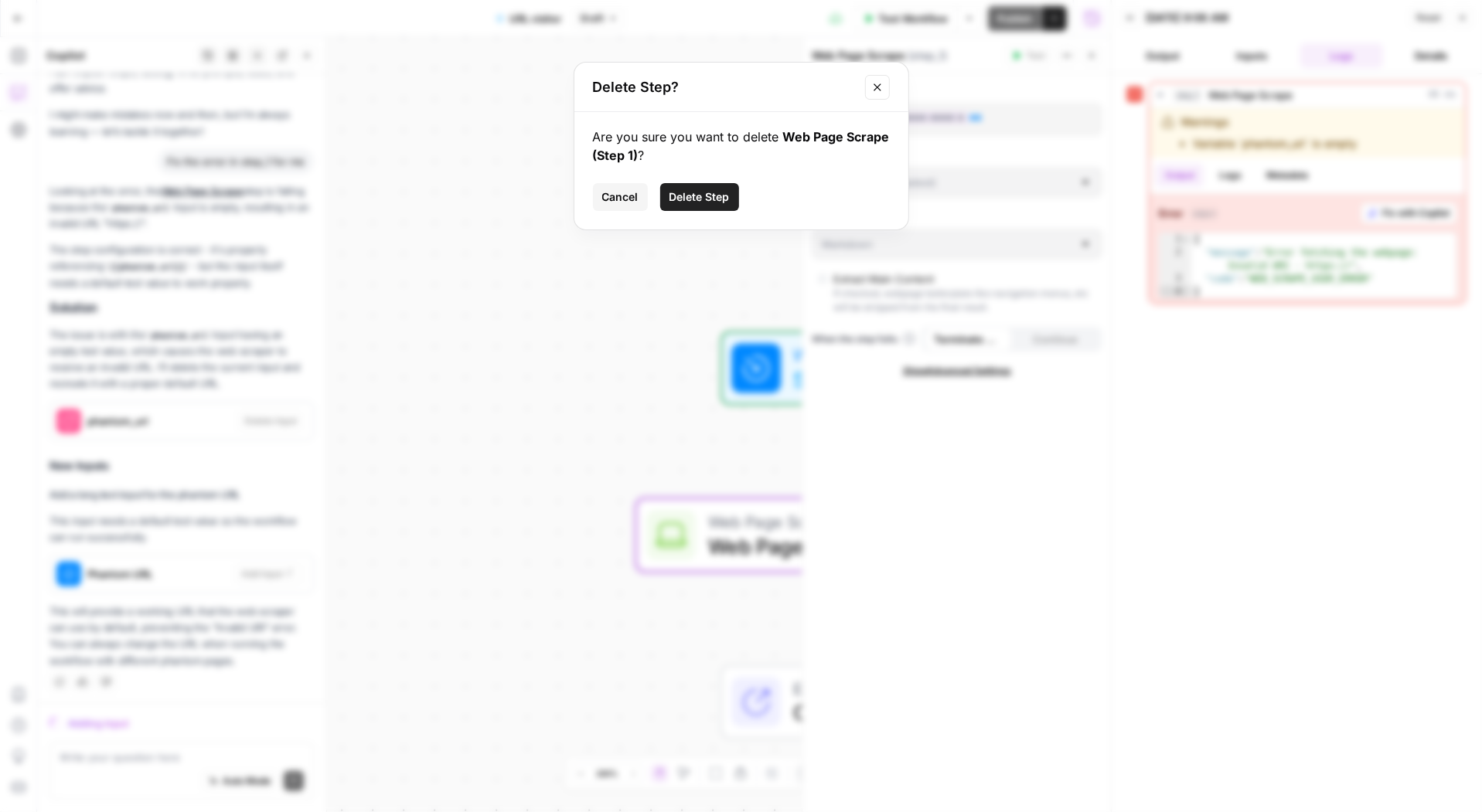
click at [605, 196] on span "Cancel" at bounding box center [620, 197] width 36 height 15
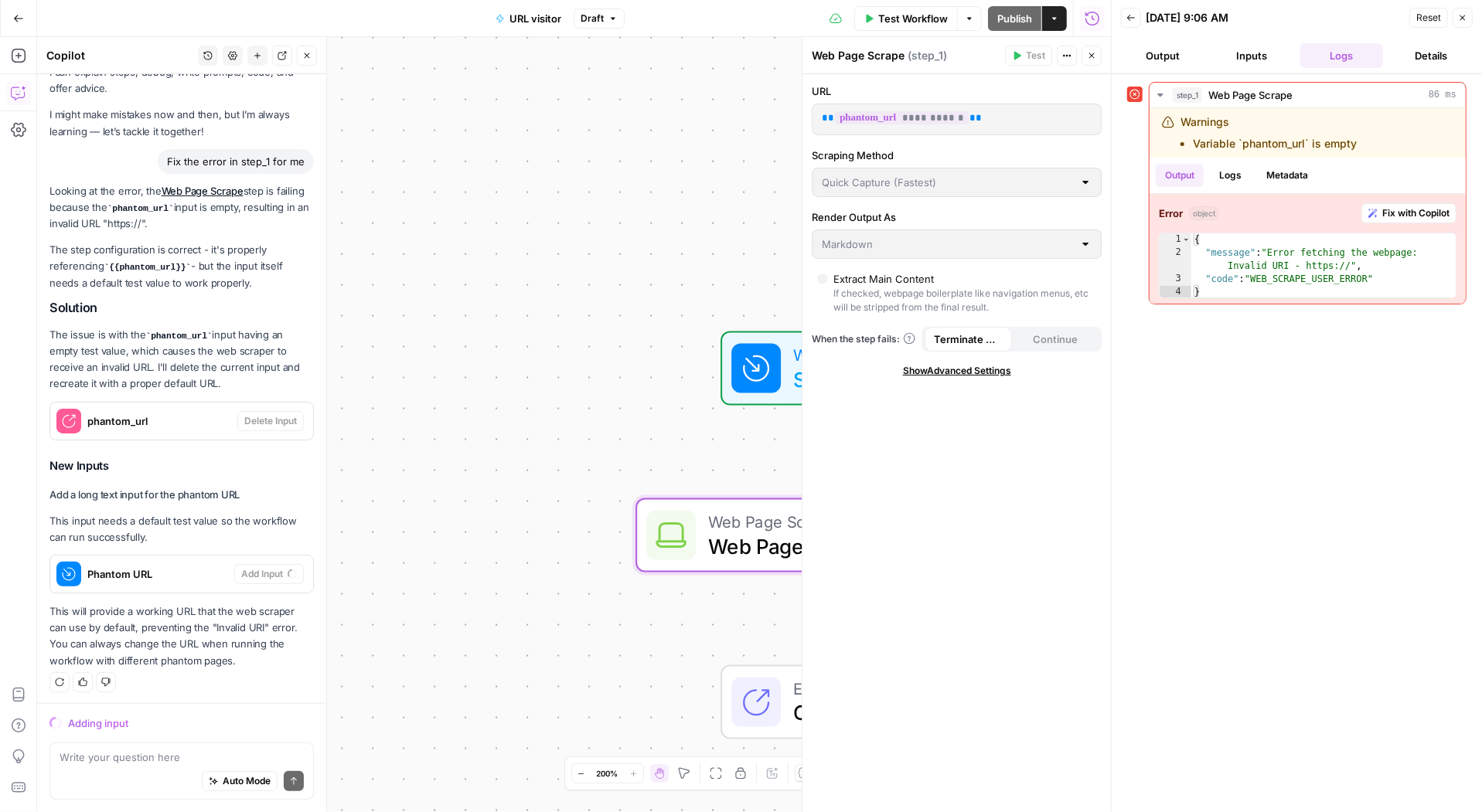
click at [753, 166] on div "Workflow Set Inputs Inputs Error Web Page Scrape Web Page Scrape Step 1 End Out…" at bounding box center [574, 424] width 1073 height 775
click at [581, 290] on div "Workflow Set Inputs Inputs Error Web Page Scrape Web Page Scrape Step 1 End Out…" at bounding box center [574, 424] width 1073 height 775
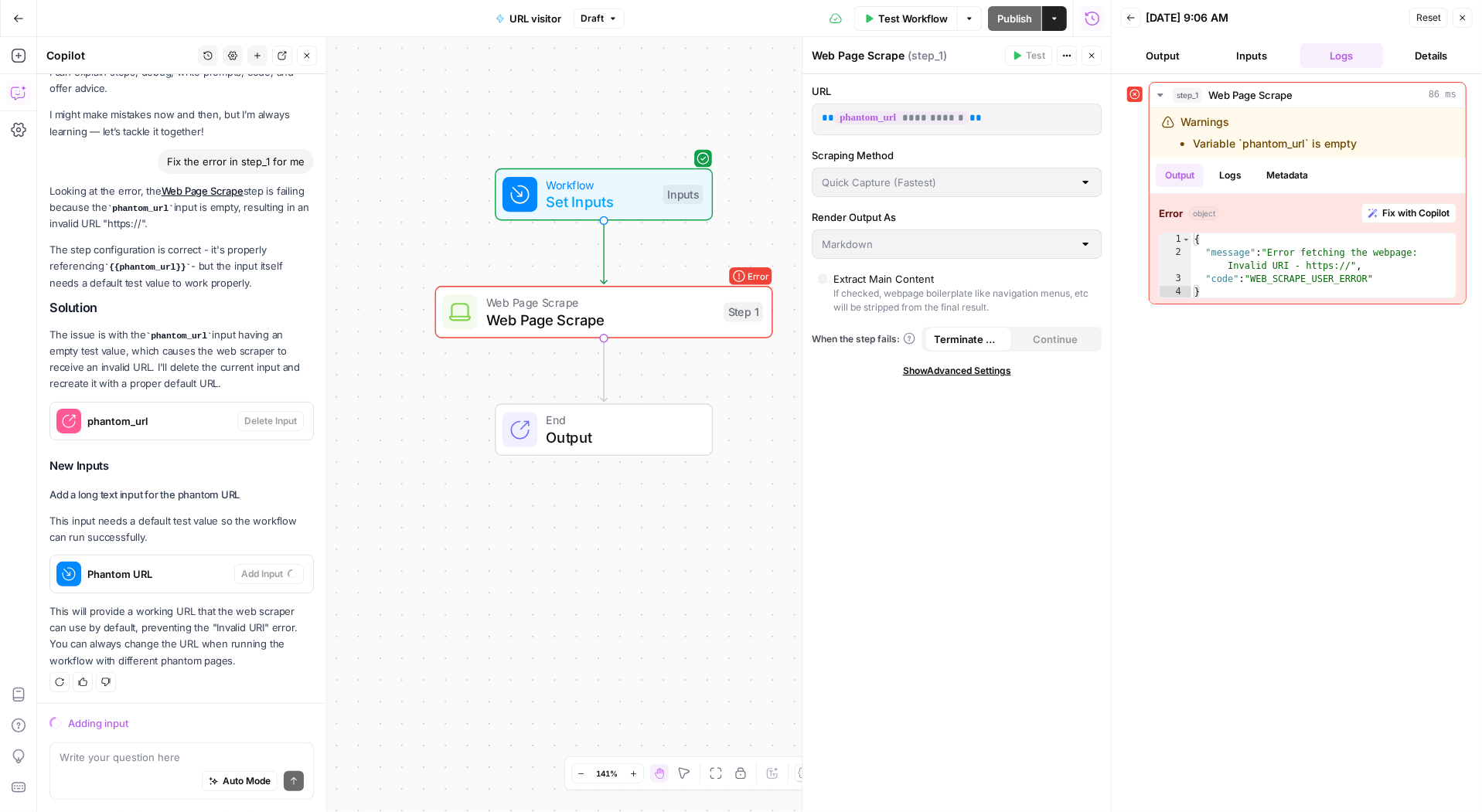
click at [698, 300] on span "Web Page Scrape" at bounding box center [600, 302] width 229 height 18
click at [742, 276] on icon at bounding box center [740, 275] width 13 height 13
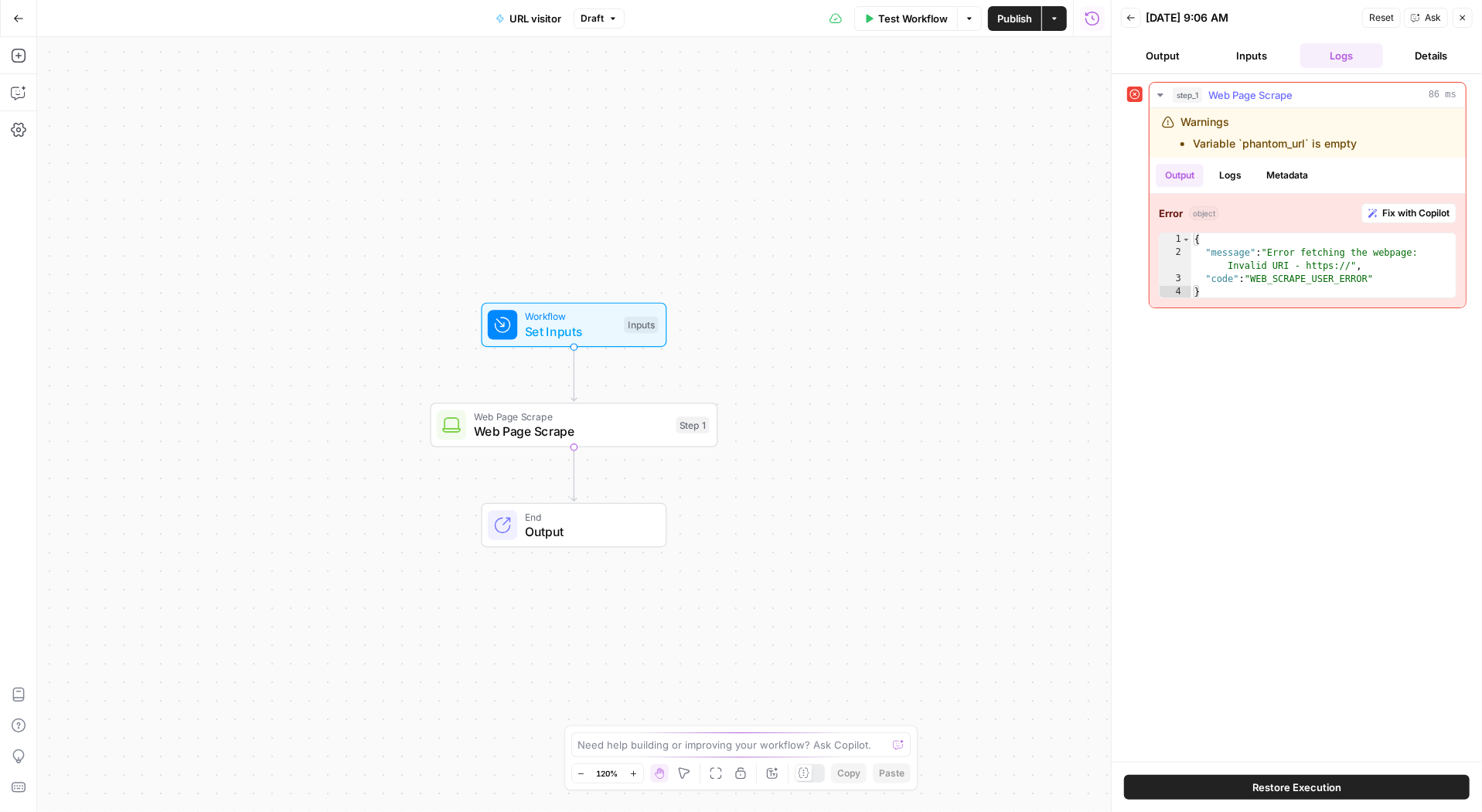
click at [1401, 206] on span "Fix with Copilot" at bounding box center [1416, 213] width 67 height 14
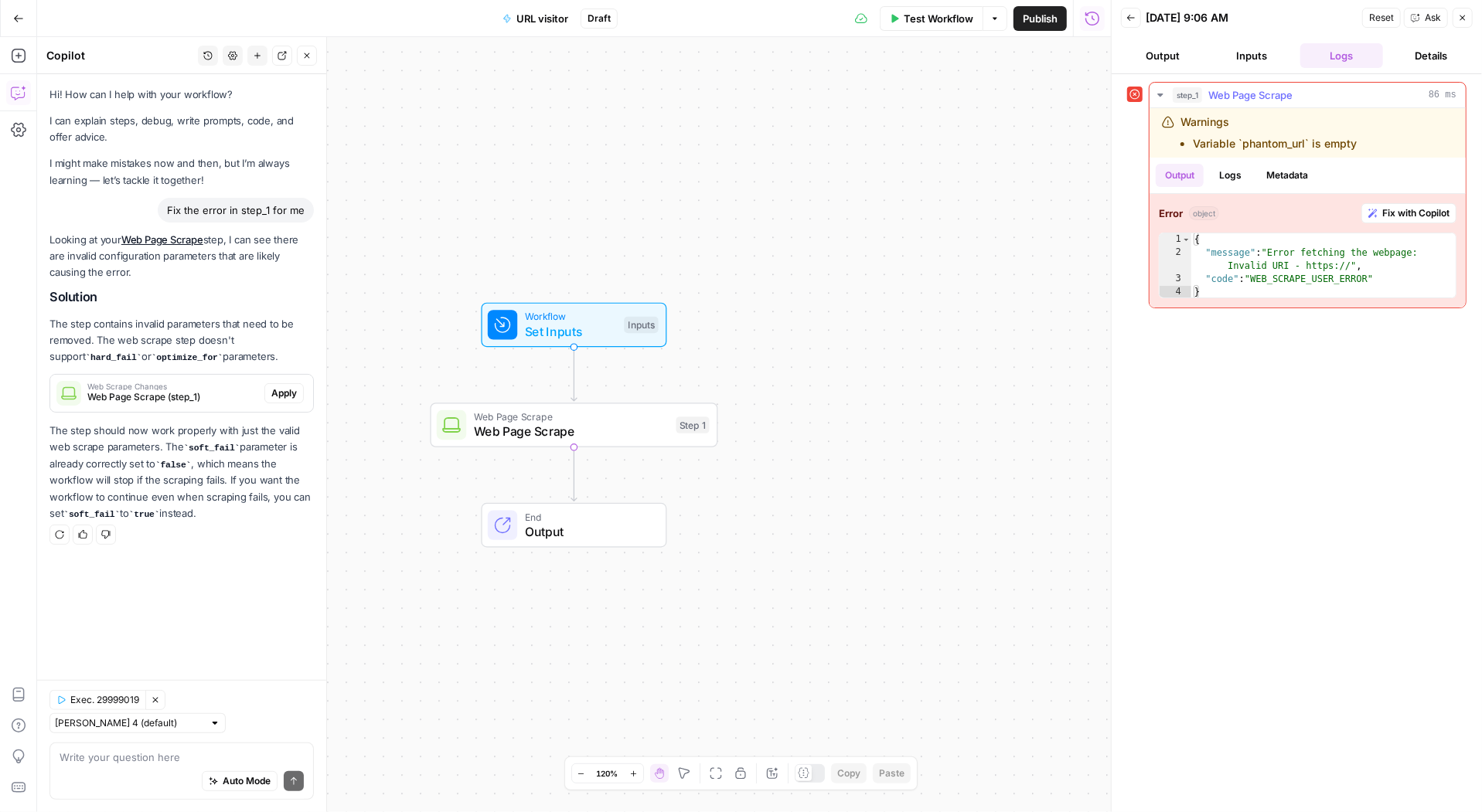
click at [1383, 218] on button "Fix with Copilot" at bounding box center [1409, 213] width 95 height 20
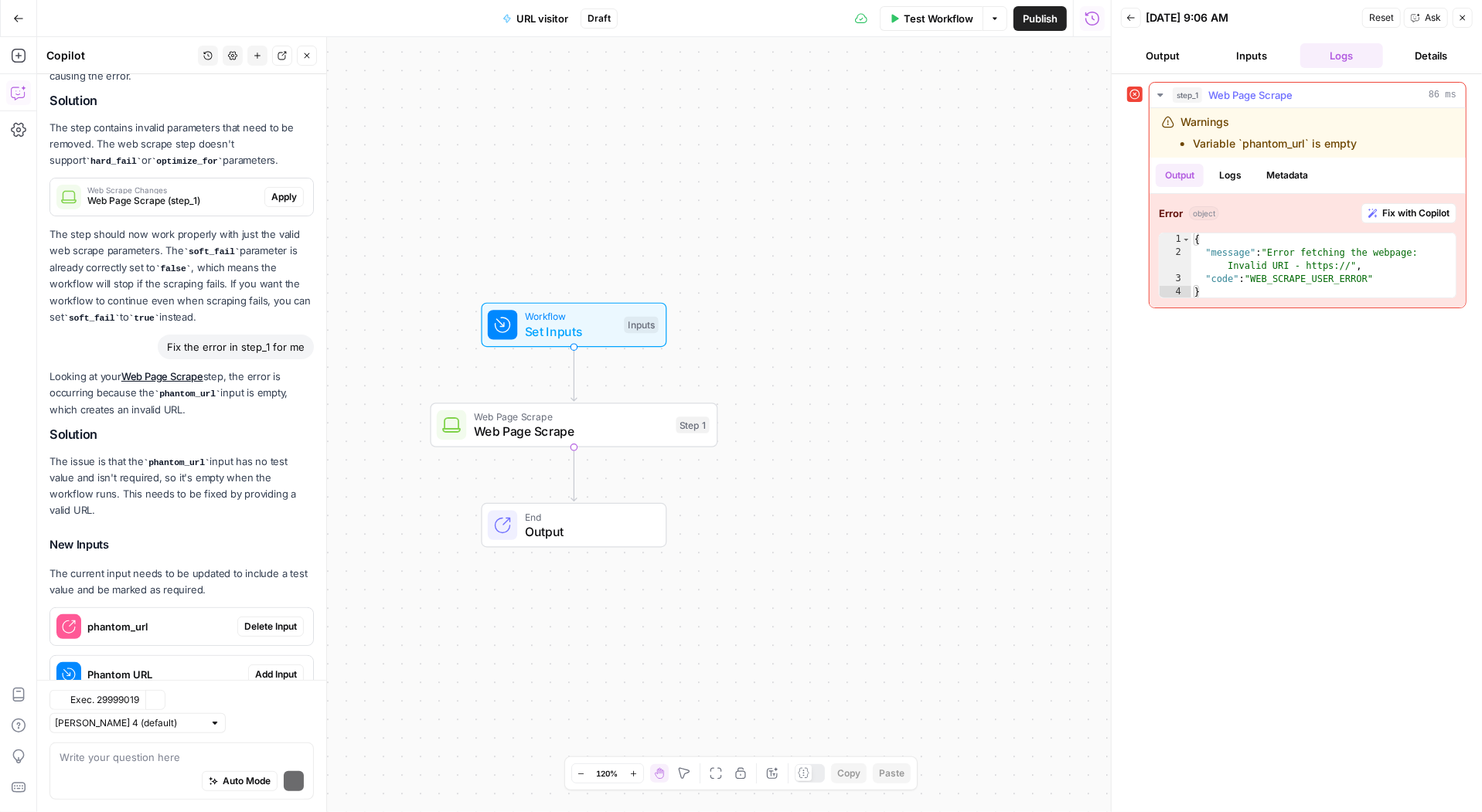
scroll to position [246, 0]
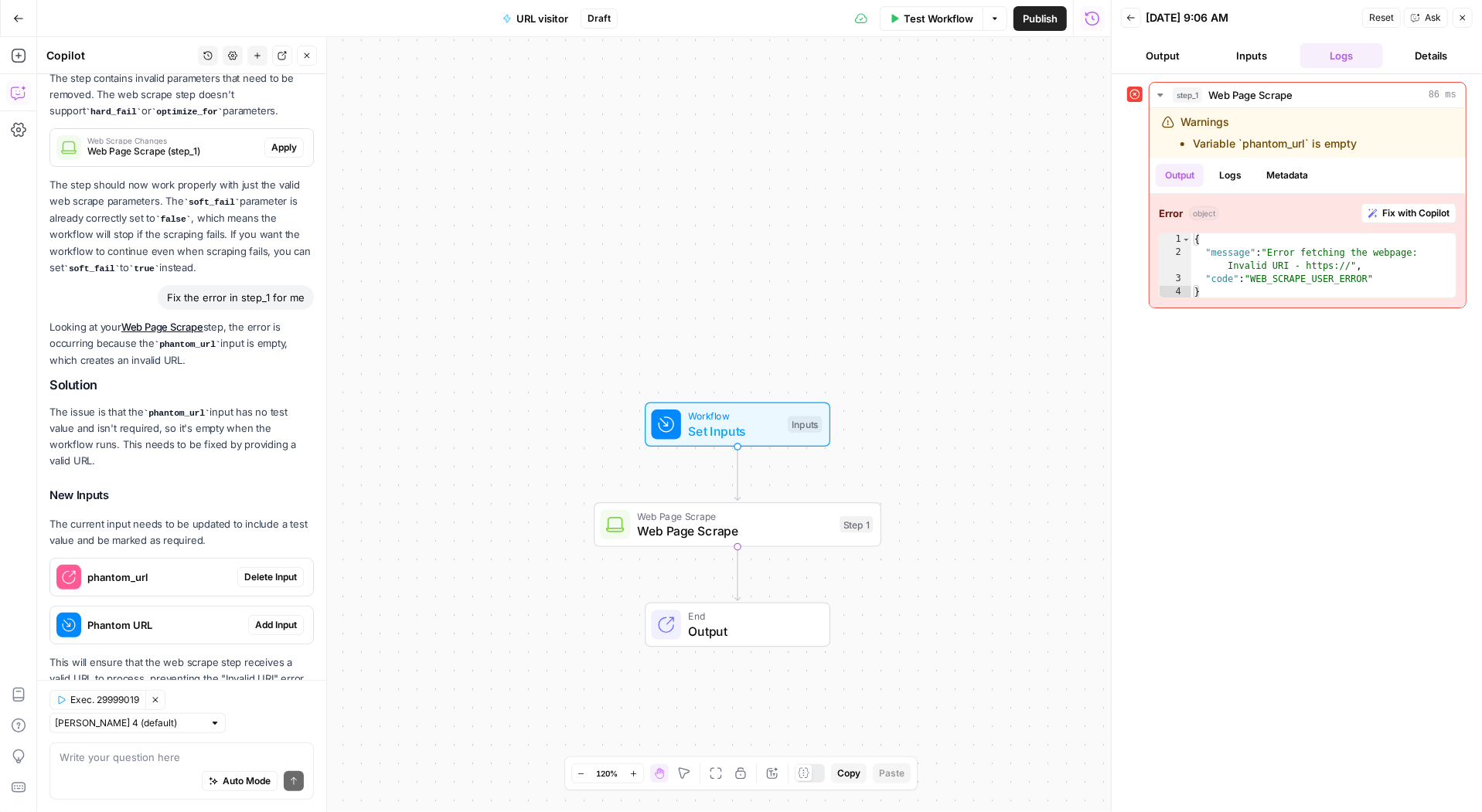
click at [266, 618] on span "Add Input" at bounding box center [276, 624] width 42 height 14
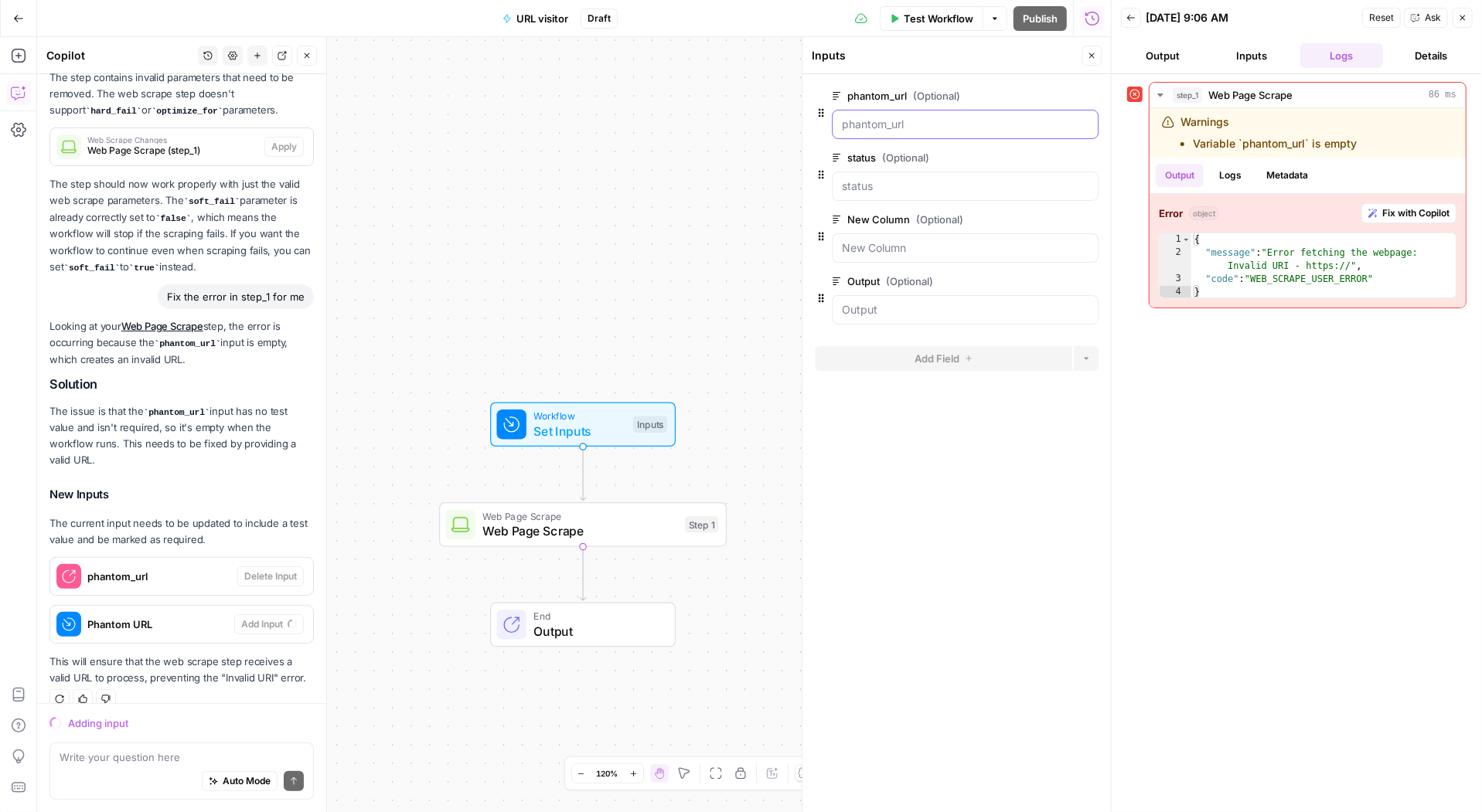
click at [985, 126] on input "phantom_url (Optional)" at bounding box center [965, 124] width 246 height 15
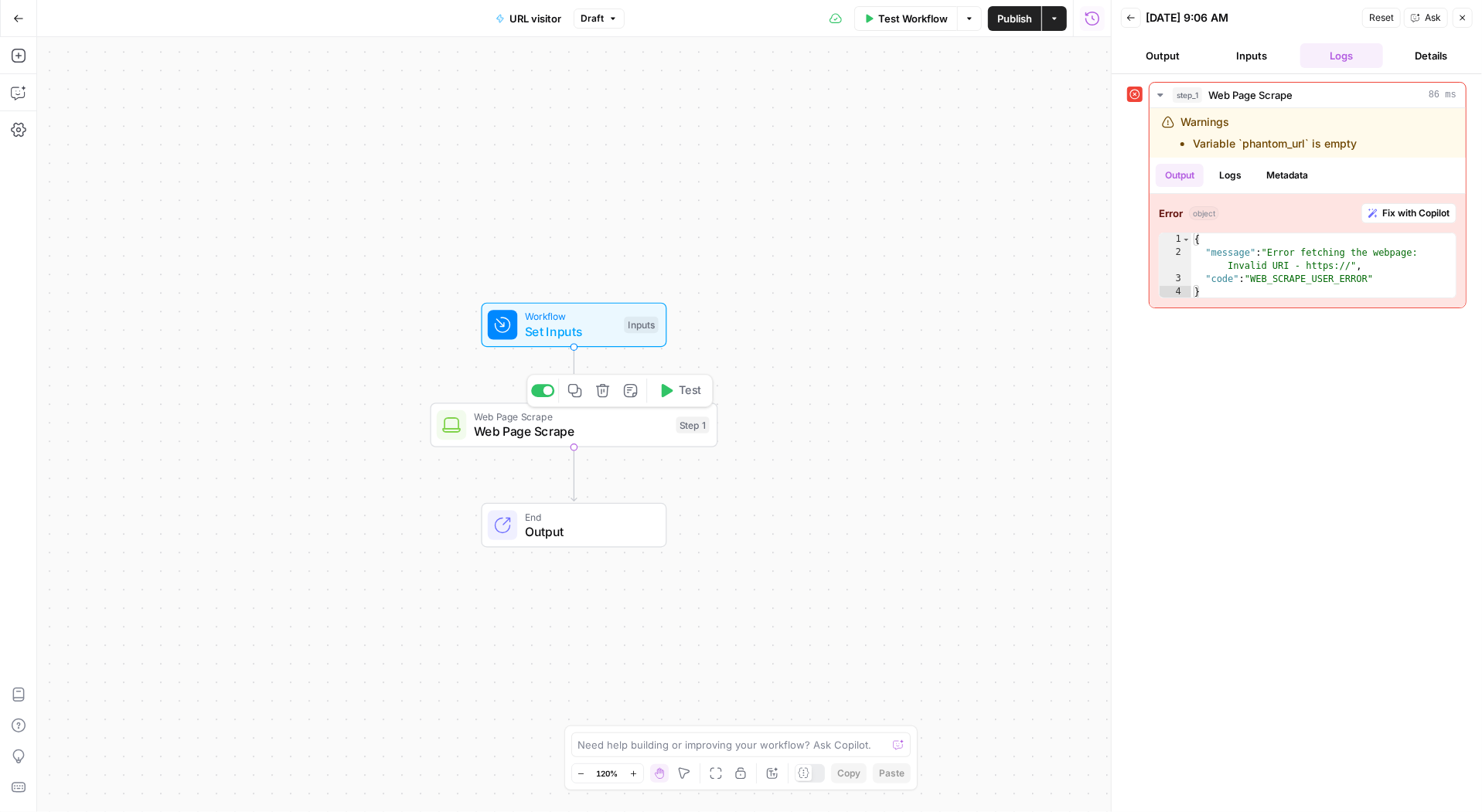
click at [514, 426] on span "Web Page Scrape" at bounding box center [571, 432] width 195 height 18
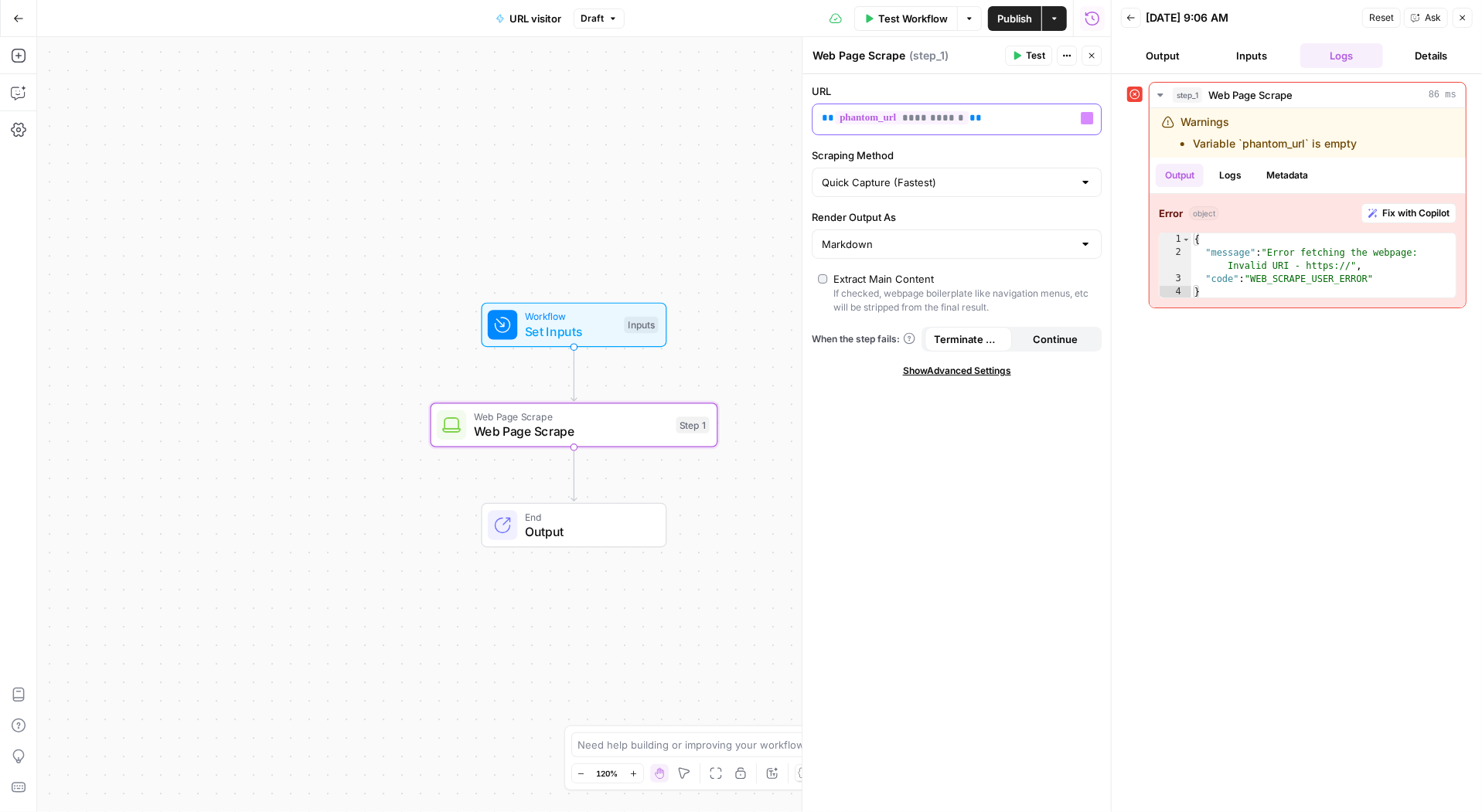
click at [1000, 126] on div "**********" at bounding box center [944, 120] width 264 height 30
drag, startPoint x: 1020, startPoint y: 121, endPoint x: 589, endPoint y: 29, distance: 440.7
click at [589, 29] on body "PhantomBuster New Home Browse Insights Opportunities Your Data Recent Grids Bri…" at bounding box center [741, 406] width 1482 height 812
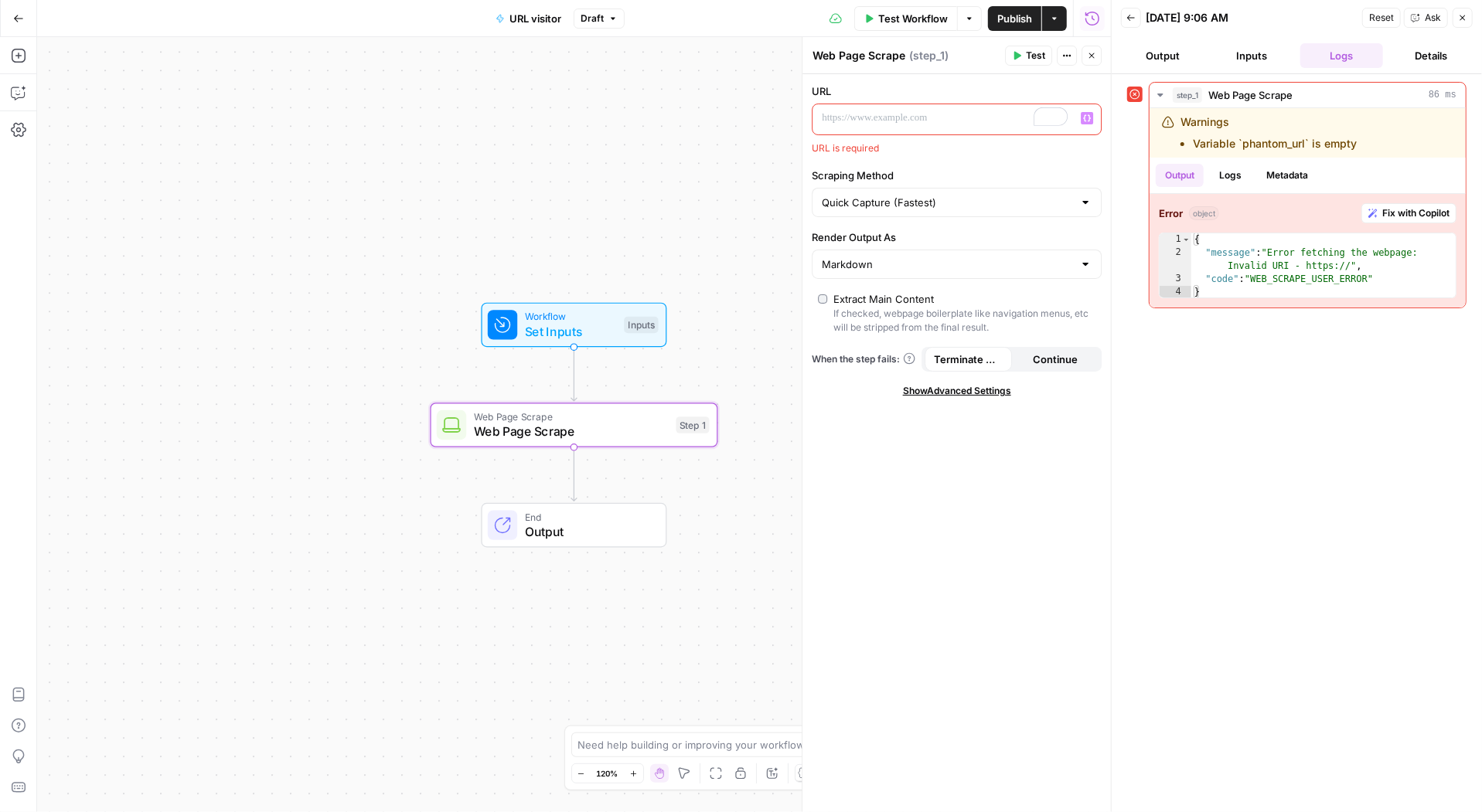
click at [997, 115] on p "To enrich screen reader interactions, please activate Accessibility in Grammarl…" at bounding box center [944, 118] width 245 height 15
click at [1082, 118] on button "Variables Menu" at bounding box center [1086, 118] width 13 height 13
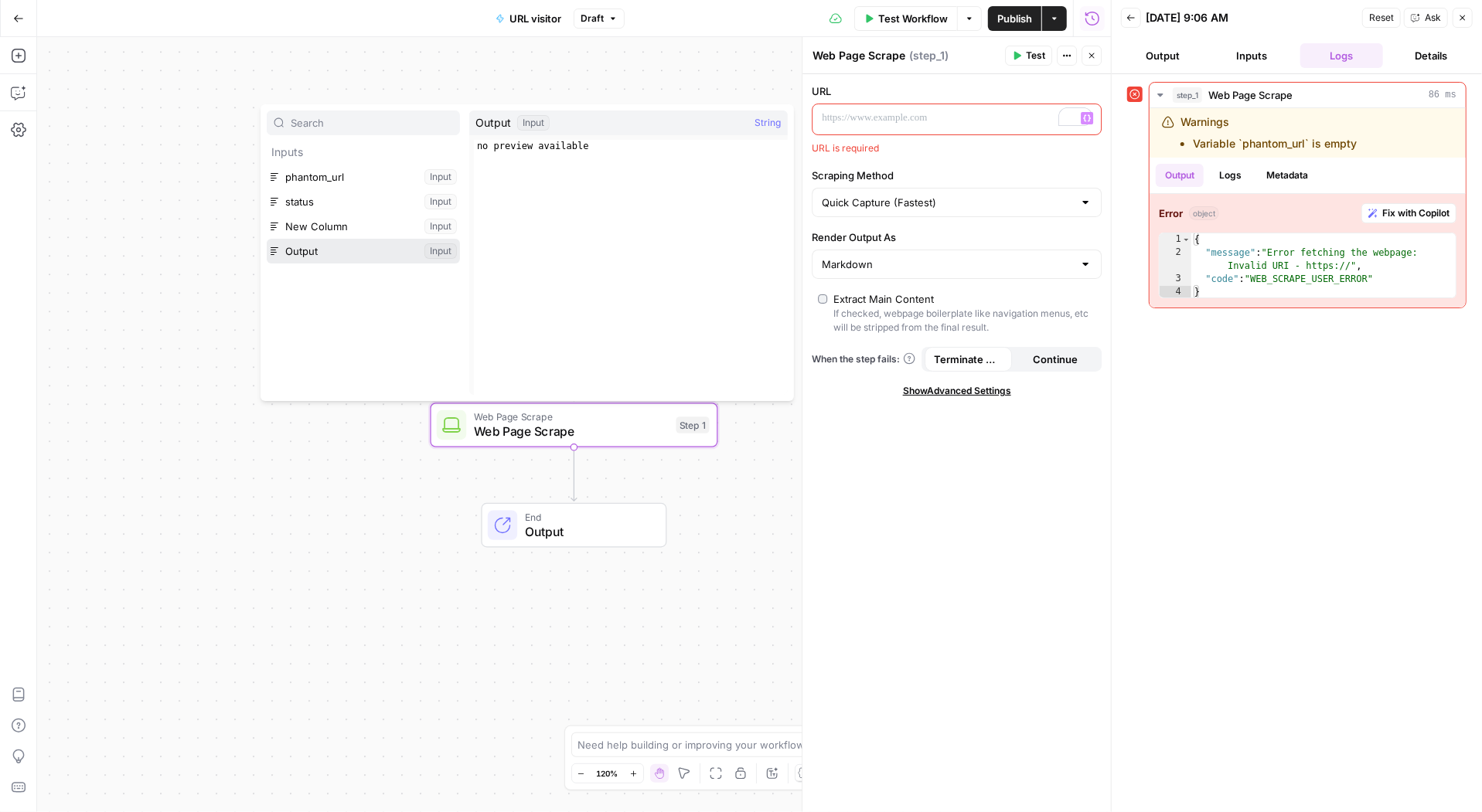
click at [326, 261] on button "Select variable Output" at bounding box center [363, 251] width 193 height 25
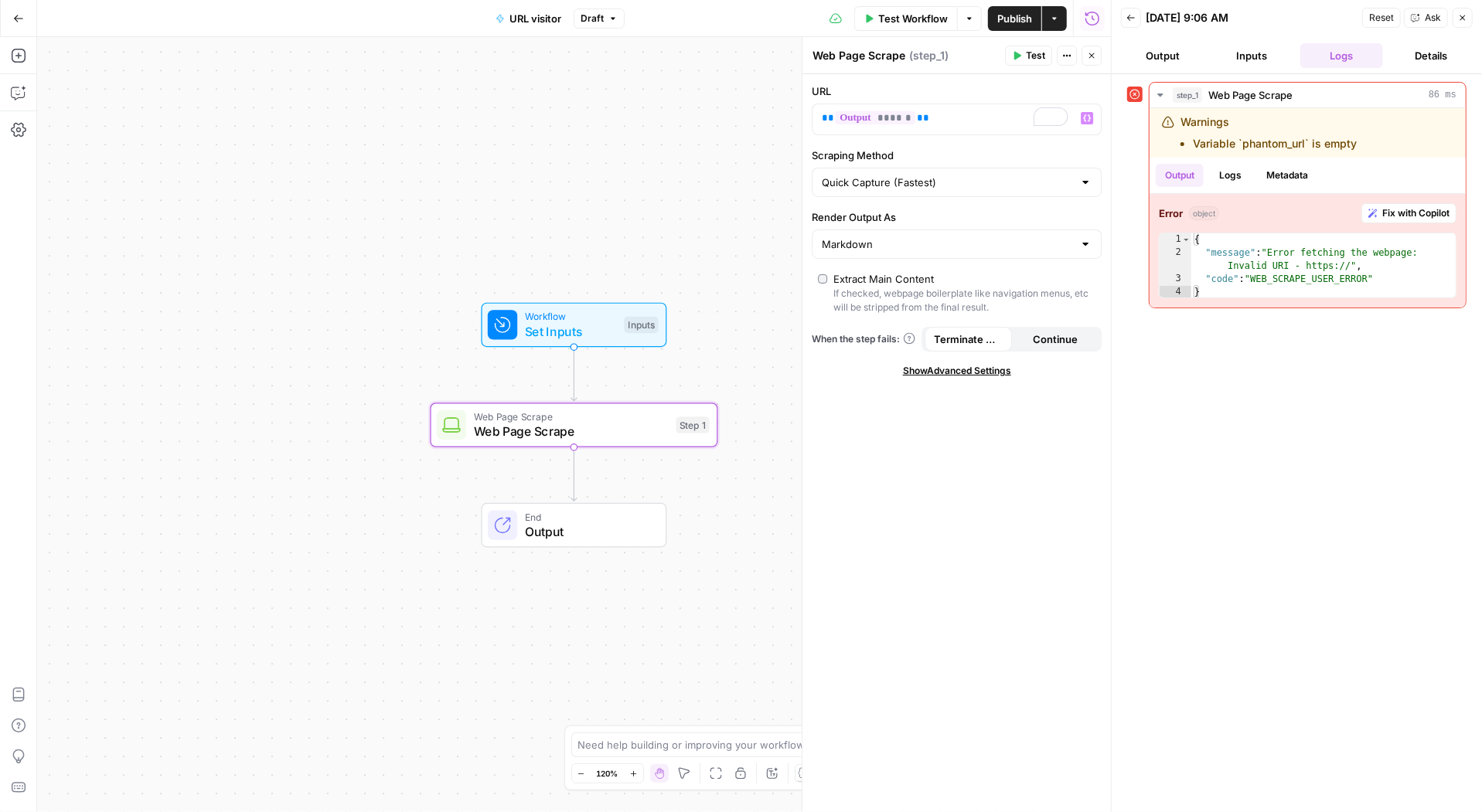
click at [1027, 59] on span "Test" at bounding box center [1035, 55] width 19 height 14
click at [940, 125] on p "** ****** **" at bounding box center [944, 118] width 245 height 15
drag, startPoint x: 952, startPoint y: 121, endPoint x: 708, endPoint y: 105, distance: 244.5
click at [723, 106] on body "PhantomBuster New Home Browse Insights Opportunities Your Data Recent Grids Bri…" at bounding box center [741, 406] width 1482 height 812
click at [970, 113] on p "** ****** **" at bounding box center [944, 118] width 245 height 15
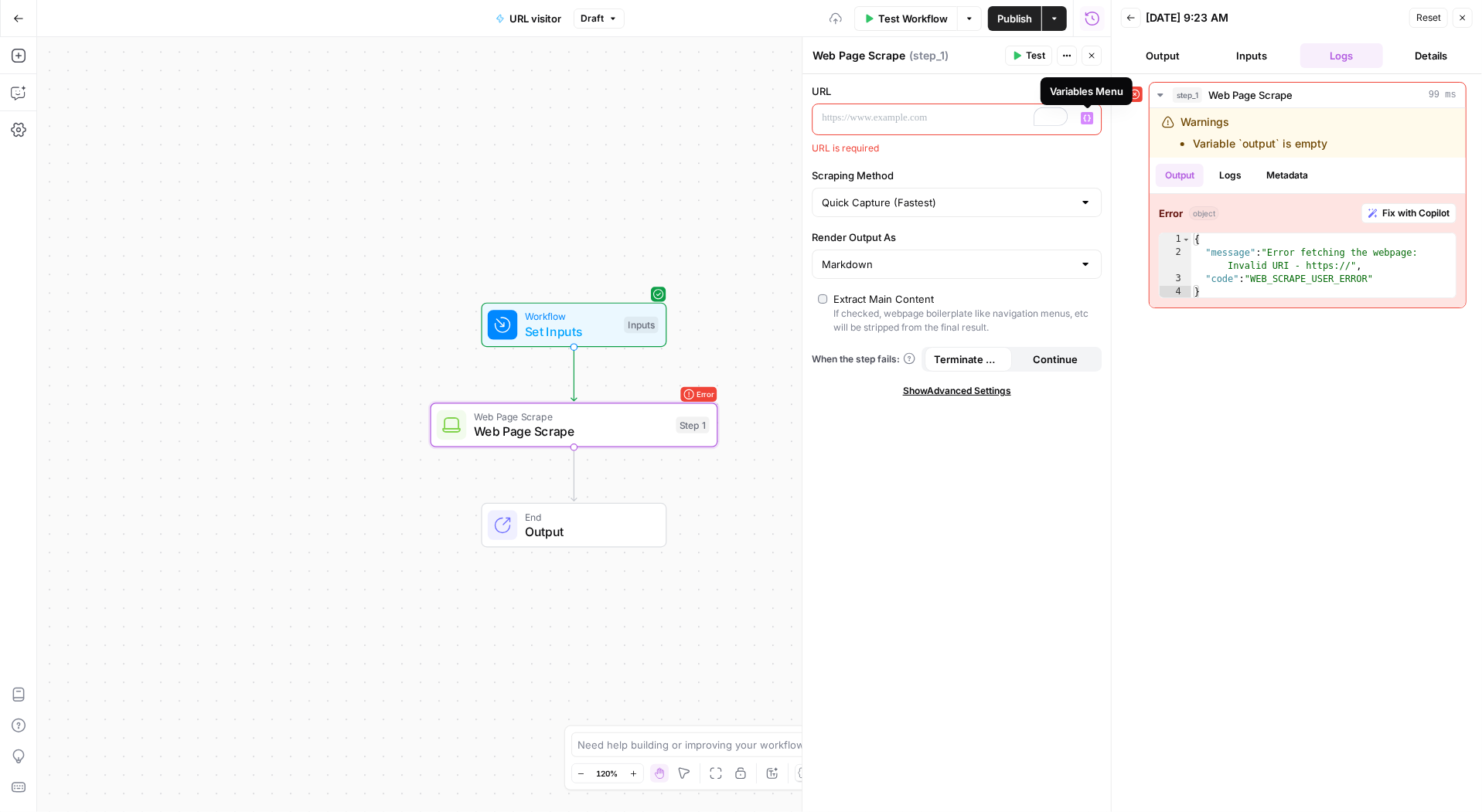
click at [1084, 112] on button "Variables Menu" at bounding box center [1086, 118] width 13 height 13
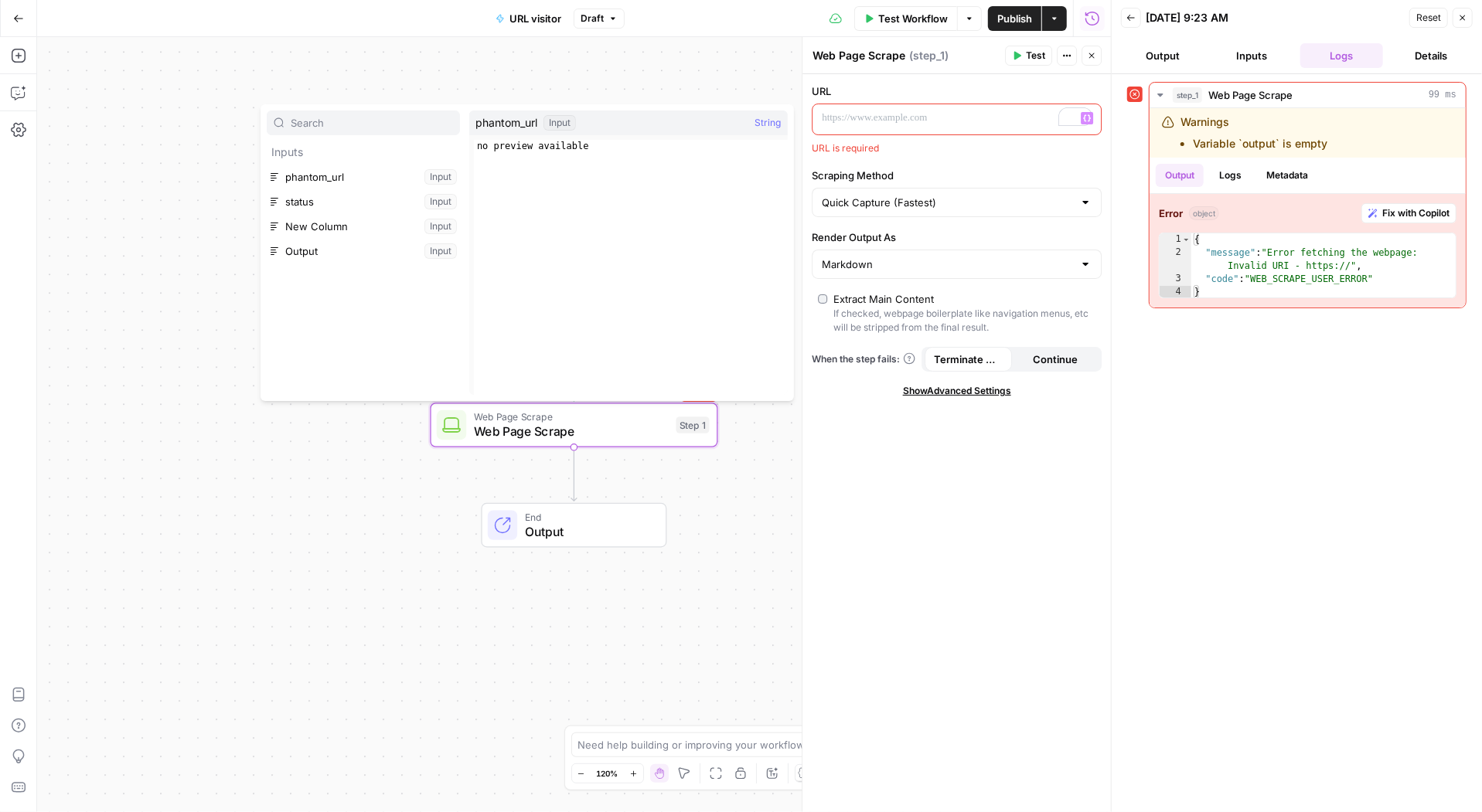
click at [1086, 115] on icon "button" at bounding box center [1086, 118] width 8 height 8
click at [327, 177] on button "Select variable phantom_url" at bounding box center [363, 177] width 193 height 25
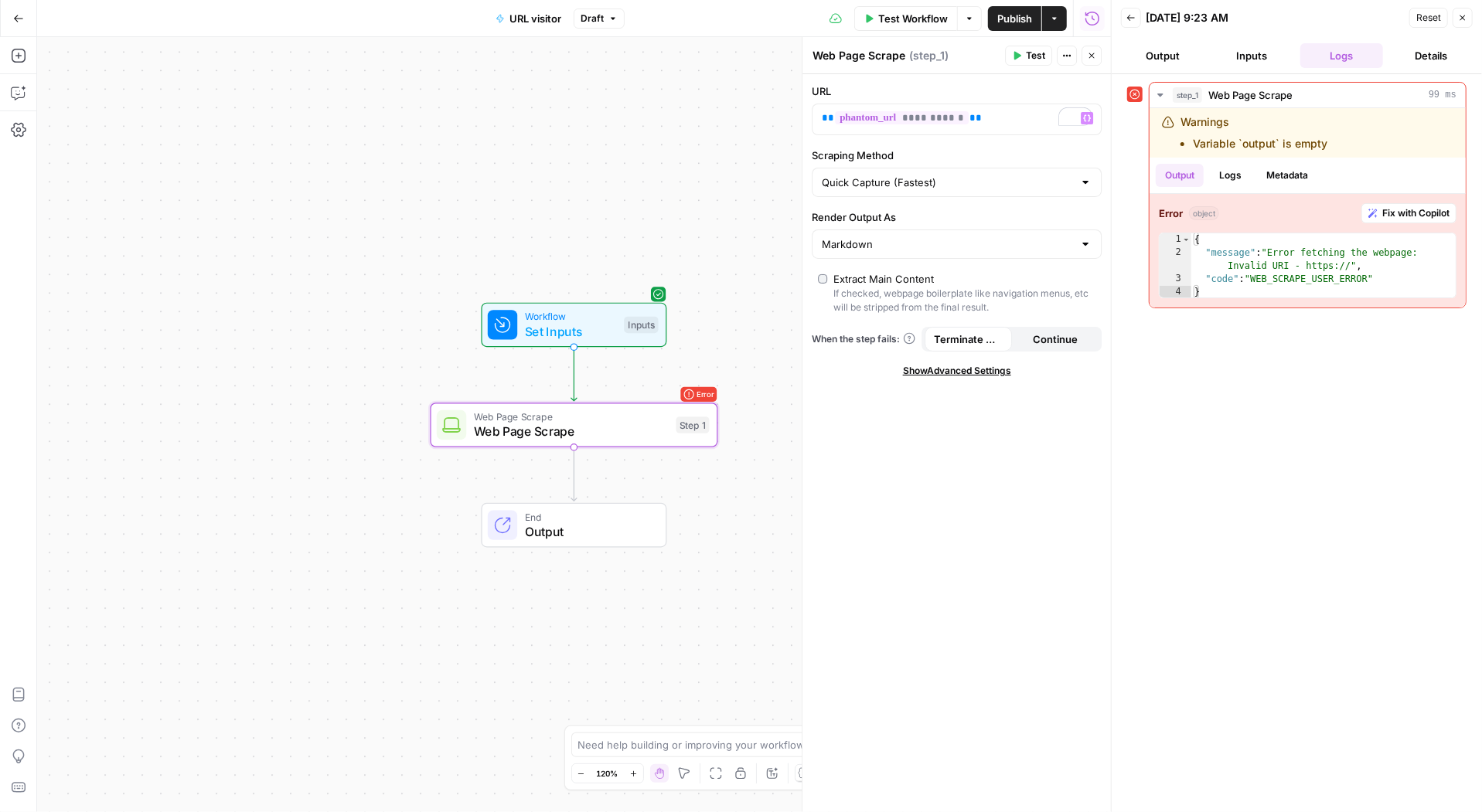
click at [1006, 15] on span "Publish" at bounding box center [1015, 18] width 35 height 15
click at [1008, 11] on span "Publish" at bounding box center [1015, 18] width 35 height 15
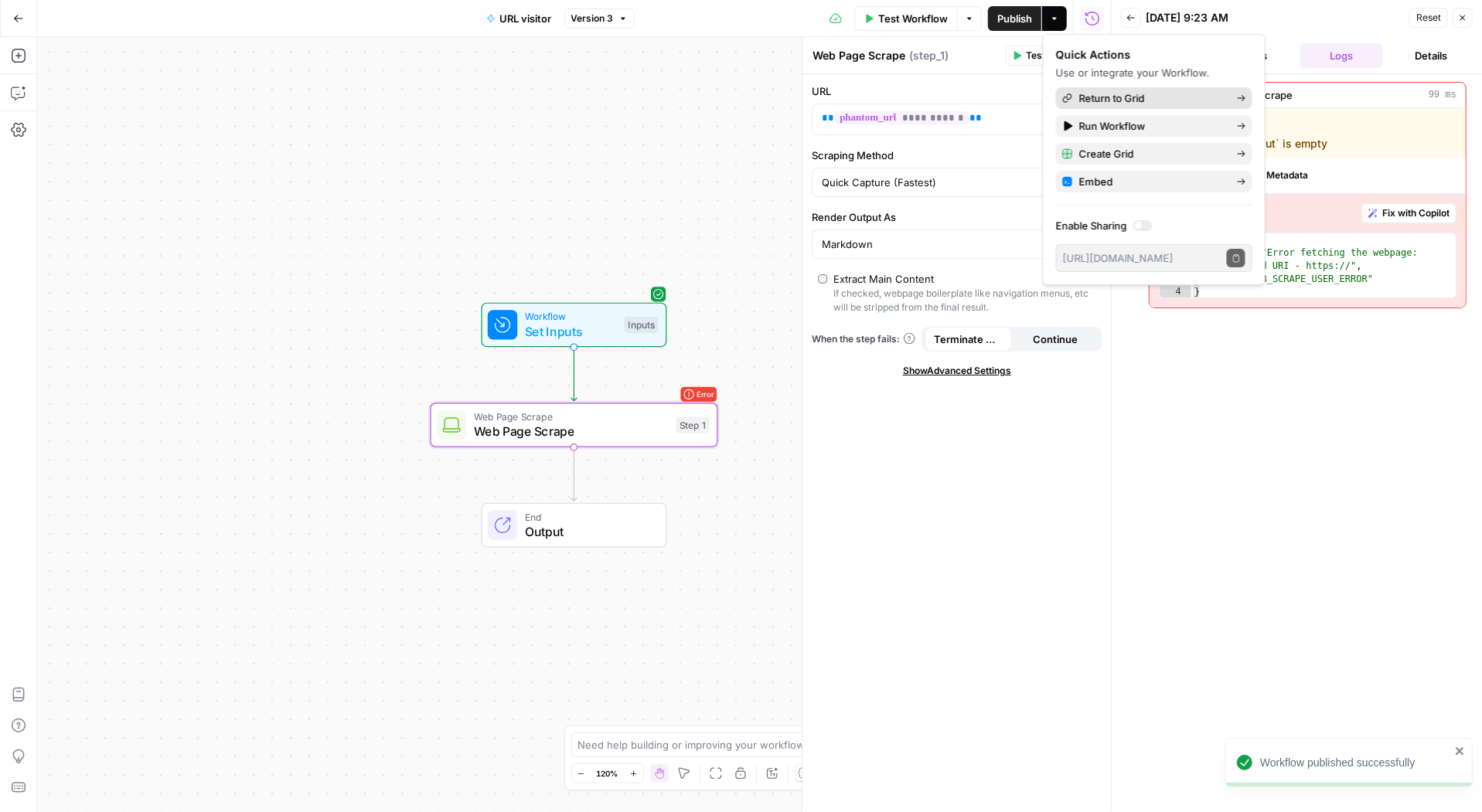
click at [1109, 94] on span "Return to Grid" at bounding box center [1152, 98] width 146 height 15
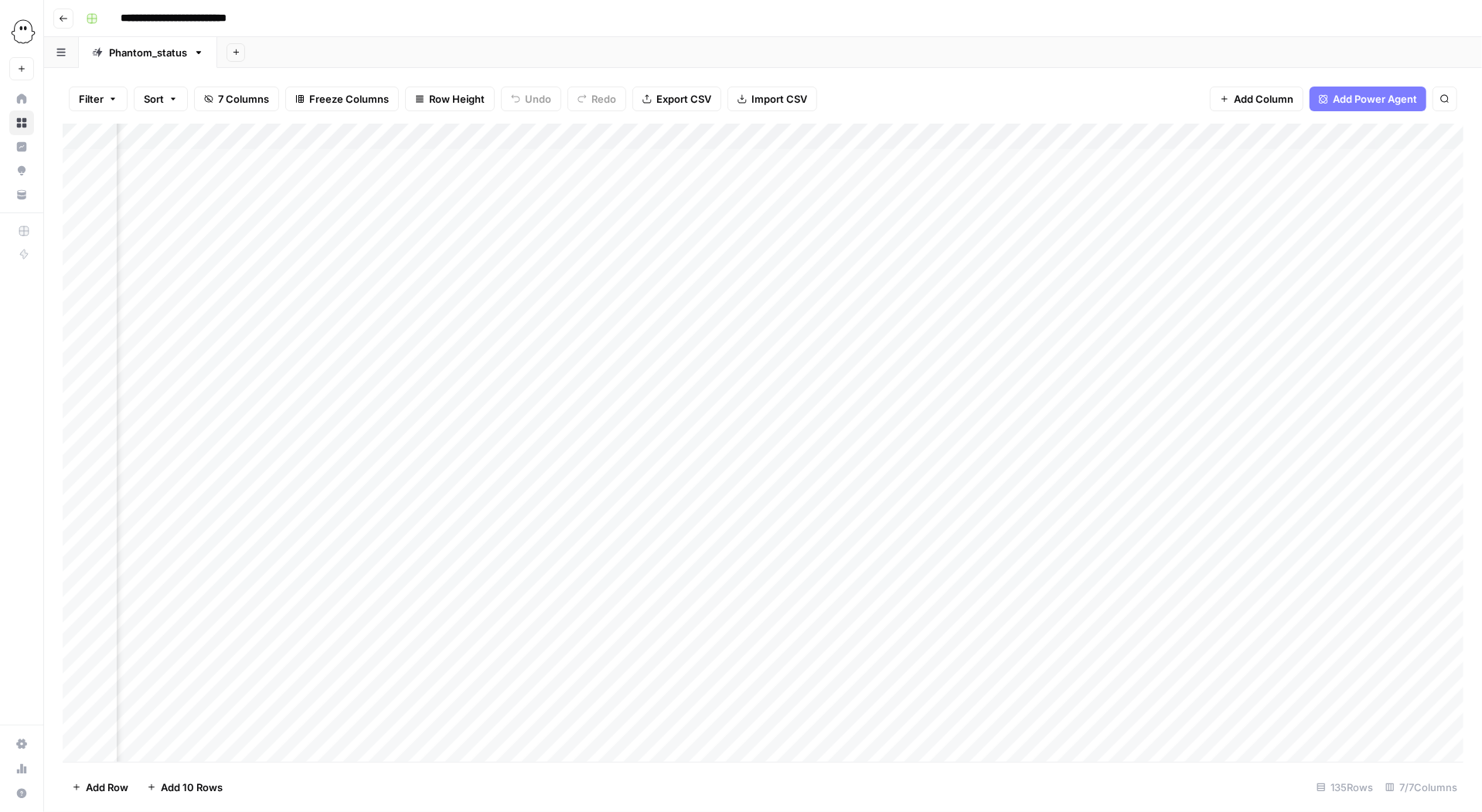
scroll to position [1, 638]
click at [1331, 232] on div "Add Column" at bounding box center [763, 443] width 1401 height 638
click at [1310, 236] on div "Add Column" at bounding box center [763, 443] width 1401 height 638
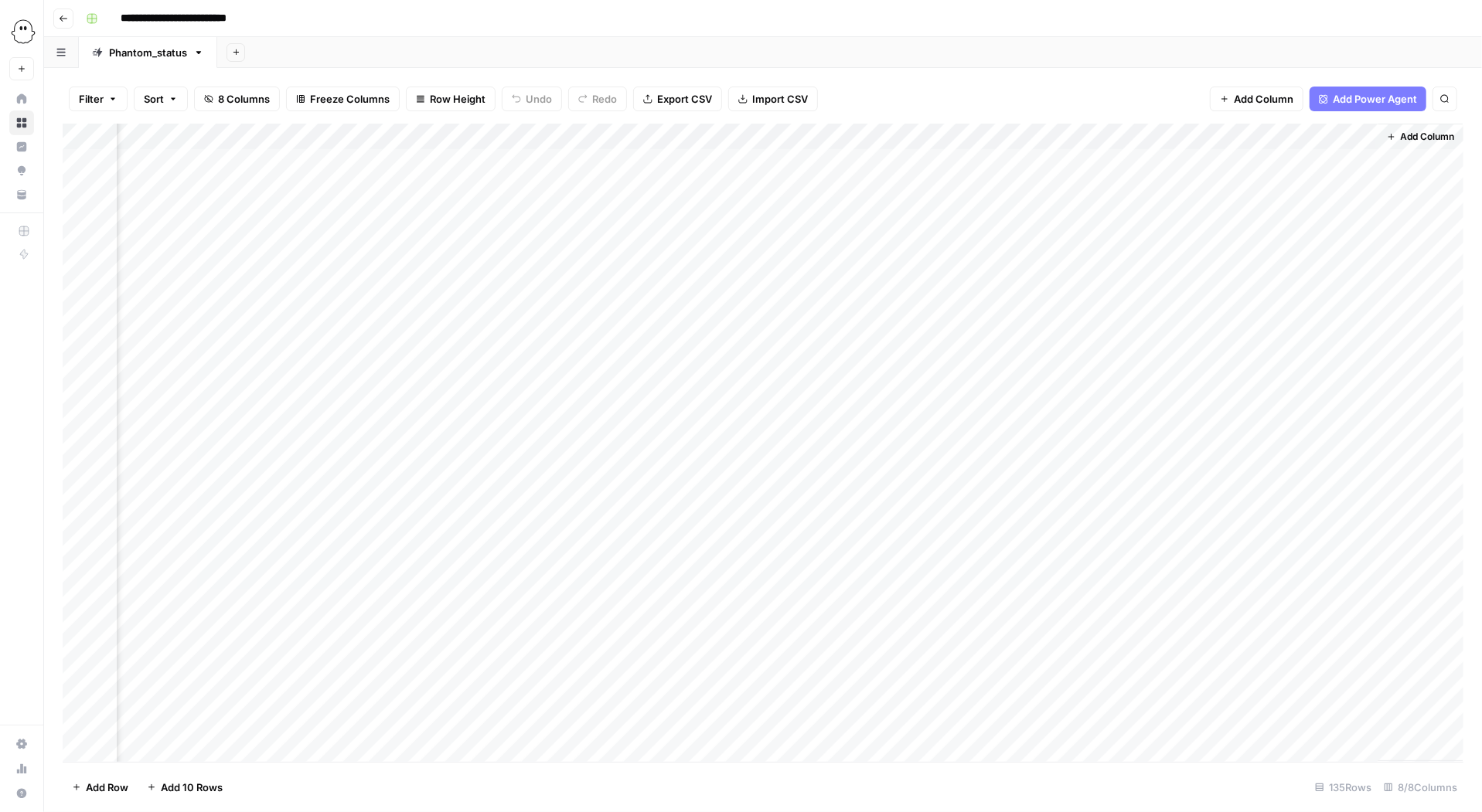
click at [1325, 243] on div "Add Column" at bounding box center [763, 443] width 1401 height 638
click at [1325, 243] on textarea "**********" at bounding box center [1350, 264] width 247 height 68
drag, startPoint x: 1330, startPoint y: 277, endPoint x: 1202, endPoint y: 198, distance: 150.4
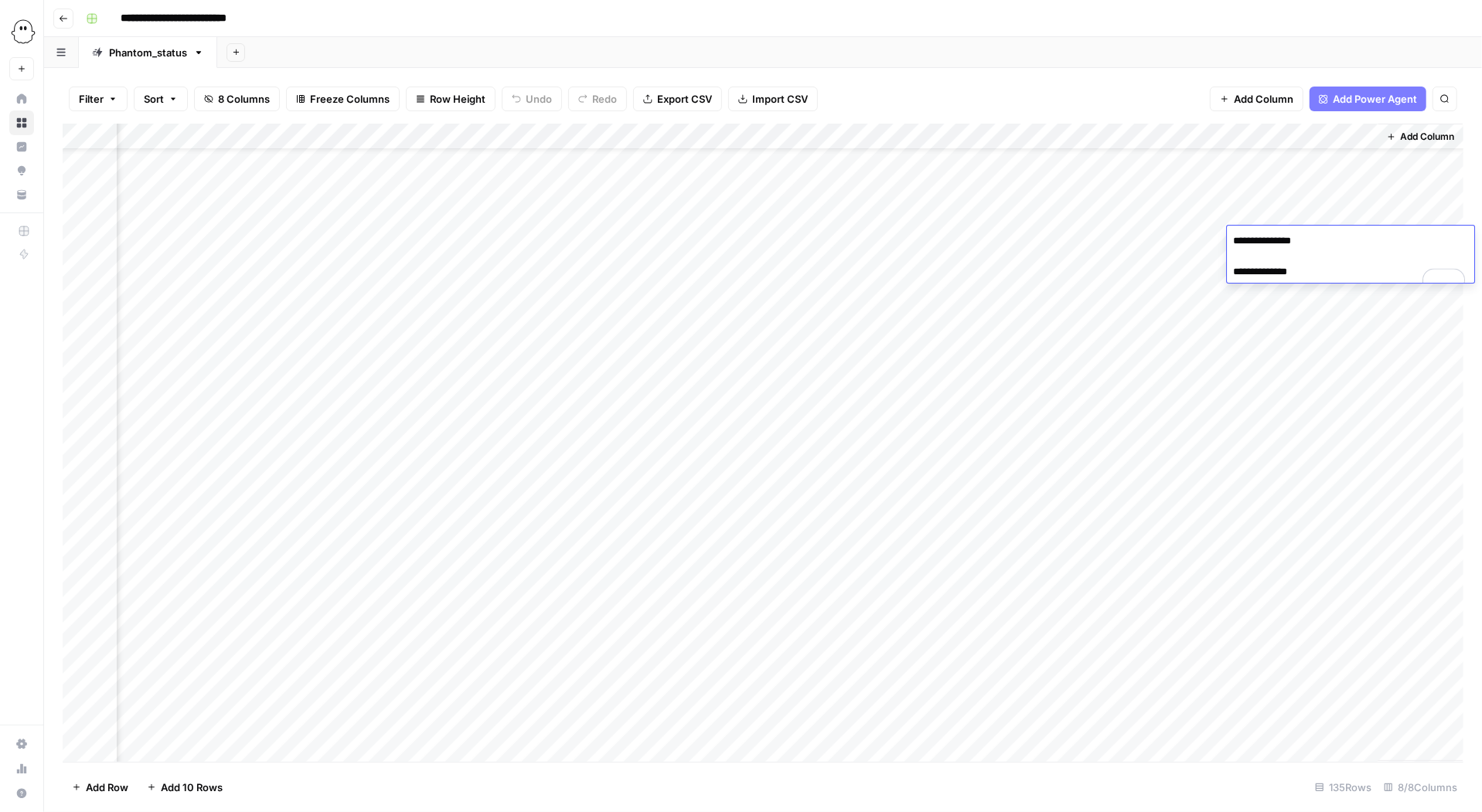
click at [1202, 198] on body "**********" at bounding box center [741, 406] width 1482 height 812
click at [1284, 190] on div "Add Column" at bounding box center [763, 443] width 1401 height 638
click at [1324, 275] on div "Add Column" at bounding box center [763, 443] width 1401 height 638
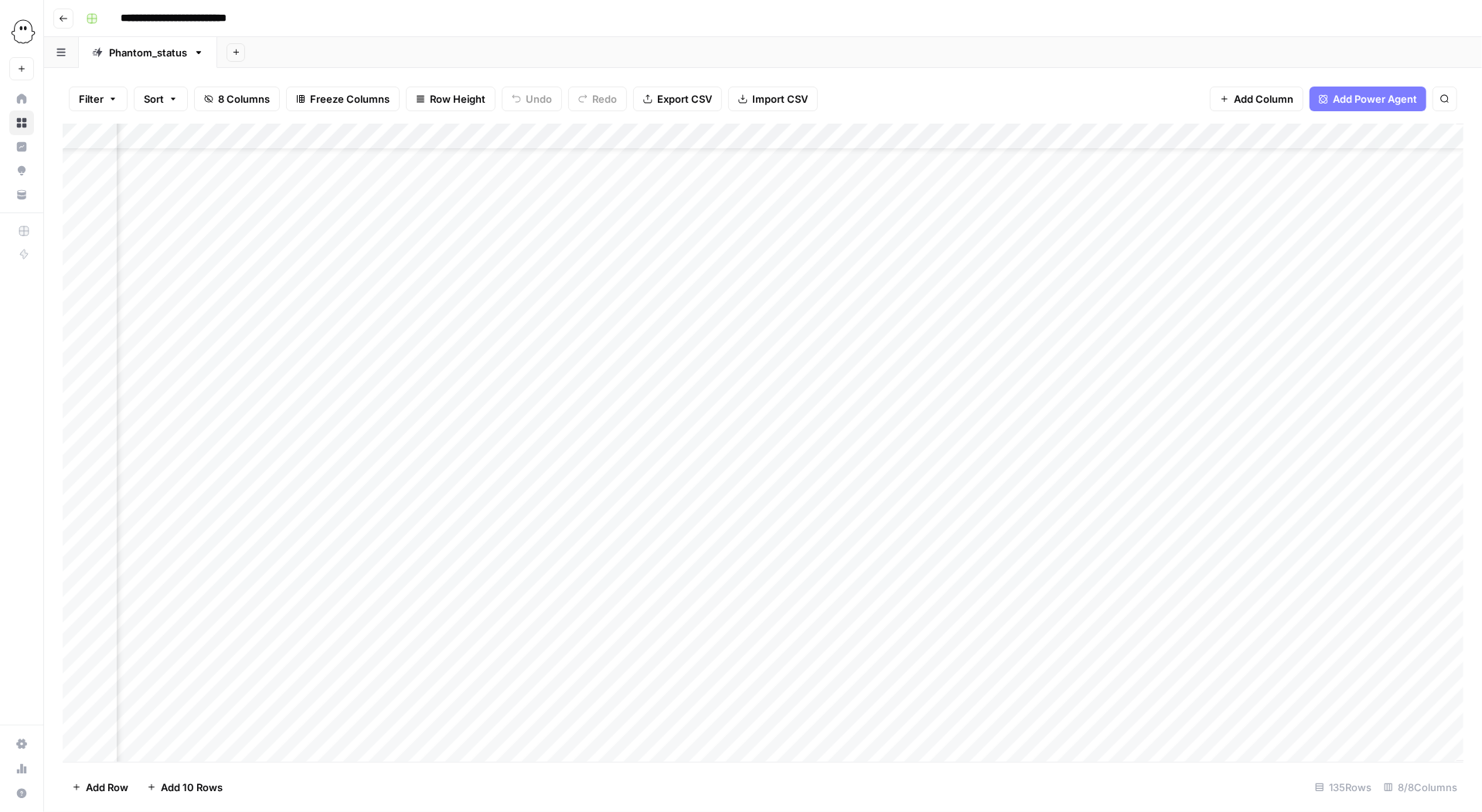
click at [1250, 236] on div "Add Column" at bounding box center [763, 443] width 1401 height 638
click at [1070, 234] on div "Add Column" at bounding box center [763, 443] width 1401 height 638
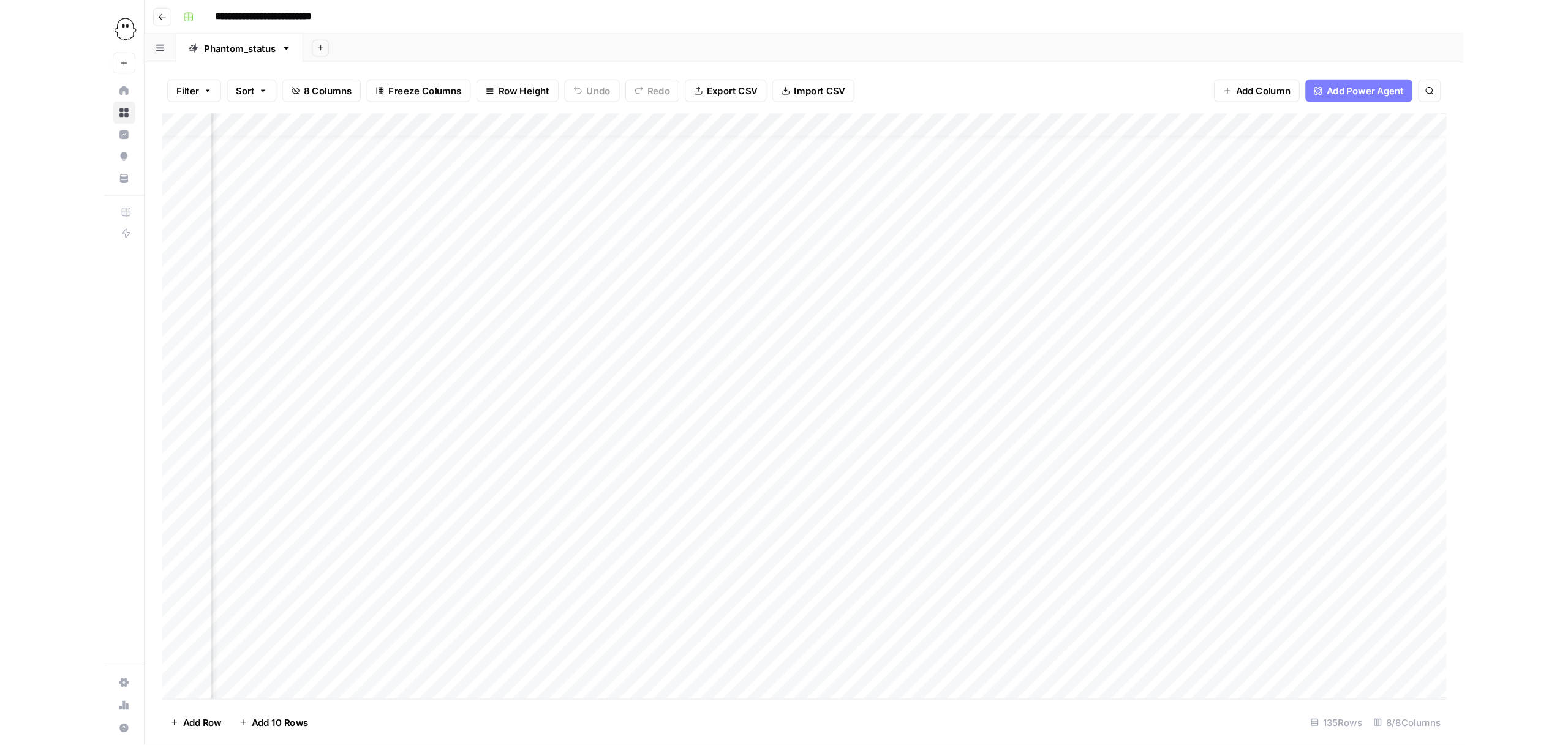
scroll to position [6, 706]
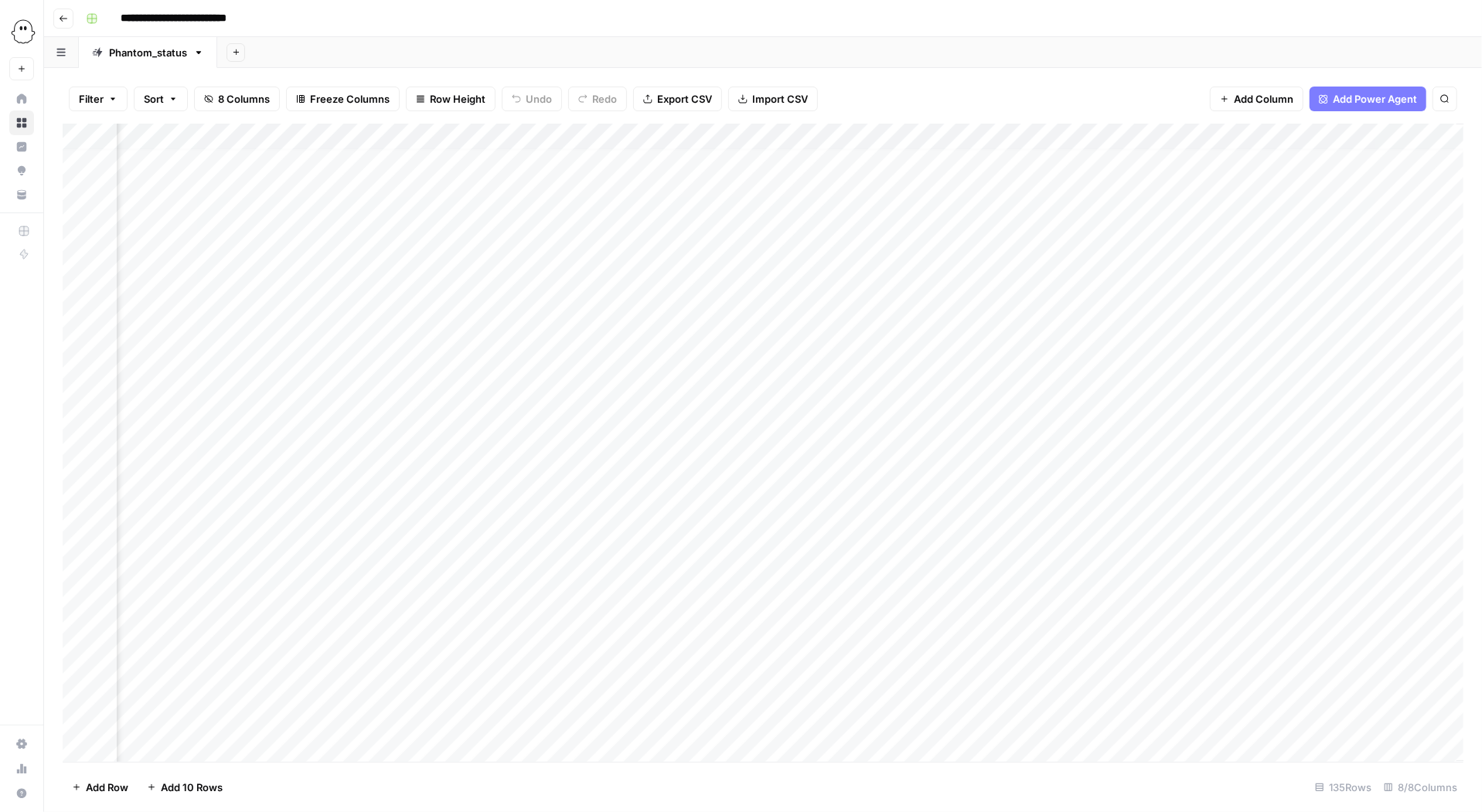
drag, startPoint x: 425, startPoint y: 228, endPoint x: 481, endPoint y: 280, distance: 76.4
click at [481, 280] on div "Add Column" at bounding box center [763, 443] width 1401 height 638
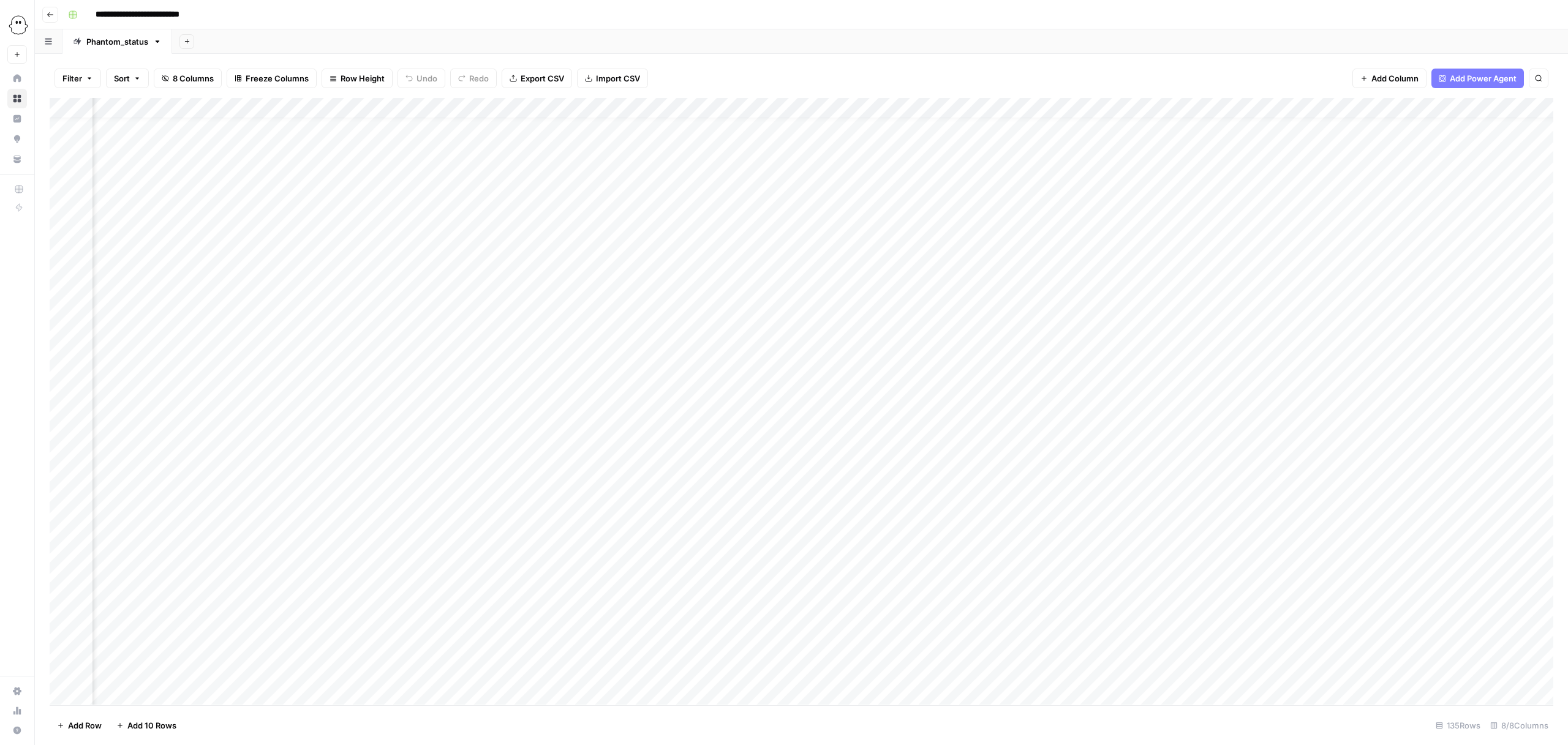
scroll to position [16, 375]
click at [635, 236] on div "Add Column" at bounding box center [802, 401] width 1504 height 607
click at [636, 257] on div "Add Column" at bounding box center [802, 401] width 1504 height 607
click at [634, 277] on div "Add Column" at bounding box center [802, 401] width 1504 height 607
click at [634, 297] on div "Add Column" at bounding box center [802, 401] width 1504 height 607
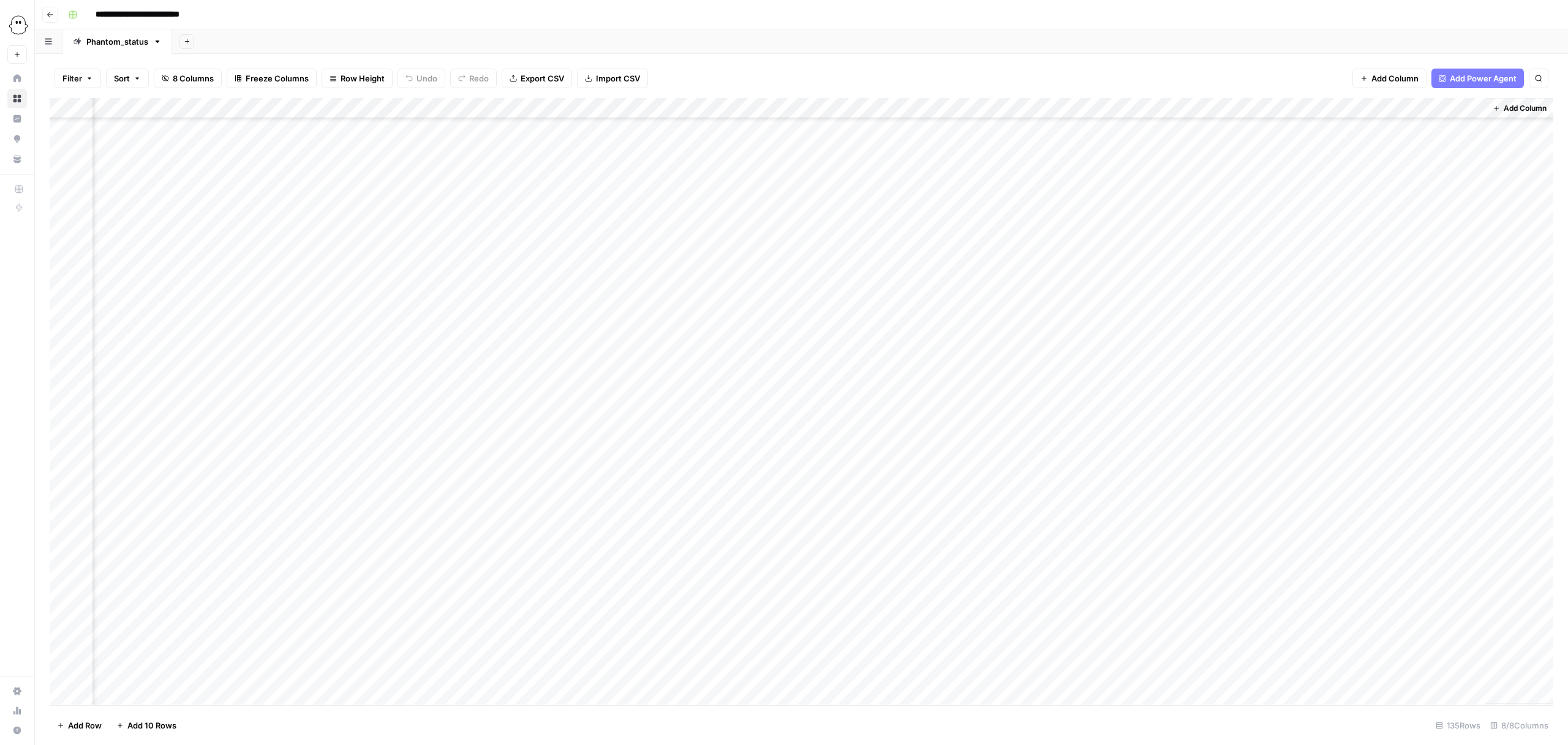
scroll to position [0, 375]
click at [665, 189] on div "Add Column" at bounding box center [802, 401] width 1504 height 607
drag, startPoint x: 665, startPoint y: 189, endPoint x: 713, endPoint y: 313, distance: 133.0
click at [713, 313] on div "Add Column" at bounding box center [802, 401] width 1504 height 607
click at [678, 203] on div "Add Column" at bounding box center [802, 401] width 1504 height 607
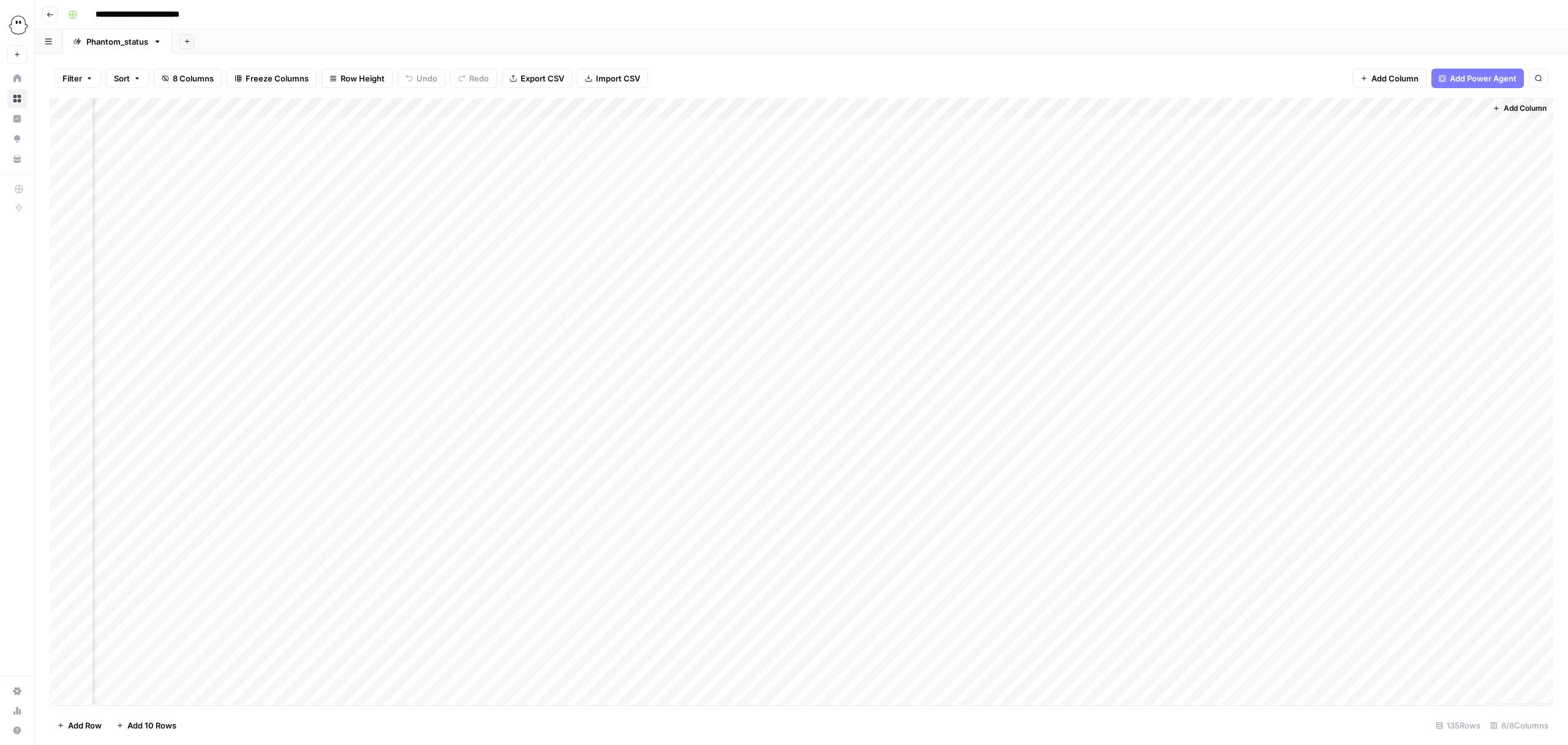
click at [678, 204] on div "Add Column" at bounding box center [802, 401] width 1504 height 607
click at [838, 296] on div "Add Column" at bounding box center [802, 401] width 1504 height 607
click at [675, 235] on div "Add Column" at bounding box center [802, 401] width 1504 height 607
click at [675, 235] on textarea "**********" at bounding box center [788, 234] width 283 height 17
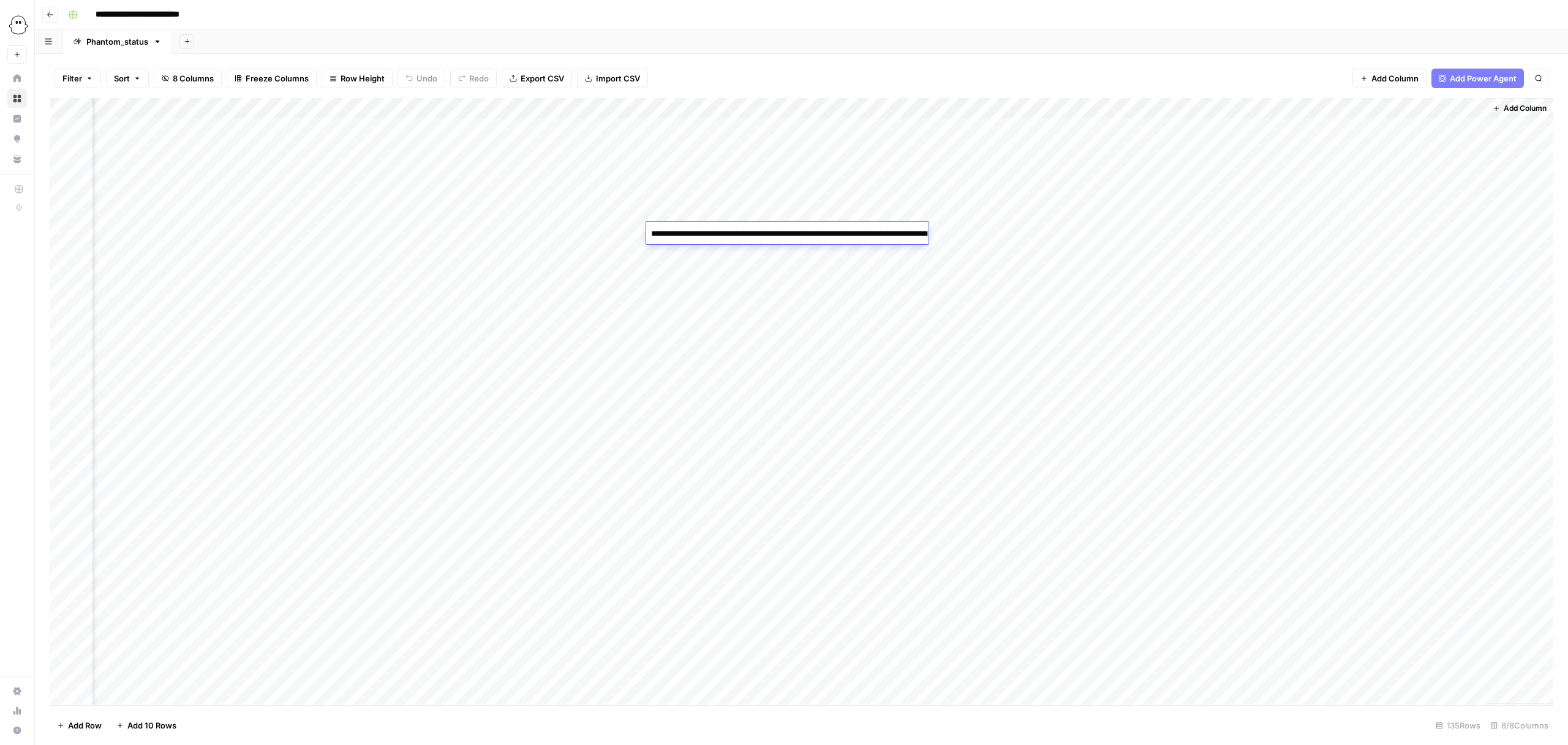
click at [675, 235] on textarea "**********" at bounding box center [788, 234] width 283 height 17
click at [738, 340] on div "Add Column" at bounding box center [802, 401] width 1504 height 607
click at [688, 254] on div "Add Column" at bounding box center [802, 401] width 1504 height 607
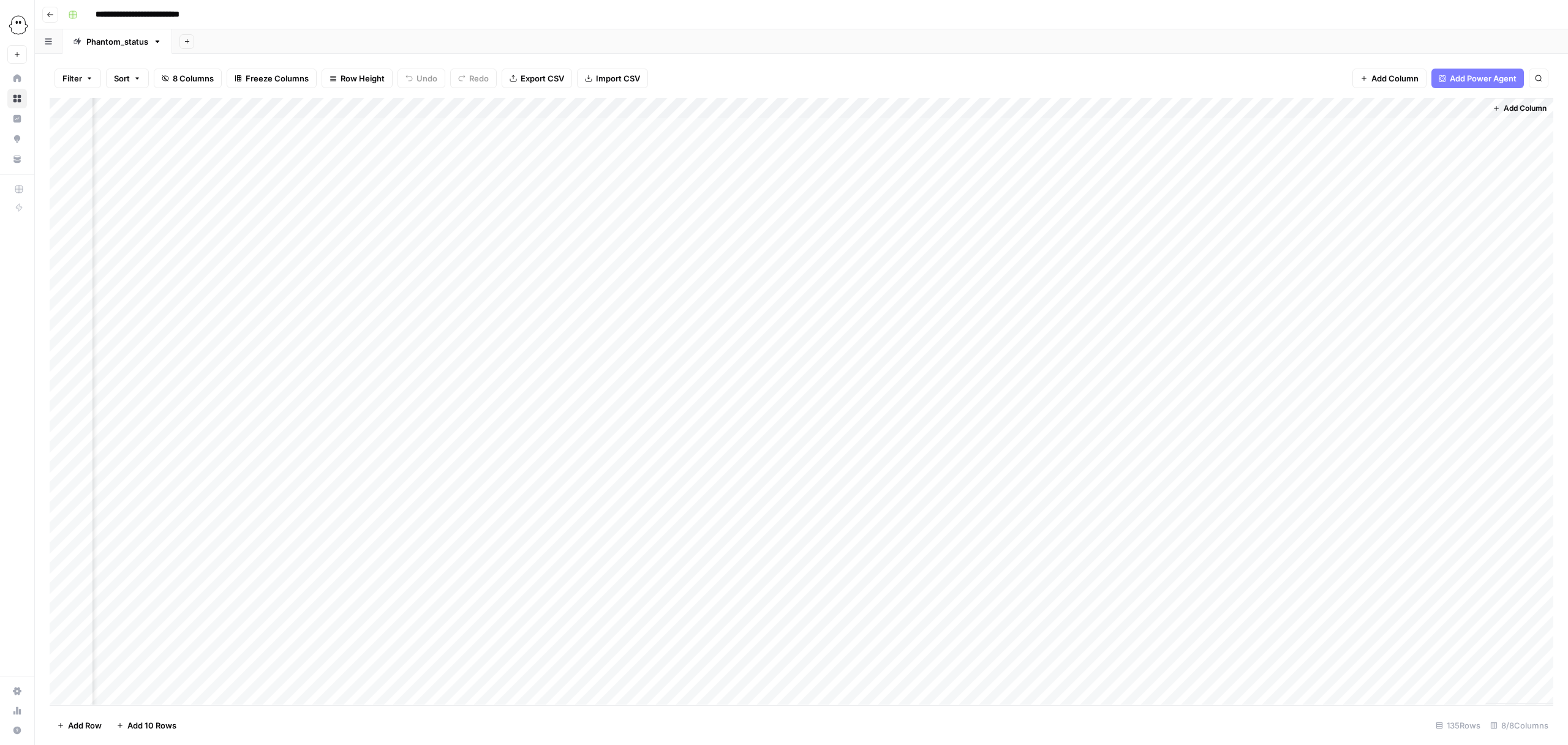
click at [995, 196] on div "Add Column" at bounding box center [802, 401] width 1504 height 607
